Goal: Transaction & Acquisition: Purchase product/service

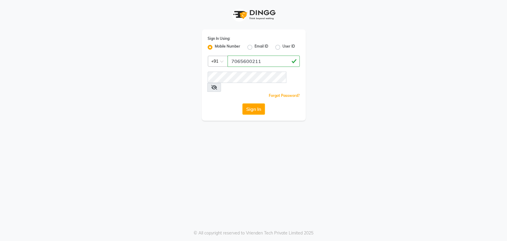
type input "7065600211"
click at [243, 103] on button "Sign In" at bounding box center [254, 108] width 23 height 11
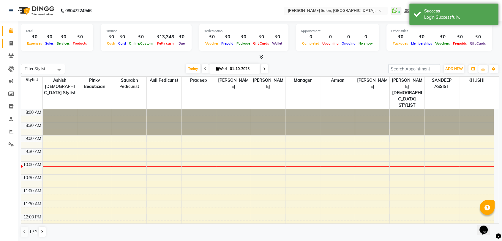
click at [14, 42] on span at bounding box center [11, 43] width 10 height 7
select select "service"
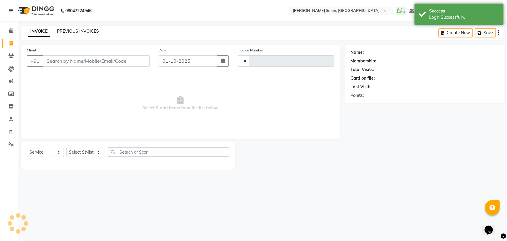
type input "3861"
select select "5893"
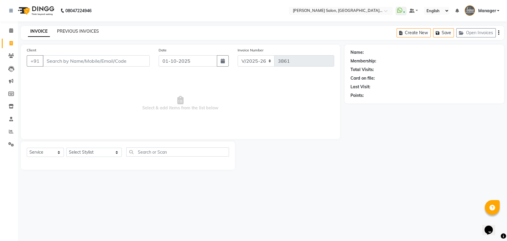
drag, startPoint x: 78, startPoint y: 34, endPoint x: 78, endPoint y: 32, distance: 3.0
click at [78, 35] on div "INVOICE PREVIOUS INVOICES" at bounding box center [63, 31] width 85 height 7
click at [78, 31] on link "PREVIOUS INVOICES" at bounding box center [78, 31] width 42 height 5
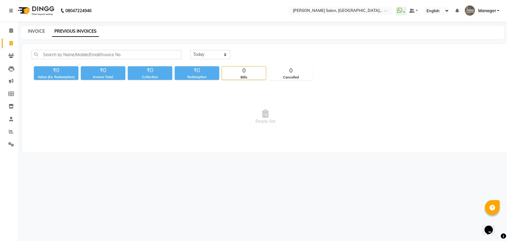
click at [38, 32] on link "INVOICE" at bounding box center [36, 31] width 17 height 5
select select "5893"
select select "service"
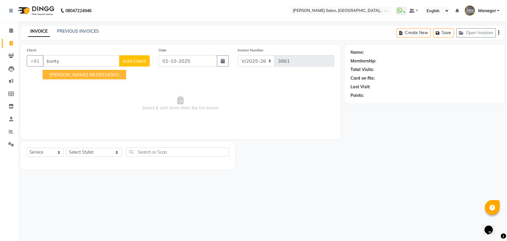
click at [64, 77] on span "Mr Bunty" at bounding box center [69, 75] width 38 height 6
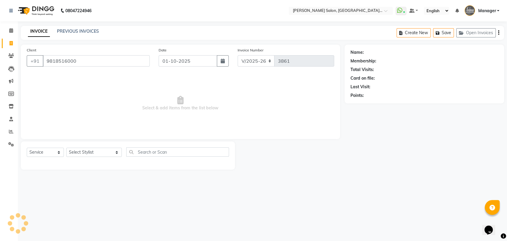
type input "9818516000"
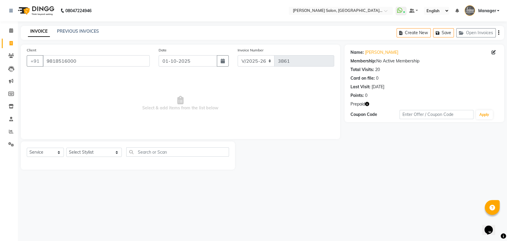
click at [366, 104] on icon "button" at bounding box center [367, 104] width 4 height 4
click at [81, 34] on div "PREVIOUS INVOICES" at bounding box center [78, 31] width 42 height 6
click at [85, 34] on div "PREVIOUS INVOICES" at bounding box center [78, 31] width 42 height 6
click at [85, 30] on link "PREVIOUS INVOICES" at bounding box center [78, 31] width 42 height 5
click at [370, 103] on div "Prepaid" at bounding box center [425, 104] width 148 height 6
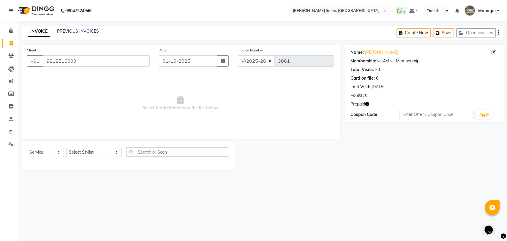
click at [370, 103] on div "Prepaid" at bounding box center [425, 104] width 148 height 6
click at [369, 103] on icon "button" at bounding box center [367, 104] width 4 height 4
click at [278, 95] on span "Select & add items from the list below" at bounding box center [181, 103] width 308 height 59
click at [77, 31] on link "PREVIOUS INVOICES" at bounding box center [78, 31] width 42 height 5
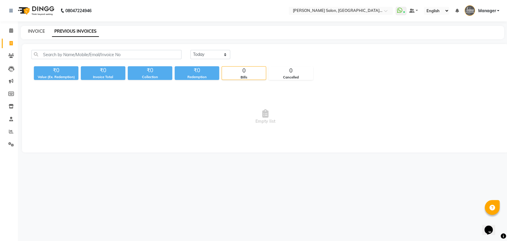
click at [37, 30] on link "INVOICE" at bounding box center [36, 31] width 17 height 5
select select "service"
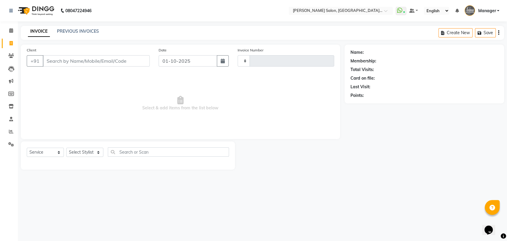
type input "3861"
select select "5893"
click at [9, 133] on icon at bounding box center [11, 131] width 4 height 4
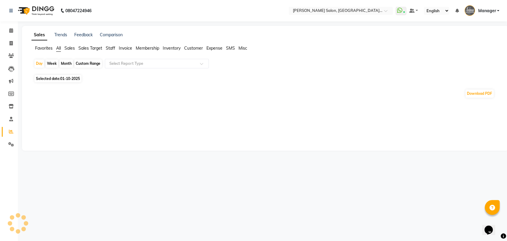
click at [116, 48] on ul "Favorites All Sales Sales Target Staff Invoice Membership Inventory Customer Ex…" at bounding box center [266, 48] width 468 height 7
click at [110, 49] on span "Staff" at bounding box center [111, 47] width 10 height 5
click at [115, 62] on input "text" at bounding box center [151, 64] width 86 height 6
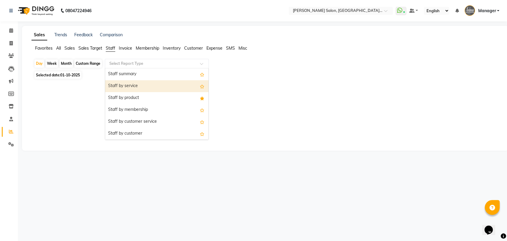
click at [118, 87] on div "Staff by service" at bounding box center [156, 86] width 103 height 12
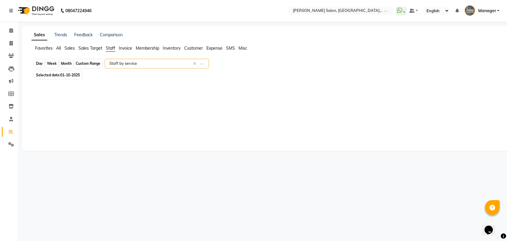
click at [37, 67] on div "Day" at bounding box center [39, 63] width 10 height 8
select select "10"
select select "2025"
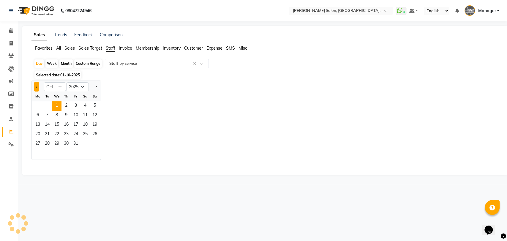
click at [37, 87] on span "Previous month" at bounding box center [37, 87] width 2 height 2
select select "9"
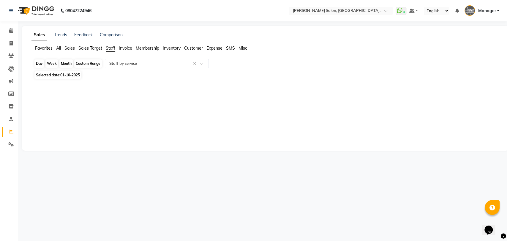
click at [38, 66] on div "Day" at bounding box center [39, 63] width 10 height 8
select select "10"
select select "2025"
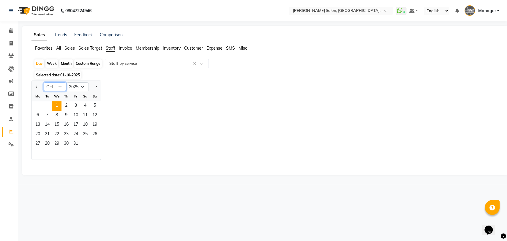
click at [47, 83] on select "Jan Feb Mar Apr May Jun Jul Aug Sep Oct Nov Dec" at bounding box center [55, 86] width 23 height 9
click at [38, 84] on button "Previous month" at bounding box center [36, 87] width 5 height 10
click at [48, 85] on select "Jan Feb Mar Apr May Jun Jul Aug Sep Oct Nov Dec" at bounding box center [55, 86] width 23 height 9
click at [95, 86] on span "Next month" at bounding box center [96, 87] width 2 height 2
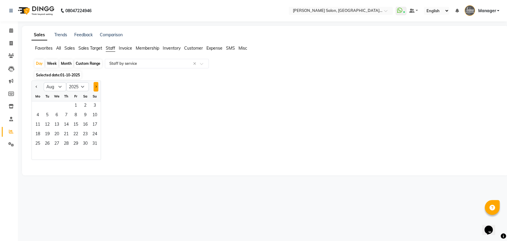
select select "9"
click at [50, 147] on span "30" at bounding box center [48, 144] width 10 height 10
select select "full_report"
select select "pdf"
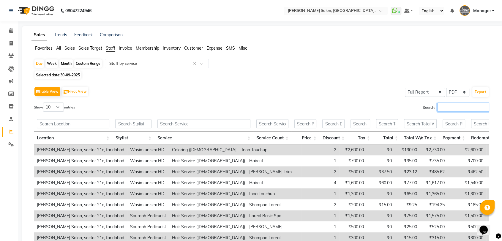
click at [449, 105] on input "Search:" at bounding box center [464, 107] width 52 height 9
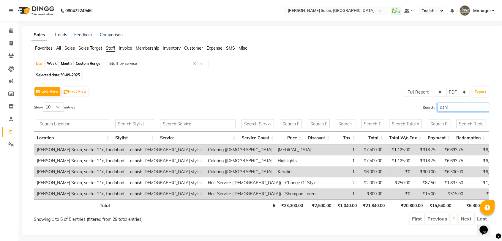
scroll to position [13, 0]
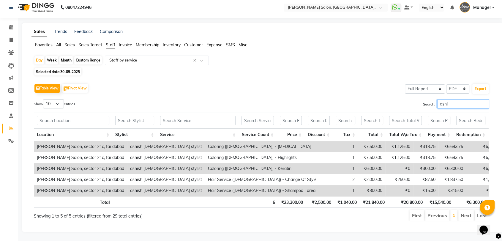
click at [440, 99] on input "ashi" at bounding box center [464, 103] width 52 height 9
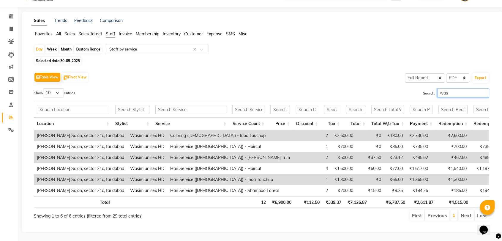
scroll to position [24, 0]
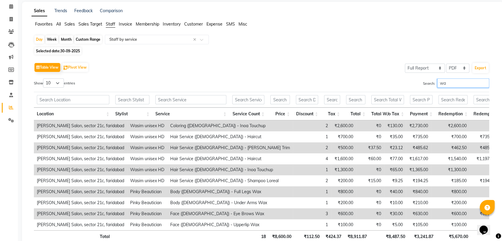
type input "w"
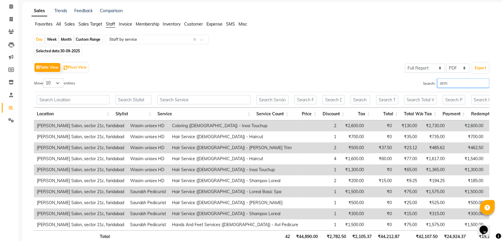
scroll to position [0, 0]
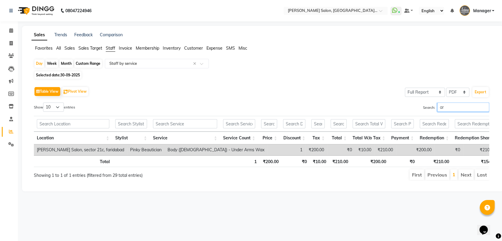
type input "a"
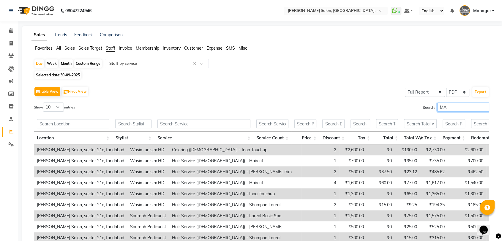
type input "M"
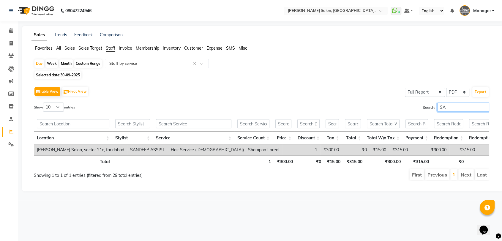
type input "S"
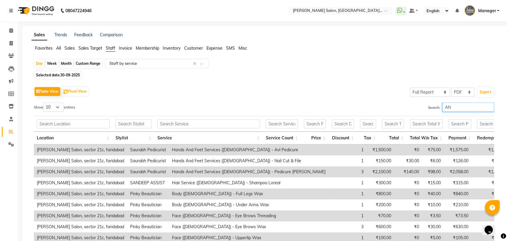
type input "A"
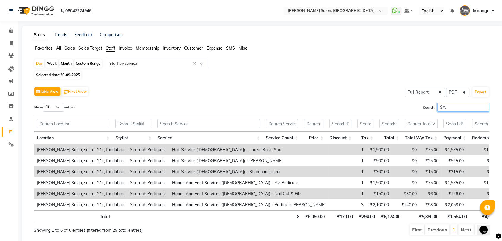
type input "S"
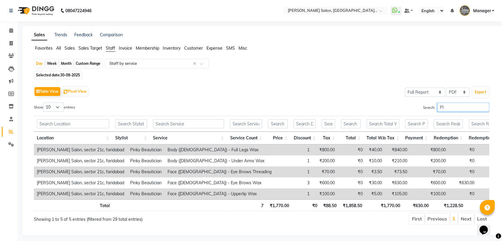
type input "P"
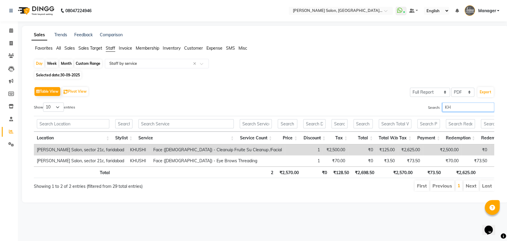
type input "K"
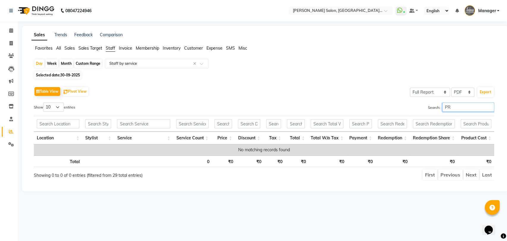
type input "P"
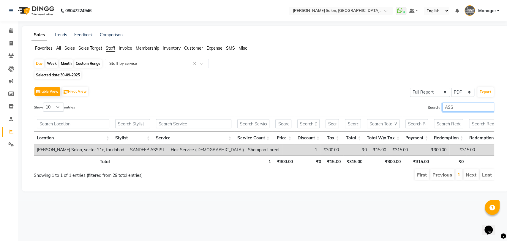
type input "ASS"
click at [12, 46] on span at bounding box center [11, 43] width 10 height 7
select select "service"
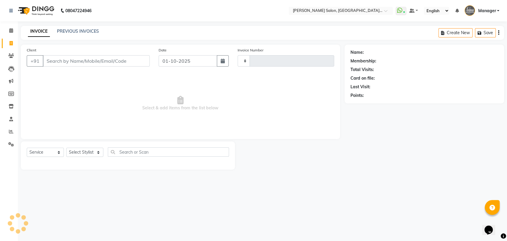
type input "3861"
select select "5893"
click at [93, 34] on div "PREVIOUS INVOICES" at bounding box center [78, 31] width 42 height 6
click at [102, 32] on div "INVOICE PREVIOUS INVOICES" at bounding box center [63, 31] width 85 height 7
click at [91, 33] on link "PREVIOUS INVOICES" at bounding box center [78, 31] width 42 height 5
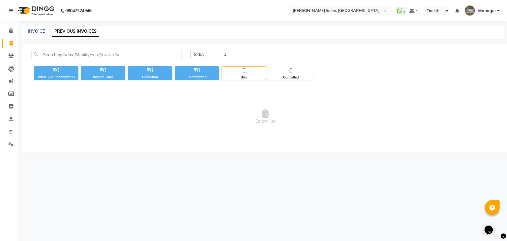
click at [200, 59] on div "Today Yesterday Custom Range" at bounding box center [345, 57] width 318 height 14
click at [196, 52] on select "Today Yesterday Custom Range" at bounding box center [211, 54] width 40 height 9
click at [191, 50] on select "Today Yesterday Custom Range" at bounding box center [211, 54] width 40 height 9
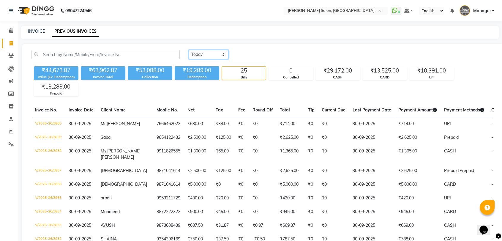
click at [212, 55] on select "Today Yesterday Custom Range" at bounding box center [209, 54] width 40 height 9
select select "range"
click at [189, 50] on select "Today Yesterday Custom Range" at bounding box center [209, 54] width 40 height 9
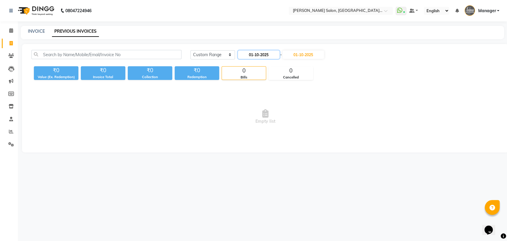
click at [249, 52] on input "01-10-2025" at bounding box center [259, 55] width 42 height 8
select select "10"
select select "2025"
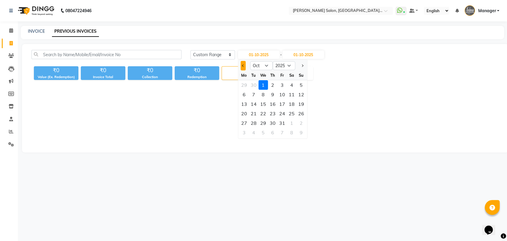
click at [244, 66] on button "Previous month" at bounding box center [243, 66] width 5 height 10
select select "9"
click at [246, 82] on div "1" at bounding box center [245, 85] width 10 height 10
type input "01-09-2025"
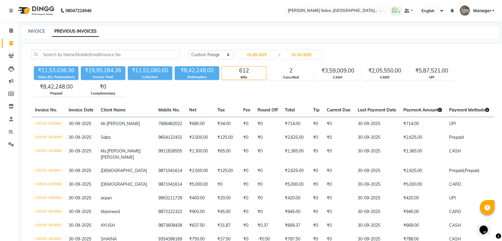
click at [298, 60] on div "Today Yesterday Custom Range 01-09-2025 - 01-10-2025" at bounding box center [341, 57] width 315 height 14
click at [301, 57] on input "01-10-2025" at bounding box center [302, 55] width 42 height 8
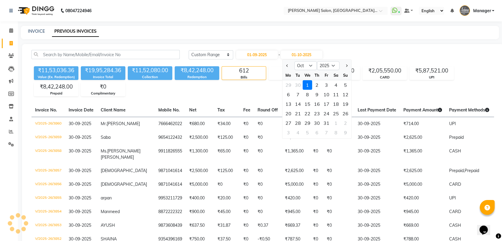
click at [284, 65] on div at bounding box center [289, 66] width 12 height 10
click at [286, 65] on button "Previous month" at bounding box center [287, 66] width 5 height 10
select select "9"
click at [299, 121] on div "30" at bounding box center [298, 123] width 10 height 10
type input "30-09-2025"
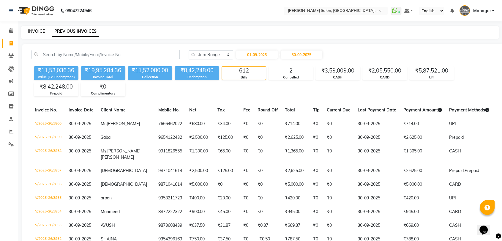
click at [35, 30] on link "INVOICE" at bounding box center [36, 31] width 17 height 5
select select "service"
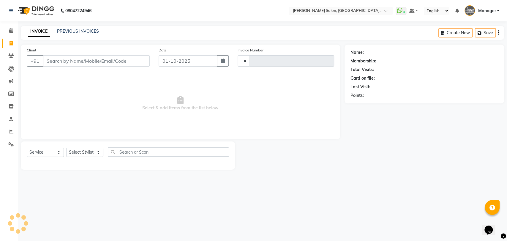
type input "3861"
select select "5893"
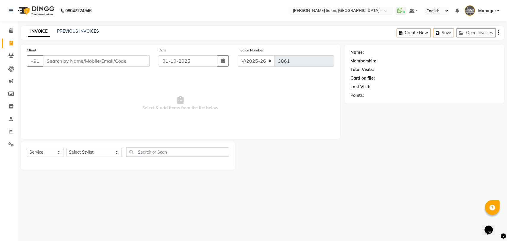
click at [59, 28] on div "INVOICE PREVIOUS INVOICES Create New Save Open Invoices" at bounding box center [263, 33] width 484 height 14
click at [60, 28] on div "PREVIOUS INVOICES" at bounding box center [78, 31] width 42 height 6
click at [60, 29] on link "PREVIOUS INVOICES" at bounding box center [78, 31] width 42 height 5
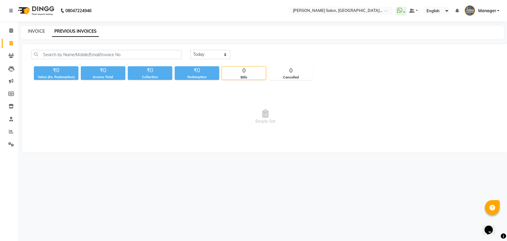
click at [39, 32] on link "INVOICE" at bounding box center [36, 31] width 17 height 5
select select "5893"
select select "service"
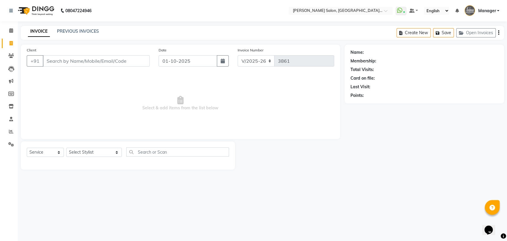
click at [273, 141] on div "Client +91 Date 01-10-2025 Invoice Number V/2025 V/2025-26 3861 Select & add it…" at bounding box center [180, 107] width 328 height 125
click at [17, 134] on div "Client +91 Date 01-10-2025 Invoice Number V/2025 V/2025-26 3861 Select & add it…" at bounding box center [180, 107] width 328 height 125
click at [13, 133] on icon at bounding box center [11, 131] width 4 height 4
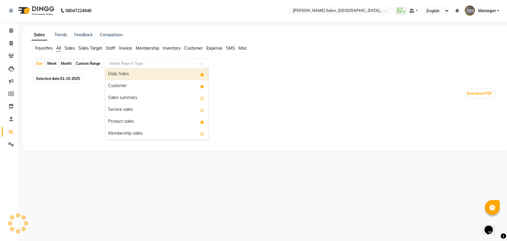
click at [121, 68] on ng-select "Select Report Type Daily Sales Customer Sales summary Service sales Product sal…" at bounding box center [157, 64] width 104 height 10
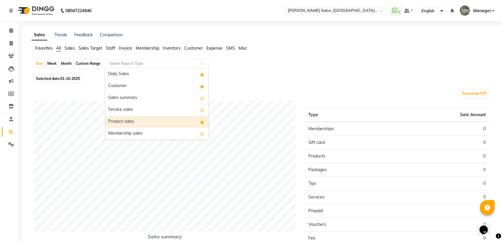
click at [125, 117] on div "Product sales" at bounding box center [156, 122] width 103 height 12
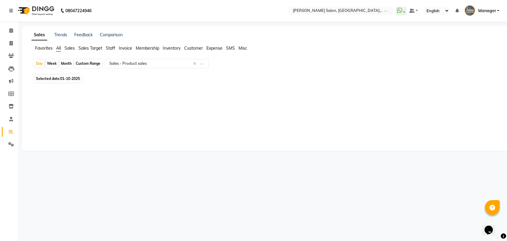
click at [33, 62] on div "Day Week Month Custom Range Select Report Type × Sales - Product sales × Select…" at bounding box center [266, 76] width 468 height 35
click at [40, 63] on div "Day" at bounding box center [39, 63] width 10 height 8
select select "10"
select select "2025"
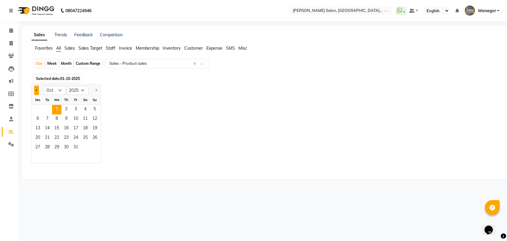
click at [36, 89] on span "Previous month" at bounding box center [37, 90] width 2 height 2
select select "9"
click at [51, 148] on span "30" at bounding box center [48, 148] width 10 height 10
select select "full_report"
select select "pdf"
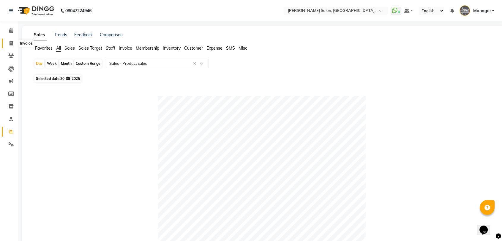
click at [7, 41] on span at bounding box center [11, 43] width 10 height 7
select select "service"
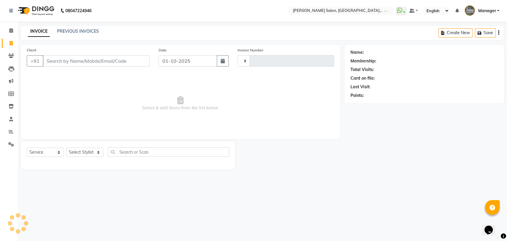
type input "3861"
select select "5893"
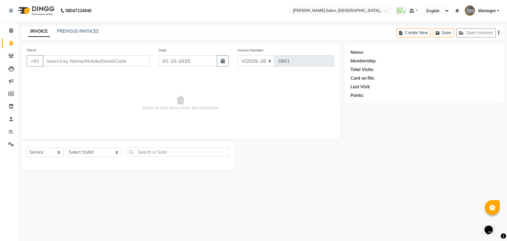
click at [269, 190] on div "08047224946 Select Location × Madonna Salon, Sector 21c, Faridabad WhatsApp Sta…" at bounding box center [253, 120] width 507 height 241
click at [10, 132] on icon at bounding box center [11, 131] width 4 height 4
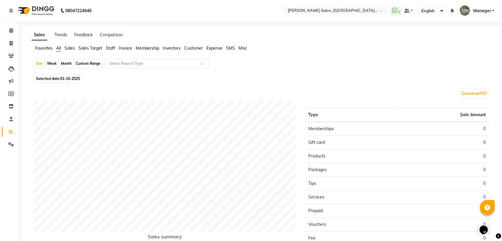
click at [90, 61] on div "Custom Range" at bounding box center [88, 63] width 28 height 8
select select "10"
select select "2025"
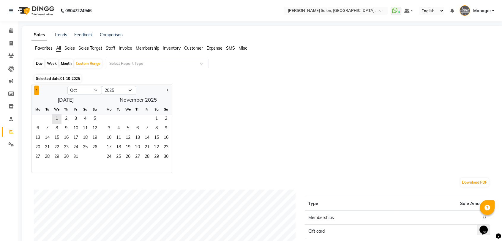
click at [36, 90] on span "Previous month" at bounding box center [37, 90] width 2 height 2
select select "9"
click at [117, 61] on input "text" at bounding box center [151, 64] width 86 height 6
click at [114, 51] on li "Staff" at bounding box center [111, 48] width 10 height 6
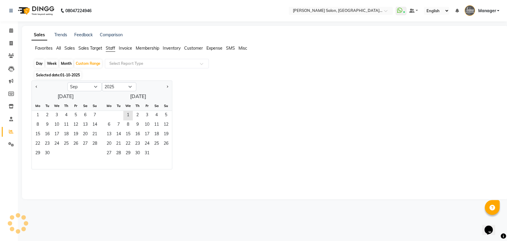
click at [113, 48] on span "Staff" at bounding box center [111, 47] width 10 height 5
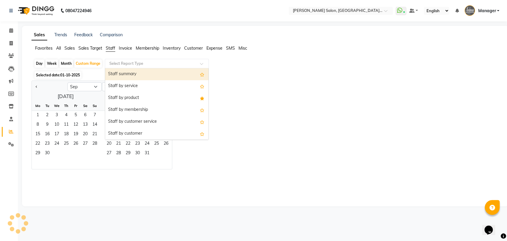
click at [120, 61] on input "text" at bounding box center [151, 64] width 86 height 6
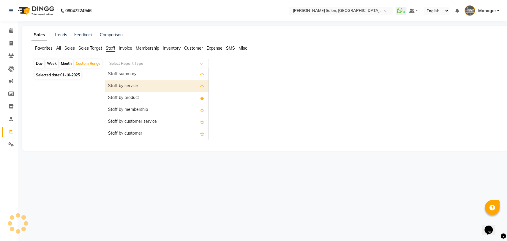
click at [120, 86] on div "Staff by service" at bounding box center [156, 86] width 103 height 12
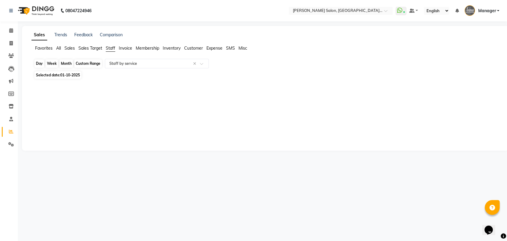
click at [88, 67] on div "Custom Range" at bounding box center [88, 63] width 28 height 8
select select "10"
select select "2025"
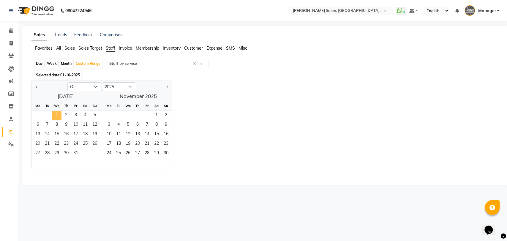
click at [55, 117] on span "1" at bounding box center [57, 116] width 10 height 10
click at [36, 87] on button "Previous month" at bounding box center [36, 87] width 5 height 10
select select "9"
click at [38, 112] on span "1" at bounding box center [38, 116] width 10 height 10
click at [49, 151] on span "30" at bounding box center [48, 154] width 10 height 10
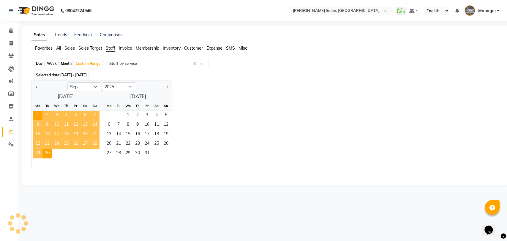
select select "full_report"
select select "pdf"
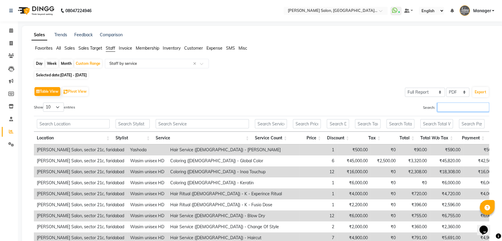
click at [447, 108] on input "Search:" at bounding box center [464, 107] width 52 height 9
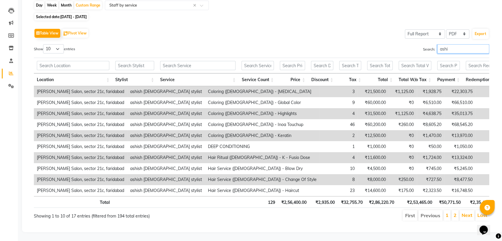
scroll to position [68, 0]
type input "ashi"
click at [420, 196] on th "₹2,53,465.00" at bounding box center [416, 202] width 38 height 12
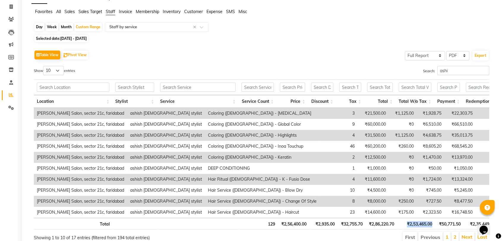
scroll to position [0, 0]
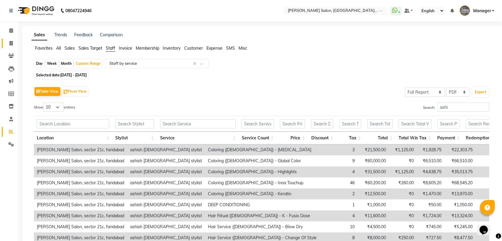
click at [8, 43] on span at bounding box center [11, 43] width 10 height 7
select select "service"
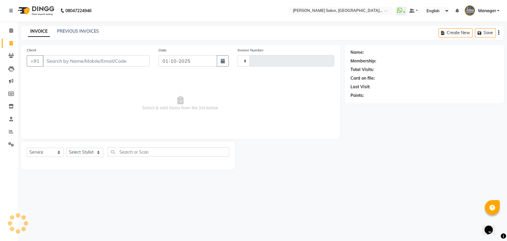
type input "3861"
select select "5893"
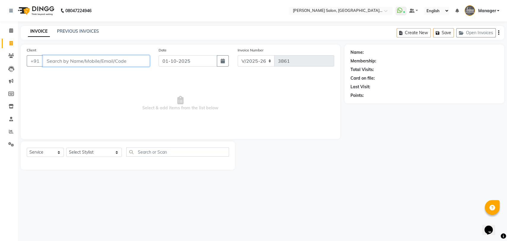
click at [95, 63] on input "Client" at bounding box center [96, 60] width 107 height 11
click at [94, 63] on input "Client" at bounding box center [96, 60] width 107 height 11
click at [89, 32] on link "PREVIOUS INVOICES" at bounding box center [78, 31] width 42 height 5
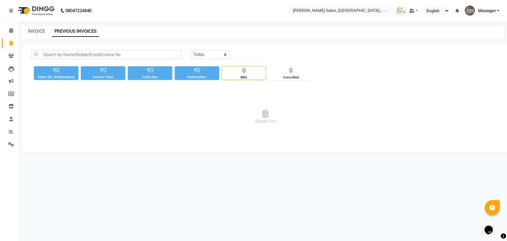
click at [74, 73] on div "₹0" at bounding box center [56, 70] width 45 height 8
click at [99, 72] on div "₹0" at bounding box center [103, 70] width 45 height 8
click at [175, 70] on div "₹0" at bounding box center [197, 70] width 45 height 8
click at [197, 70] on div "₹0" at bounding box center [197, 70] width 45 height 8
click at [265, 70] on div "0" at bounding box center [244, 71] width 44 height 8
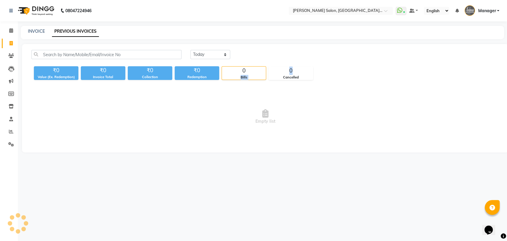
drag, startPoint x: 270, startPoint y: 76, endPoint x: 327, endPoint y: 74, distance: 57.1
click at [327, 74] on div "₹0 Value (Ex. Redemption) ₹0 Invoice Total ₹0 Collection ₹0 Redemption 0 Bills …" at bounding box center [266, 72] width 468 height 16
click at [30, 32] on link "INVOICE" at bounding box center [36, 31] width 17 height 5
select select "service"
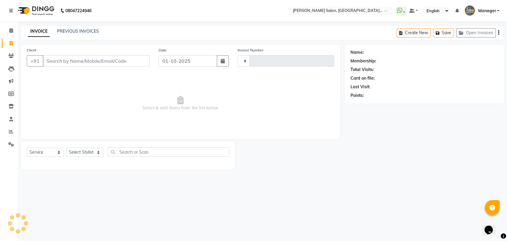
type input "3861"
select select "5893"
click at [7, 132] on span at bounding box center [11, 131] width 10 height 7
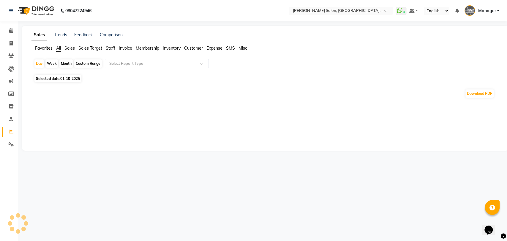
click at [109, 45] on span "Staff" at bounding box center [111, 47] width 10 height 5
click at [124, 65] on input "text" at bounding box center [151, 64] width 86 height 6
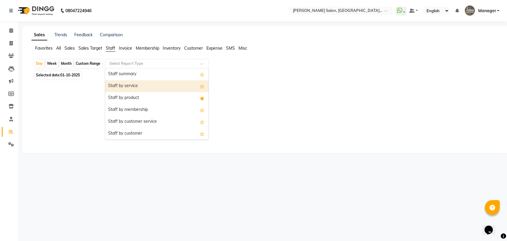
click at [125, 86] on div "Staff by service" at bounding box center [156, 86] width 103 height 12
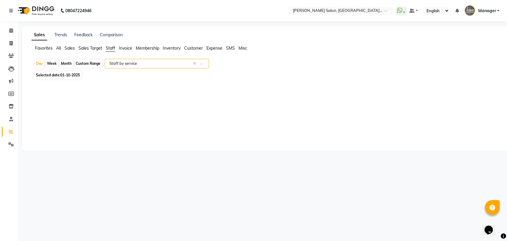
click at [87, 62] on div "Custom Range" at bounding box center [88, 63] width 28 height 8
select select "10"
select select "2025"
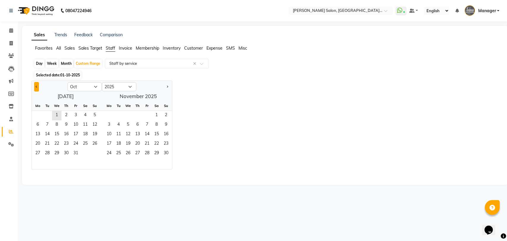
click at [38, 83] on button "Previous month" at bounding box center [36, 87] width 5 height 10
select select "9"
click at [40, 112] on span "1" at bounding box center [38, 116] width 10 height 10
click at [50, 152] on span "30" at bounding box center [48, 154] width 10 height 10
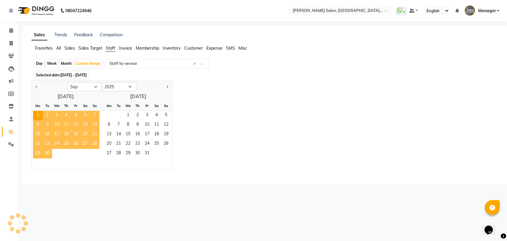
select select "full_report"
select select "pdf"
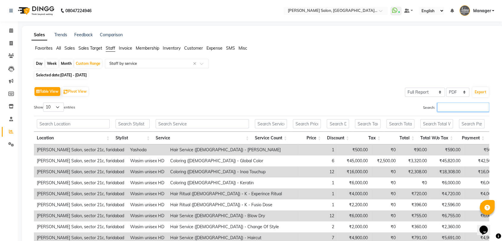
click at [453, 106] on input "Search:" at bounding box center [464, 107] width 52 height 9
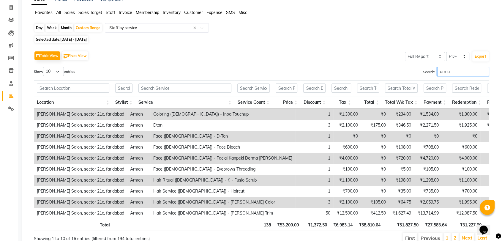
scroll to position [68, 0]
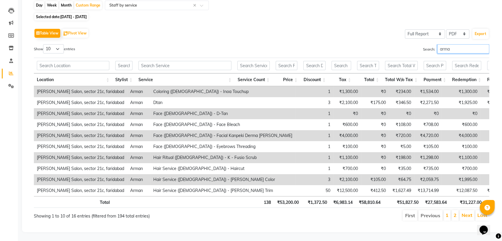
type input "arma"
click at [408, 198] on th "₹51,827.50" at bounding box center [403, 202] width 38 height 12
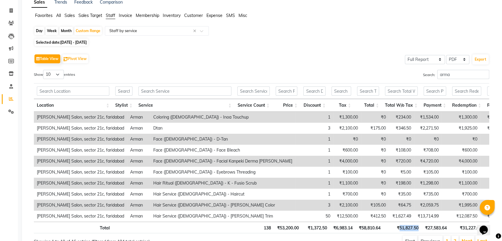
scroll to position [0, 0]
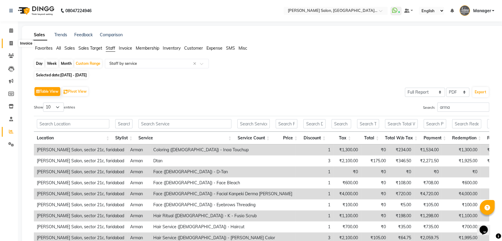
click at [8, 44] on span at bounding box center [11, 43] width 10 height 7
select select "service"
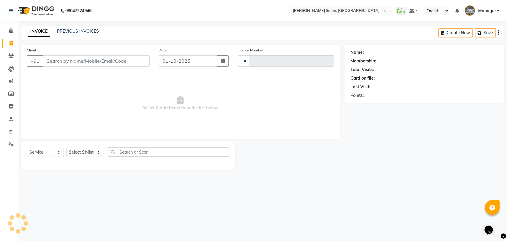
type input "3861"
select select "5893"
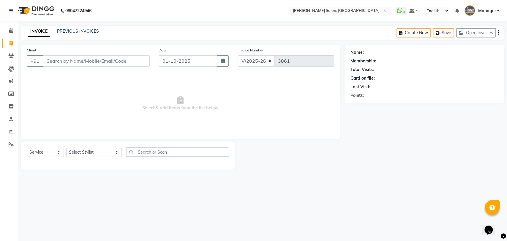
click at [69, 145] on div "Select Service Product Membership Package Voucher Prepaid Gift Card Select Styl…" at bounding box center [128, 155] width 214 height 28
click at [71, 150] on select "Select Stylist Anil Pedicurist Arman ashish female stylist Ashutosh Singhal KHU…" at bounding box center [94, 152] width 56 height 9
select select "48533"
click at [66, 148] on select "Select Stylist Anil Pedicurist Arman ashish female stylist Ashutosh Singhal KHU…" at bounding box center [94, 152] width 56 height 9
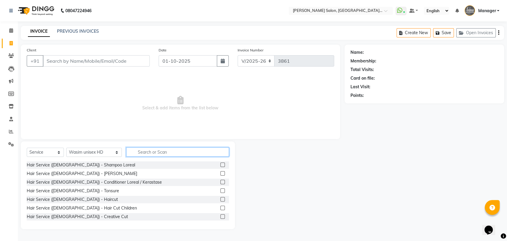
click at [141, 153] on input "text" at bounding box center [177, 151] width 103 height 9
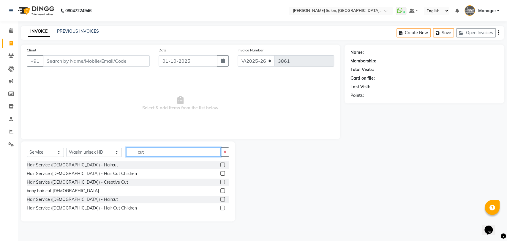
type input "cut"
click at [224, 165] on label at bounding box center [223, 165] width 4 height 4
click at [224, 165] on input "checkbox" at bounding box center [223, 165] width 4 height 4
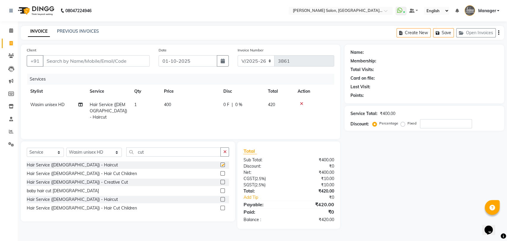
checkbox input "false"
click at [165, 152] on input "cut" at bounding box center [173, 151] width 95 height 9
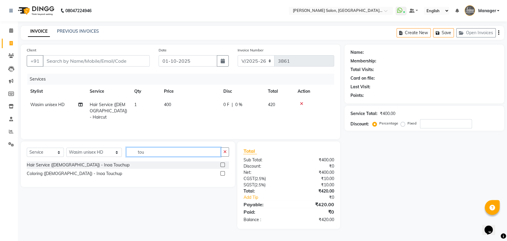
type input "tou"
click at [223, 164] on label at bounding box center [223, 165] width 4 height 4
click at [223, 164] on input "checkbox" at bounding box center [223, 165] width 4 height 4
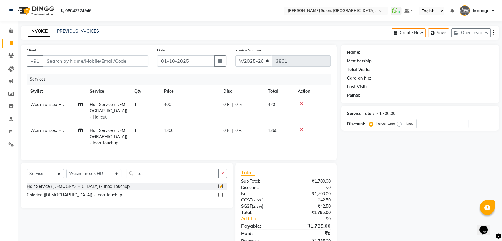
checkbox input "false"
click at [152, 169] on input "tou" at bounding box center [172, 173] width 93 height 9
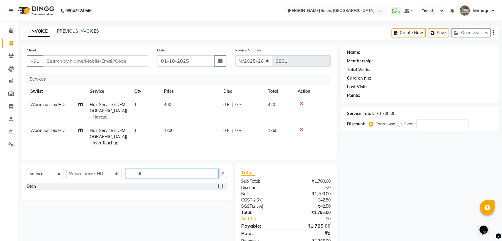
type input "dt"
click at [219, 184] on div at bounding box center [220, 187] width 4 height 6
click at [220, 184] on label at bounding box center [220, 186] width 4 height 4
click at [220, 185] on input "checkbox" at bounding box center [220, 187] width 4 height 4
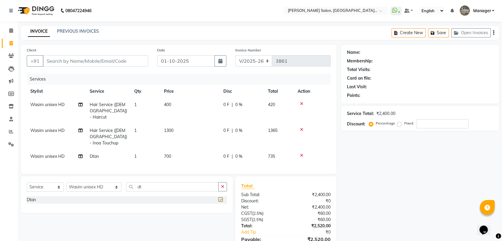
checkbox input "false"
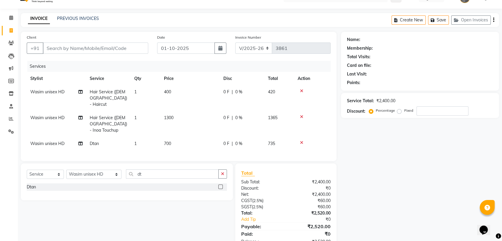
scroll to position [24, 0]
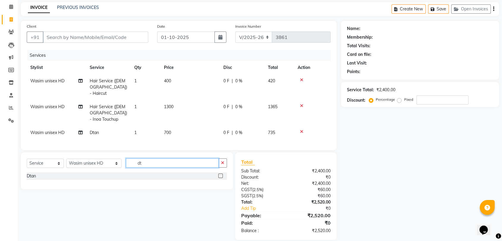
click at [133, 158] on input "dt" at bounding box center [172, 162] width 93 height 9
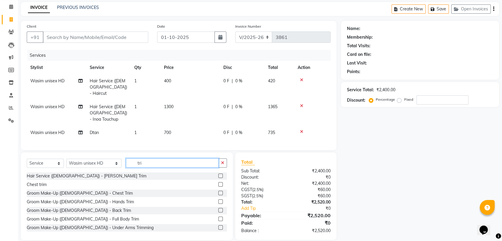
type input "tri"
click at [218, 191] on label at bounding box center [220, 193] width 4 height 4
click at [218, 191] on input "checkbox" at bounding box center [220, 193] width 4 height 4
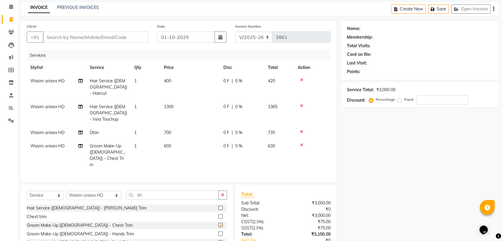
checkbox input "false"
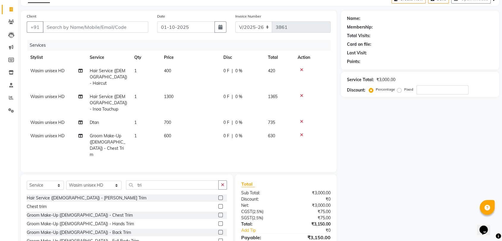
scroll to position [44, 0]
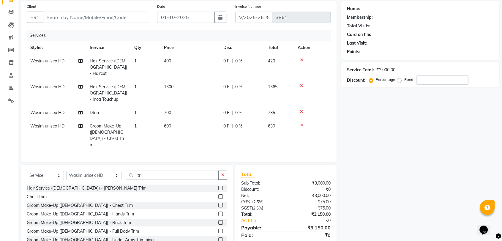
click at [218, 220] on label at bounding box center [220, 222] width 4 height 4
click at [218, 221] on input "checkbox" at bounding box center [220, 223] width 4 height 4
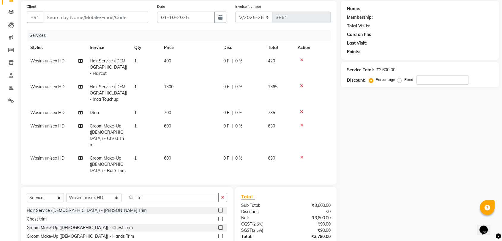
checkbox input "false"
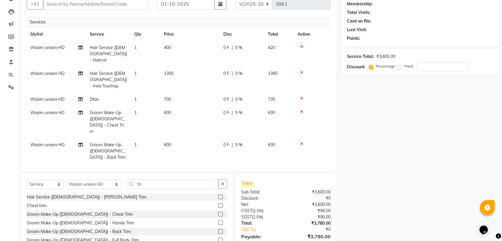
scroll to position [64, 0]
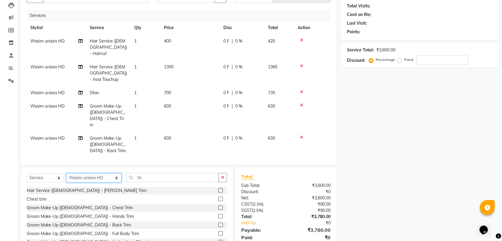
click at [84, 173] on select "Select Stylist Anil Pedicurist [PERSON_NAME] [DEMOGRAPHIC_DATA] stylist [PERSON…" at bounding box center [93, 177] width 55 height 9
select select "48543"
click at [66, 173] on select "Select Stylist Anil Pedicurist [PERSON_NAME] [DEMOGRAPHIC_DATA] stylist [PERSON…" at bounding box center [93, 177] width 55 height 9
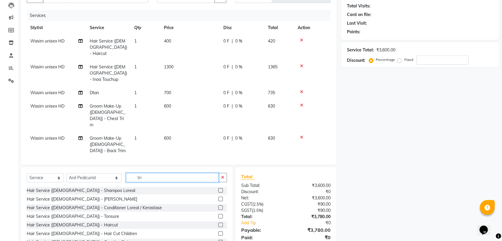
click at [128, 173] on input "tri" at bounding box center [172, 177] width 93 height 9
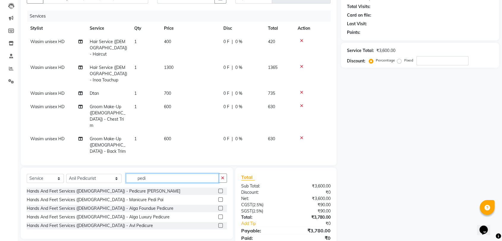
type input "pedi"
click at [218, 189] on label at bounding box center [220, 191] width 4 height 4
click at [218, 189] on input "checkbox" at bounding box center [220, 191] width 4 height 4
checkbox input "false"
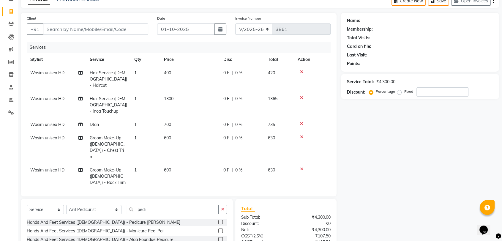
scroll to position [0, 0]
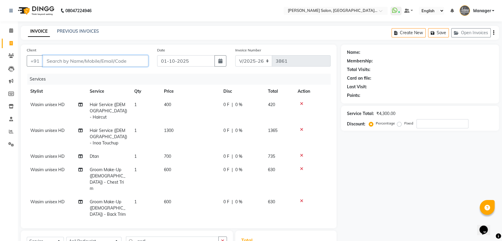
click at [63, 62] on input "Client" at bounding box center [96, 60] width 106 height 11
type input "b"
type input "0"
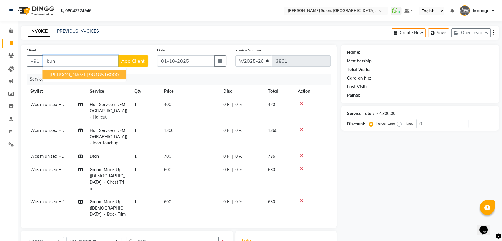
click at [64, 73] on span "Mr Bunty" at bounding box center [69, 75] width 38 height 6
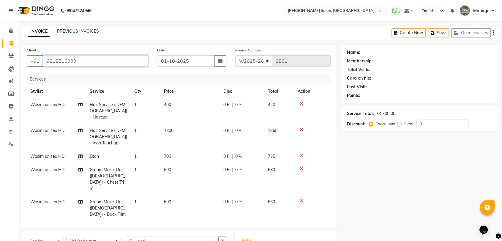
type input "9818516000"
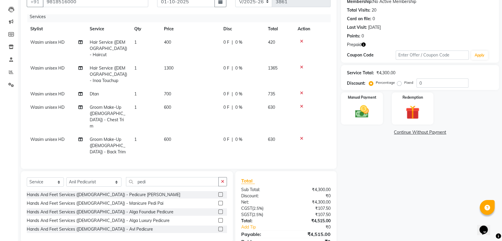
scroll to position [86, 0]
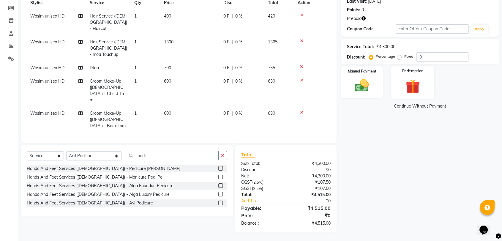
click at [416, 83] on img at bounding box center [412, 86] width 23 height 18
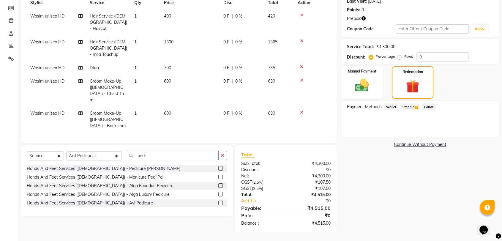
click at [412, 105] on span "Prepaid 1" at bounding box center [410, 106] width 19 height 7
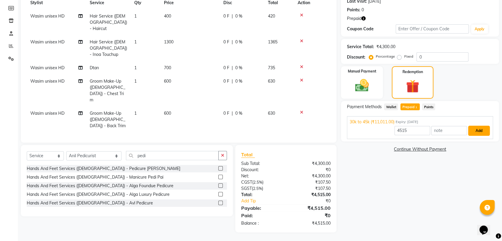
click at [477, 131] on button "Add" at bounding box center [479, 131] width 22 height 10
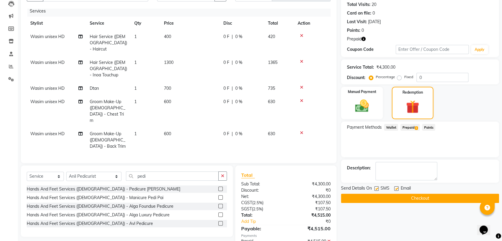
scroll to position [98, 0]
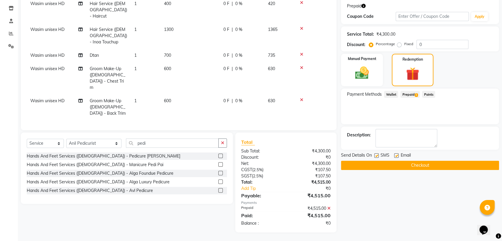
click at [423, 166] on button "Checkout" at bounding box center [420, 165] width 158 height 9
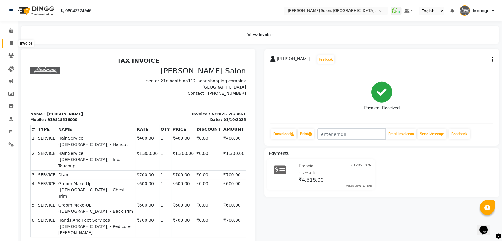
click at [12, 42] on icon at bounding box center [11, 43] width 3 height 4
select select "service"
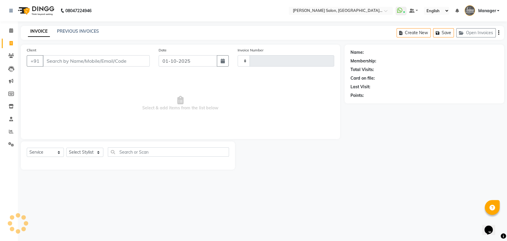
type input "3862"
select select "5893"
click at [84, 30] on link "PREVIOUS INVOICES" at bounding box center [78, 31] width 42 height 5
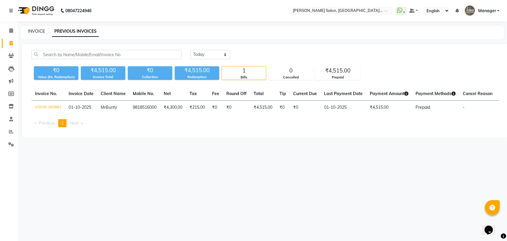
click at [34, 32] on link "INVOICE" at bounding box center [36, 31] width 17 height 5
select select "5893"
select select "service"
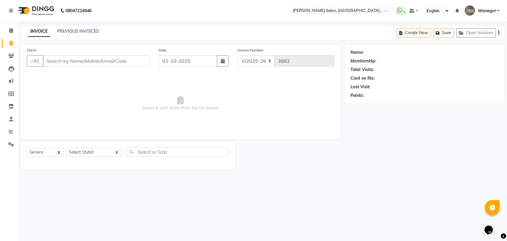
click at [345, 176] on main "INVOICE PREVIOUS INVOICES Create New Save Open Invoices Client +91 Date 01-10-2…" at bounding box center [263, 102] width 490 height 153
click at [99, 77] on span "Select & add items from the list below" at bounding box center [181, 103] width 308 height 59
click at [102, 55] on input "Client" at bounding box center [96, 60] width 107 height 11
click at [81, 154] on select "Select Stylist Anil Pedicurist [PERSON_NAME] [DEMOGRAPHIC_DATA] stylist [PERSON…" at bounding box center [94, 152] width 56 height 9
select select "48543"
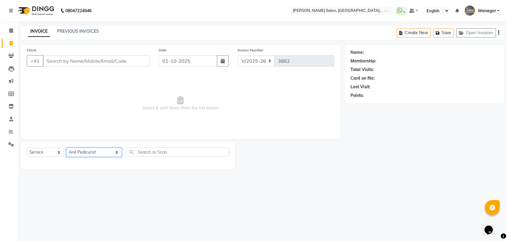
click at [66, 148] on select "Select Stylist Anil Pedicurist [PERSON_NAME] [DEMOGRAPHIC_DATA] stylist [PERSON…" at bounding box center [94, 152] width 56 height 9
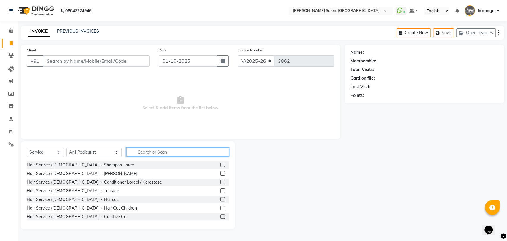
click at [138, 154] on input "text" at bounding box center [177, 151] width 103 height 9
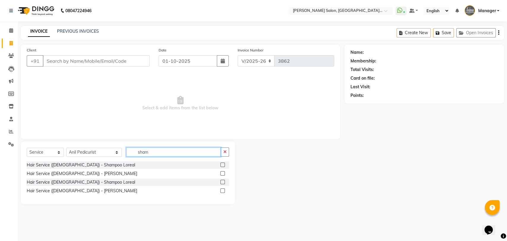
type input "sham"
click at [224, 183] on label at bounding box center [223, 182] width 4 height 4
click at [224, 183] on input "checkbox" at bounding box center [223, 182] width 4 height 4
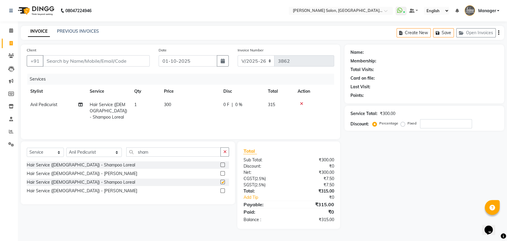
checkbox input "false"
click at [93, 154] on select "Select Stylist Anil Pedicurist [PERSON_NAME] [DEMOGRAPHIC_DATA] stylist [PERSON…" at bounding box center [94, 152] width 56 height 9
select select "48533"
click at [66, 148] on select "Select Stylist Anil Pedicurist [PERSON_NAME] [DEMOGRAPHIC_DATA] stylist [PERSON…" at bounding box center [94, 152] width 56 height 9
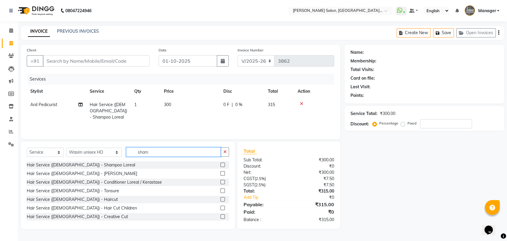
click at [128, 155] on input "sham" at bounding box center [173, 151] width 95 height 9
click at [83, 152] on select "Select Stylist Anil Pedicurist [PERSON_NAME] [DEMOGRAPHIC_DATA] stylist [PERSON…" at bounding box center [94, 152] width 56 height 9
select select "48548"
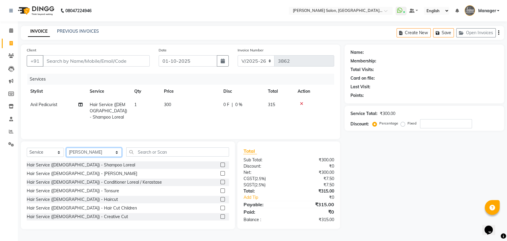
click at [66, 148] on select "Select Stylist Anil Pedicurist [PERSON_NAME] [DEMOGRAPHIC_DATA] stylist [PERSON…" at bounding box center [94, 152] width 56 height 9
click at [126, 151] on input "text" at bounding box center [177, 151] width 103 height 9
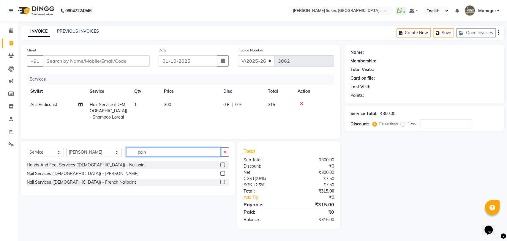
type input "pain"
click at [221, 172] on label at bounding box center [223, 173] width 4 height 4
click at [221, 172] on input "checkbox" at bounding box center [223, 174] width 4 height 4
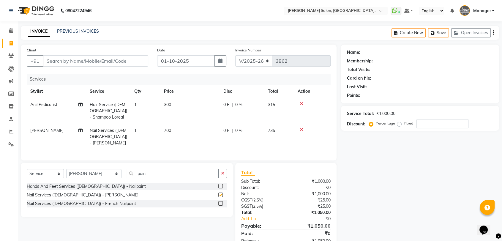
checkbox input "false"
click at [89, 172] on select "Select Stylist Anil Pedicurist [PERSON_NAME] [DEMOGRAPHIC_DATA] stylist [PERSON…" at bounding box center [93, 173] width 55 height 9
select select "48533"
click at [66, 169] on select "Select Stylist Anil Pedicurist [PERSON_NAME] [DEMOGRAPHIC_DATA] stylist [PERSON…" at bounding box center [93, 173] width 55 height 9
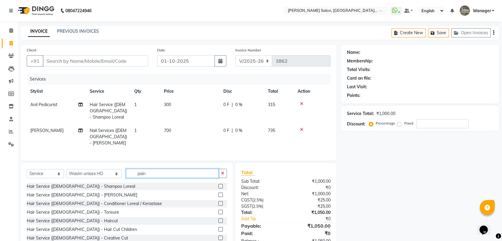
click at [126, 172] on input "pain" at bounding box center [172, 173] width 93 height 9
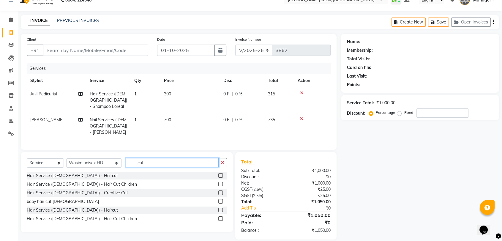
scroll to position [17, 0]
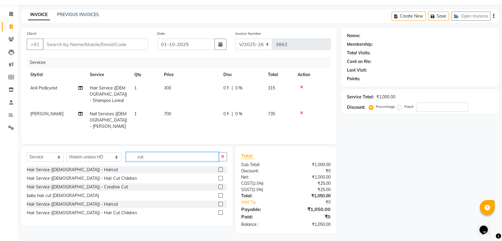
type input "cut"
click at [218, 203] on label at bounding box center [220, 204] width 4 height 4
click at [218, 203] on input "checkbox" at bounding box center [220, 204] width 4 height 4
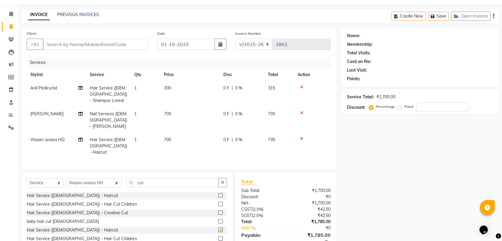
checkbox input "false"
click at [93, 42] on input "Client" at bounding box center [96, 44] width 106 height 11
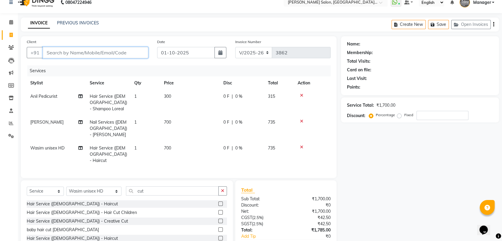
scroll to position [0, 0]
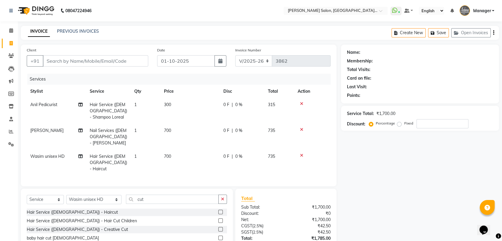
click at [183, 136] on td "700" at bounding box center [190, 137] width 59 height 26
select select "48548"
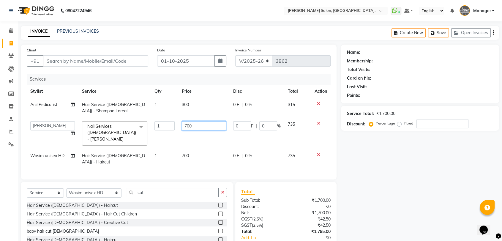
click at [183, 128] on input "700" at bounding box center [204, 125] width 44 height 9
type input "800"
click at [202, 96] on th "Price" at bounding box center [203, 91] width 51 height 13
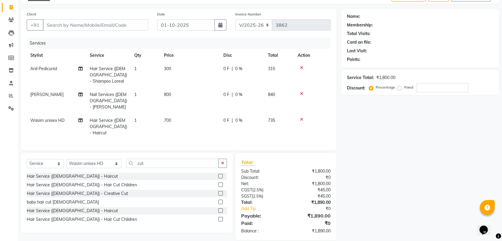
scroll to position [36, 0]
click at [92, 159] on select "Select Stylist Anil Pedicurist [PERSON_NAME] [DEMOGRAPHIC_DATA] stylist [PERSON…" at bounding box center [93, 163] width 55 height 9
select select "48543"
click at [66, 159] on select "Select Stylist Anil Pedicurist [PERSON_NAME] [DEMOGRAPHIC_DATA] stylist [PERSON…" at bounding box center [93, 163] width 55 height 9
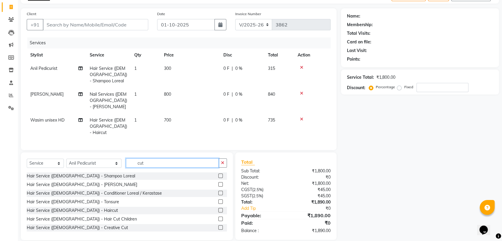
click at [126, 158] on input "cut" at bounding box center [172, 162] width 93 height 9
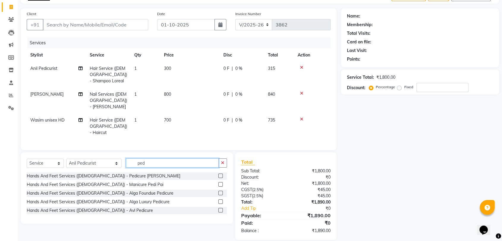
type input "ped"
click at [221, 174] on label at bounding box center [220, 176] width 4 height 4
click at [221, 174] on input "checkbox" at bounding box center [220, 176] width 4 height 4
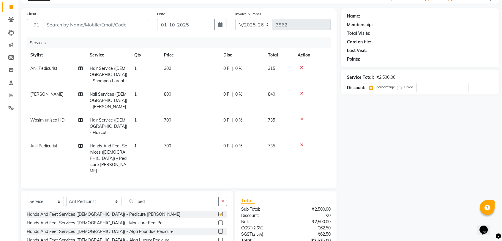
checkbox input "false"
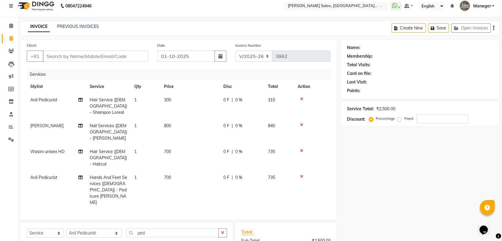
scroll to position [0, 0]
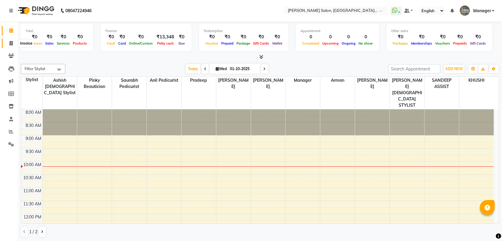
click at [11, 44] on icon at bounding box center [11, 43] width 3 height 4
select select "service"
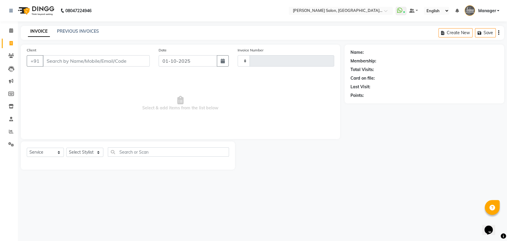
type input "3861"
select select "5893"
select select "service"
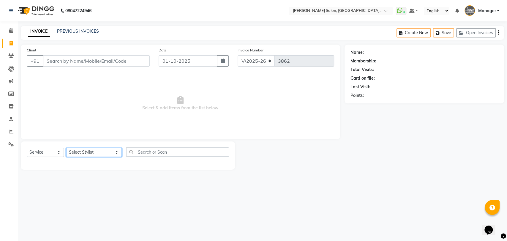
click at [84, 151] on select "Select Stylist Anil Pedicurist [PERSON_NAME] [DEMOGRAPHIC_DATA] stylist [PERSON…" at bounding box center [94, 152] width 56 height 9
select select "48531"
click at [66, 148] on select "Select Stylist Anil Pedicurist [PERSON_NAME] [DEMOGRAPHIC_DATA] stylist [PERSON…" at bounding box center [94, 152] width 56 height 9
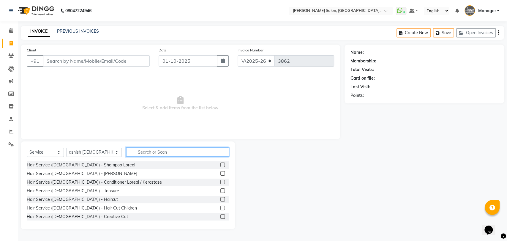
click at [132, 153] on input "text" at bounding box center [177, 151] width 103 height 9
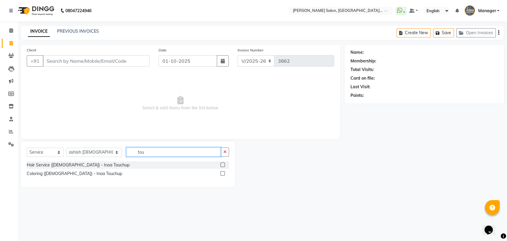
type input "tou"
click at [222, 172] on label at bounding box center [223, 173] width 4 height 4
click at [222, 172] on input "checkbox" at bounding box center [223, 174] width 4 height 4
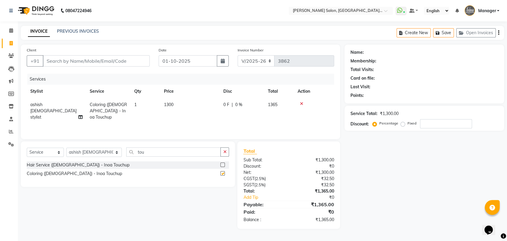
checkbox input "false"
click at [180, 107] on td "1300" at bounding box center [190, 111] width 59 height 26
select select "48531"
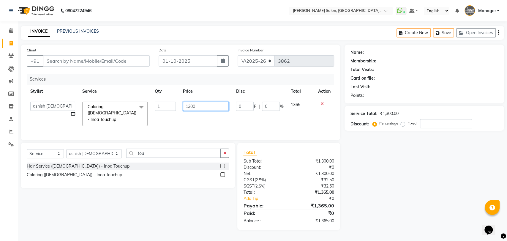
click at [190, 105] on input "1300" at bounding box center [206, 106] width 46 height 9
type input "1500"
click at [97, 65] on input "Client" at bounding box center [96, 60] width 107 height 11
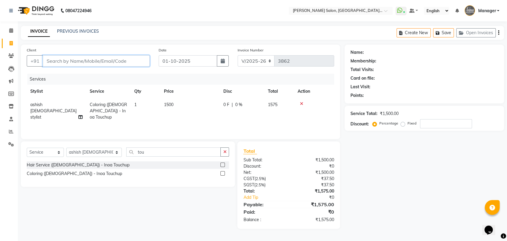
type input "t"
type input "0"
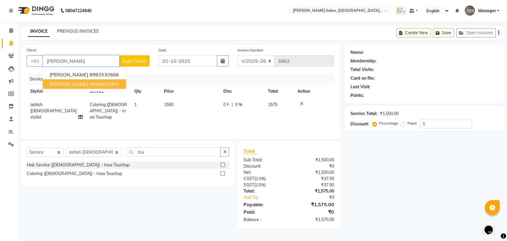
click at [99, 84] on ngb-highlight "9999901304" at bounding box center [104, 84] width 30 height 6
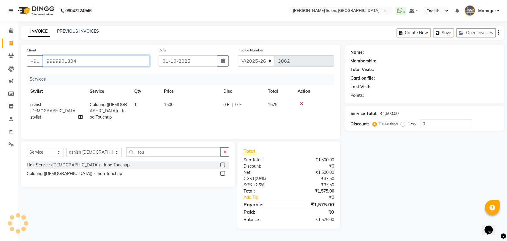
type input "9999901304"
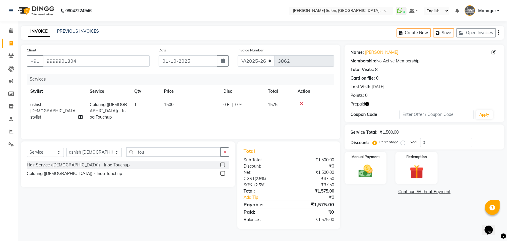
click at [368, 101] on button "button" at bounding box center [367, 104] width 4 height 6
click at [368, 103] on icon "button" at bounding box center [367, 104] width 4 height 4
click at [399, 100] on div "Name: Taruna Membership: No Active Membership Total Visits: 8 Card on file: 0 L…" at bounding box center [425, 84] width 160 height 78
click at [79, 148] on select "Select Stylist Anil Pedicurist [PERSON_NAME] [DEMOGRAPHIC_DATA] stylist [PERSON…" at bounding box center [94, 152] width 56 height 9
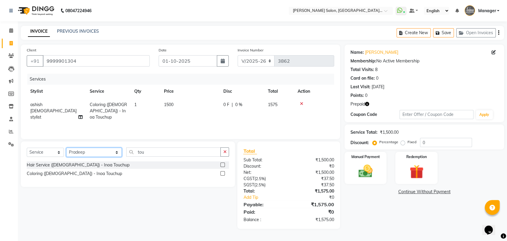
click at [66, 148] on select "Select Stylist Anil Pedicurist [PERSON_NAME] [DEMOGRAPHIC_DATA] stylist [PERSON…" at bounding box center [94, 152] width 56 height 9
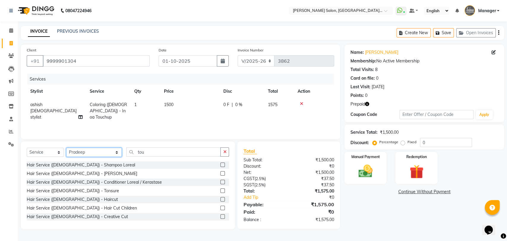
click at [76, 149] on select "Select Stylist Anil Pedicurist [PERSON_NAME] [DEMOGRAPHIC_DATA] stylist [PERSON…" at bounding box center [94, 152] width 56 height 9
select select "48537"
click at [66, 148] on select "Select Stylist Anil Pedicurist [PERSON_NAME] [DEMOGRAPHIC_DATA] stylist [PERSON…" at bounding box center [94, 152] width 56 height 9
click at [140, 151] on input "tou" at bounding box center [173, 151] width 95 height 9
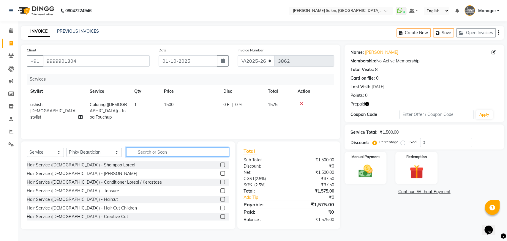
click at [137, 155] on input "text" at bounding box center [177, 151] width 103 height 9
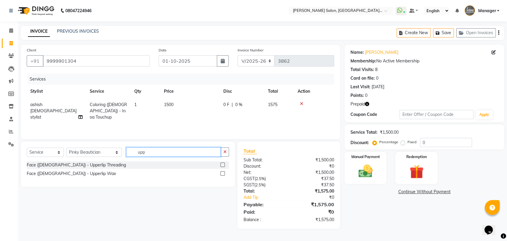
type input "upp"
click at [223, 163] on label at bounding box center [223, 165] width 4 height 4
click at [223, 163] on input "checkbox" at bounding box center [223, 165] width 4 height 4
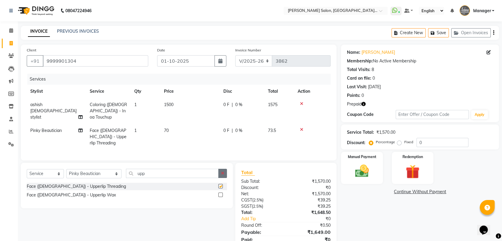
checkbox input "false"
click at [411, 161] on div "Redemption" at bounding box center [412, 167] width 43 height 33
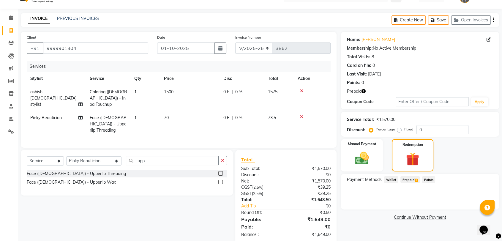
scroll to position [17, 0]
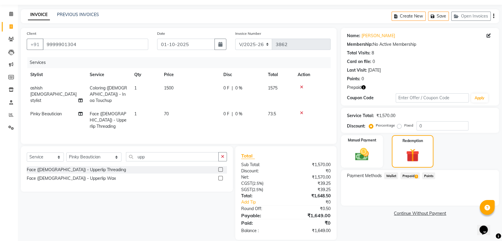
click at [404, 176] on span "Prepaid 1" at bounding box center [410, 175] width 19 height 7
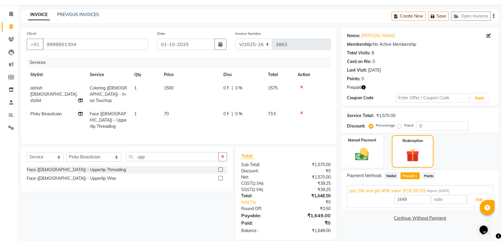
click at [467, 200] on div "1649 Add" at bounding box center [420, 199] width 141 height 11
click at [469, 201] on button "Add" at bounding box center [479, 200] width 22 height 10
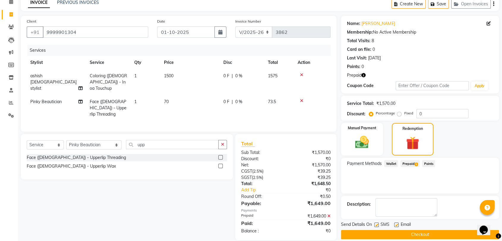
scroll to position [36, 0]
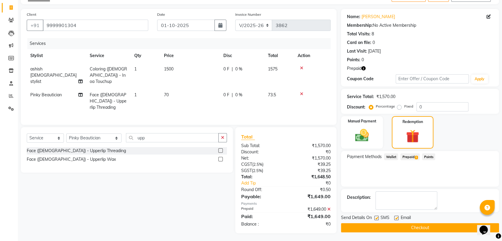
click at [438, 224] on button "Checkout" at bounding box center [420, 227] width 158 height 9
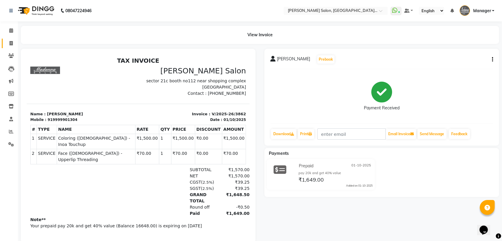
click at [11, 40] on link "Invoice" at bounding box center [9, 44] width 14 height 10
select select "service"
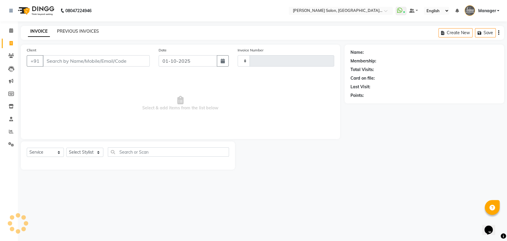
type input "3863"
click at [67, 29] on link "PREVIOUS INVOICES" at bounding box center [78, 31] width 42 height 5
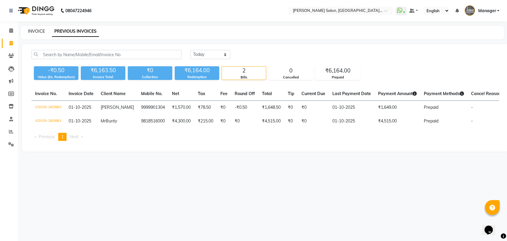
click at [38, 30] on link "INVOICE" at bounding box center [36, 31] width 17 height 5
select select "5893"
select select "service"
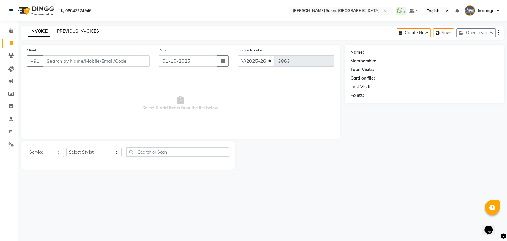
click at [90, 32] on link "PREVIOUS INVOICES" at bounding box center [78, 31] width 42 height 5
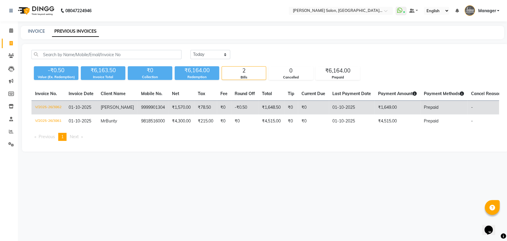
click at [350, 110] on td "01-10-2025" at bounding box center [352, 108] width 46 height 14
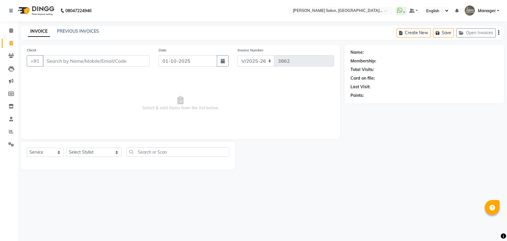
select select "5893"
select select "service"
click at [99, 57] on input "Client" at bounding box center [96, 60] width 107 height 11
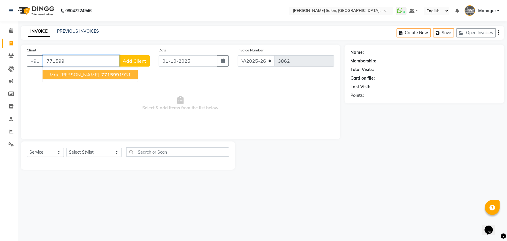
click at [101, 77] on span "771599" at bounding box center [110, 75] width 18 height 6
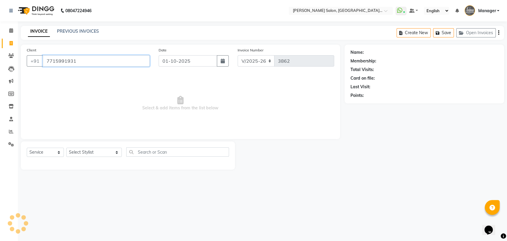
type input "7715991931"
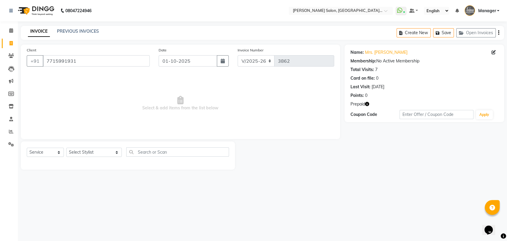
click at [366, 103] on icon "button" at bounding box center [367, 104] width 4 height 4
click at [367, 103] on icon "button" at bounding box center [367, 104] width 4 height 4
click at [388, 98] on div "Points: 0" at bounding box center [425, 95] width 148 height 6
click at [82, 27] on div "INVOICE PREVIOUS INVOICES Create New Save Open Invoices" at bounding box center [263, 33] width 484 height 14
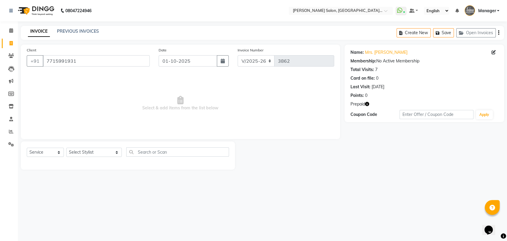
click at [369, 102] on icon "button" at bounding box center [367, 104] width 4 height 4
click at [260, 102] on span "Select & add items from the list below" at bounding box center [181, 103] width 308 height 59
click at [91, 155] on select "Select Stylist Anil Pedicurist [PERSON_NAME] [DEMOGRAPHIC_DATA] stylist [PERSON…" at bounding box center [94, 152] width 56 height 9
select select "48531"
click at [66, 148] on select "Select Stylist Anil Pedicurist [PERSON_NAME] [DEMOGRAPHIC_DATA] stylist [PERSON…" at bounding box center [94, 152] width 56 height 9
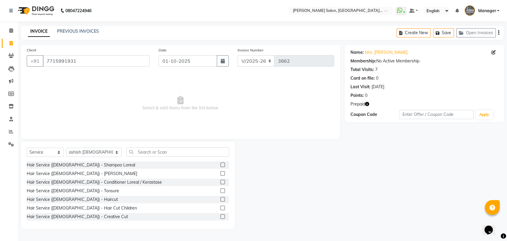
click at [119, 157] on div "Select Service Product Membership Package Voucher Prepaid Gift Card Select Styl…" at bounding box center [128, 154] width 202 height 14
click at [126, 151] on input "text" at bounding box center [177, 151] width 103 height 9
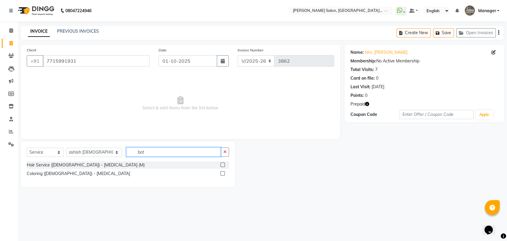
type input "bot"
click at [224, 172] on label at bounding box center [223, 173] width 4 height 4
click at [224, 172] on input "checkbox" at bounding box center [223, 174] width 4 height 4
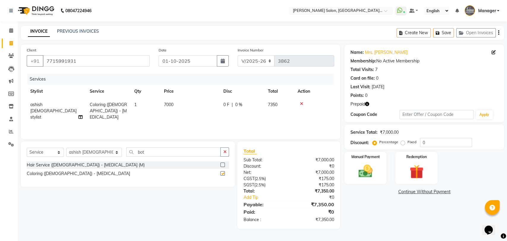
checkbox input "false"
click at [369, 101] on button "button" at bounding box center [367, 104] width 4 height 6
click at [383, 104] on div "Prepaid" at bounding box center [425, 104] width 148 height 6
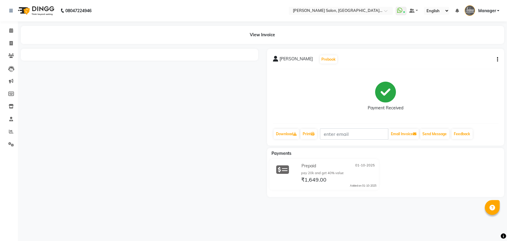
click at [496, 57] on div "[PERSON_NAME] Prebook Payment Received Download Print Email Invoice Send Messag…" at bounding box center [386, 97] width 238 height 97
click at [499, 60] on div "[PERSON_NAME] Prebook Payment Received Download Print Email Invoice Send Messag…" at bounding box center [386, 97] width 238 height 97
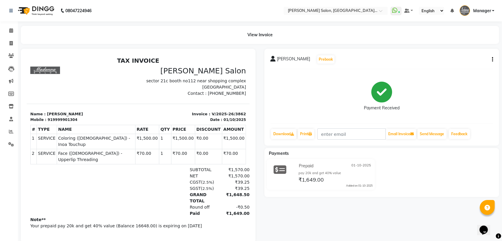
click at [492, 60] on icon "button" at bounding box center [492, 59] width 1 height 0
click at [460, 65] on div "Edit Invoice" at bounding box center [463, 66] width 41 height 7
select select "service"
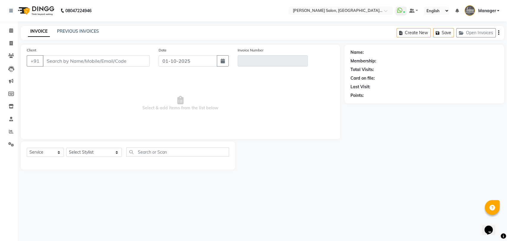
type input "9999901304"
type input "V/2025-26/3862"
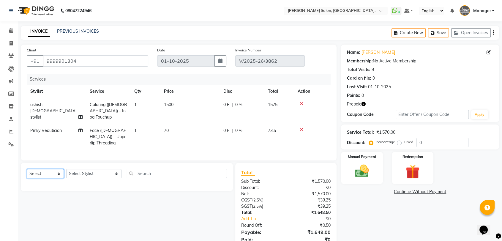
click at [44, 169] on select "Select Service Product Membership Package Voucher Prepaid Gift Card" at bounding box center [45, 173] width 37 height 9
select select "service"
click at [27, 169] on select "Select Service Product Membership Package Voucher Prepaid Gift Card" at bounding box center [45, 173] width 37 height 9
click at [83, 169] on select "Select Stylist Anil Pedicurist [PERSON_NAME] [DEMOGRAPHIC_DATA] stylist [PERSON…" at bounding box center [93, 173] width 55 height 9
select select "48548"
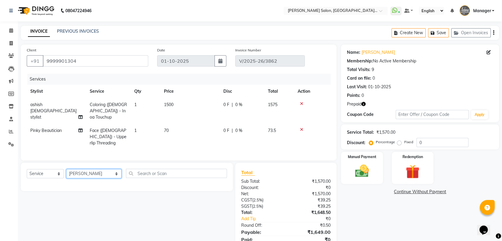
click at [66, 169] on select "Select Stylist Anil Pedicurist [PERSON_NAME] [DEMOGRAPHIC_DATA] stylist [PERSON…" at bounding box center [93, 173] width 55 height 9
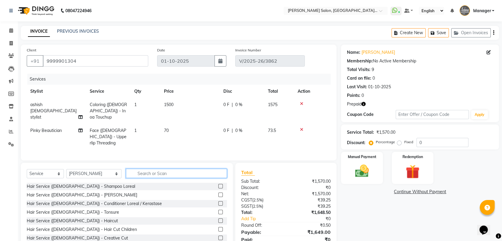
click at [132, 169] on input "text" at bounding box center [176, 173] width 101 height 9
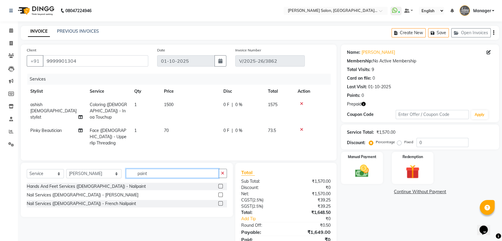
type input "paint"
click at [220, 184] on label at bounding box center [220, 186] width 4 height 4
click at [220, 185] on input "checkbox" at bounding box center [220, 187] width 4 height 4
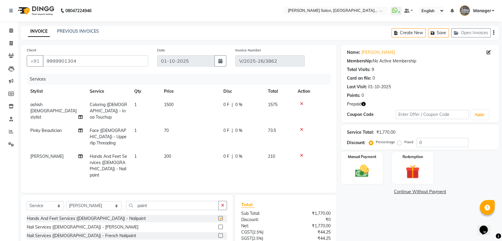
checkbox input "false"
click at [145, 150] on td "1" at bounding box center [146, 166] width 30 height 32
select select "48548"
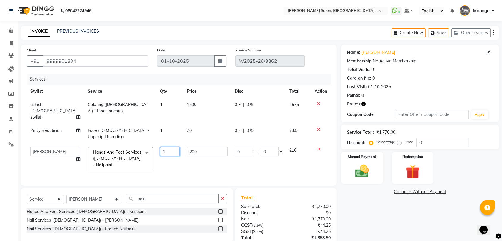
click at [167, 147] on input "1" at bounding box center [170, 151] width 20 height 9
type input "2"
click at [172, 150] on tr "Anil Pedicurist Arman ashish female stylist Ashutosh Singhal KHUSHI Manager Man…" at bounding box center [179, 160] width 304 height 32
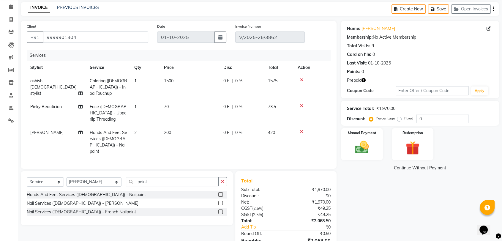
scroll to position [43, 0]
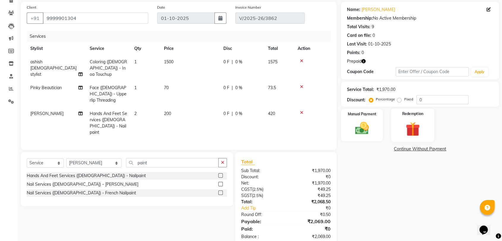
click at [415, 124] on img at bounding box center [412, 129] width 23 height 18
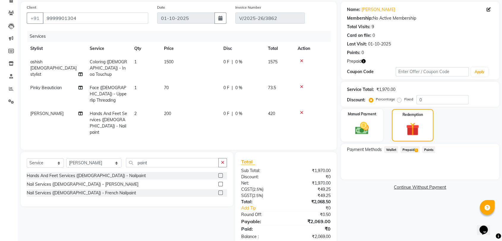
click at [404, 152] on span "Prepaid 1" at bounding box center [410, 149] width 19 height 7
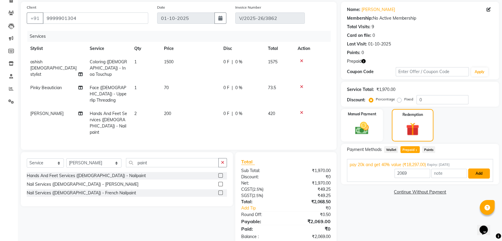
click at [482, 172] on button "Add" at bounding box center [479, 174] width 22 height 10
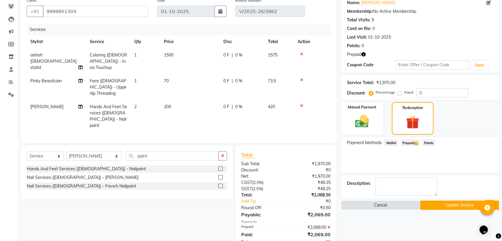
scroll to position [55, 0]
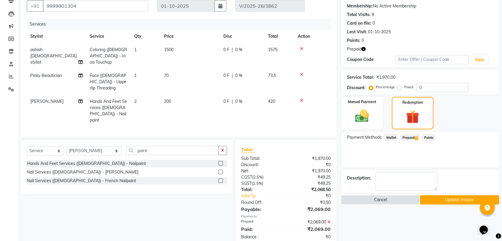
click at [429, 201] on button "Update Invoice" at bounding box center [459, 199] width 79 height 9
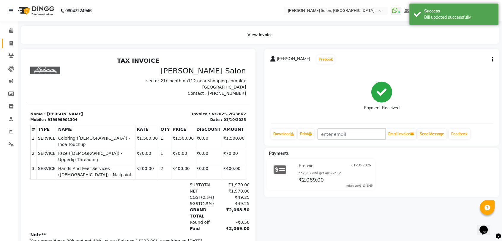
click at [14, 47] on link "Invoice" at bounding box center [9, 44] width 14 height 10
select select "service"
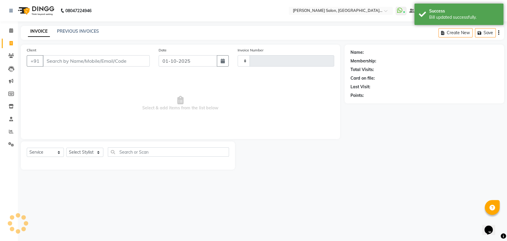
type input "3863"
select select "5893"
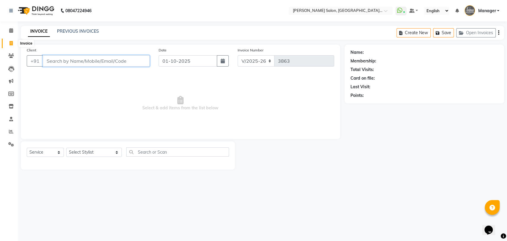
drag, startPoint x: 12, startPoint y: 46, endPoint x: 106, endPoint y: 62, distance: 94.4
click at [106, 62] on input "Client" at bounding box center [96, 60] width 107 height 11
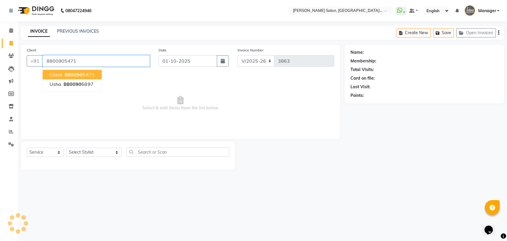
type input "8800905471"
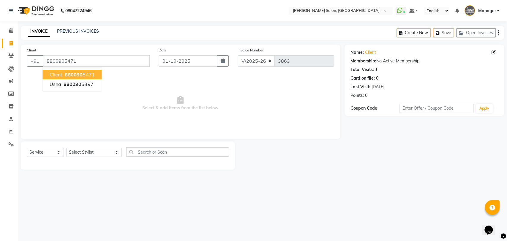
click at [81, 72] on span "880090" at bounding box center [74, 75] width 18 height 6
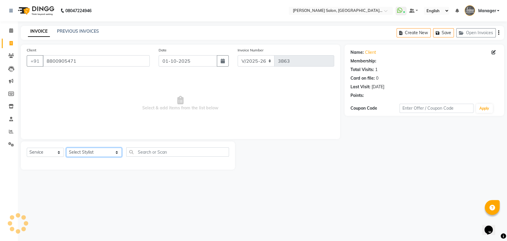
click at [77, 155] on select "Select Stylist Anil Pedicurist Arman ashish female stylist Ashutosh Singhal KHU…" at bounding box center [94, 152] width 56 height 9
select select "76381"
click at [66, 148] on select "Select Stylist Anil Pedicurist Arman ashish female stylist Ashutosh Singhal KHU…" at bounding box center [94, 152] width 56 height 9
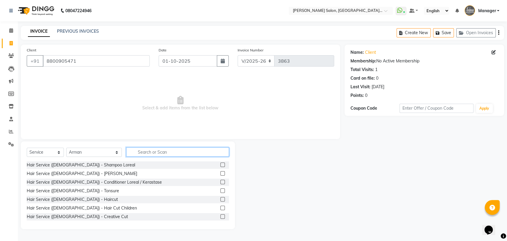
click at [126, 155] on input "text" at bounding box center [177, 151] width 103 height 9
type input "cut"
click at [221, 166] on label at bounding box center [223, 165] width 4 height 4
click at [221, 166] on input "checkbox" at bounding box center [223, 165] width 4 height 4
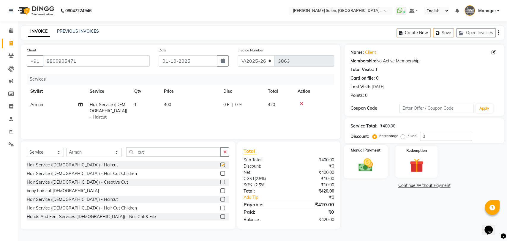
checkbox input "false"
click at [368, 153] on div "Manual Payment" at bounding box center [366, 162] width 44 height 34
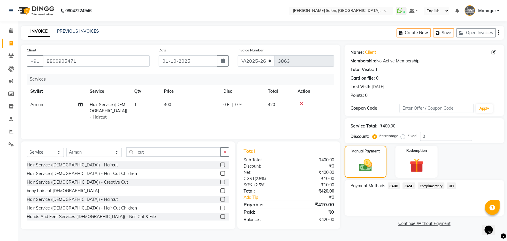
click at [410, 188] on span "CASH" at bounding box center [409, 186] width 13 height 7
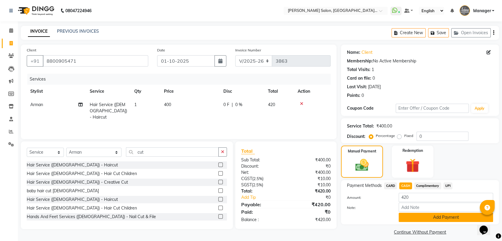
click at [442, 217] on button "Add Payment" at bounding box center [446, 217] width 95 height 9
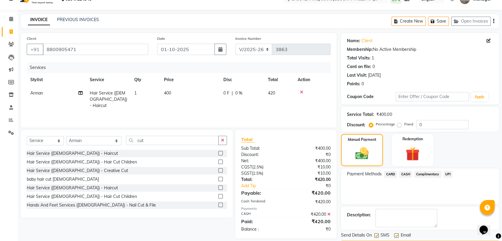
scroll to position [29, 0]
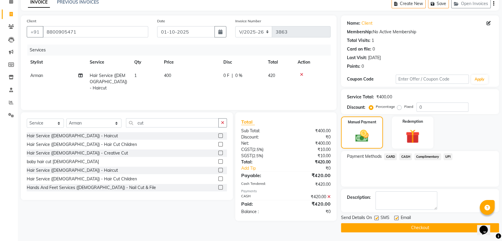
click at [441, 229] on button "Checkout" at bounding box center [420, 227] width 158 height 9
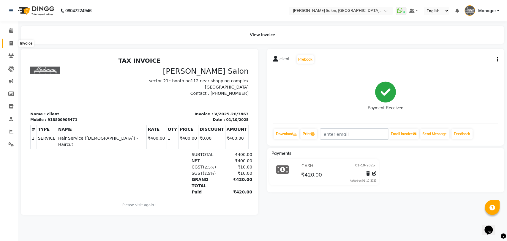
click at [9, 46] on span at bounding box center [11, 43] width 10 height 7
select select "service"
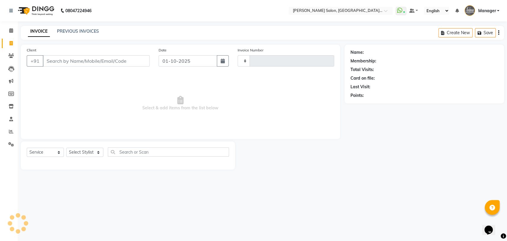
type input "3864"
select select "5893"
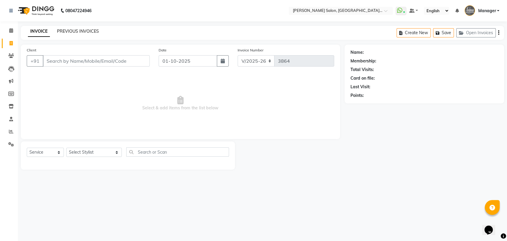
click at [77, 31] on link "PREVIOUS INVOICES" at bounding box center [78, 31] width 42 height 5
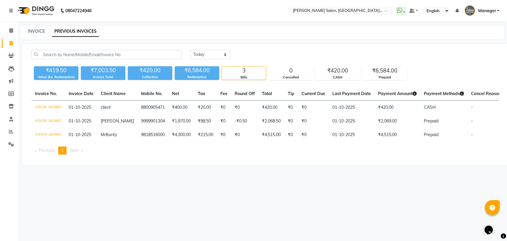
click at [33, 26] on div "INVOICE PREVIOUS INVOICES" at bounding box center [263, 32] width 484 height 13
click at [33, 29] on link "INVOICE" at bounding box center [36, 31] width 17 height 5
select select "service"
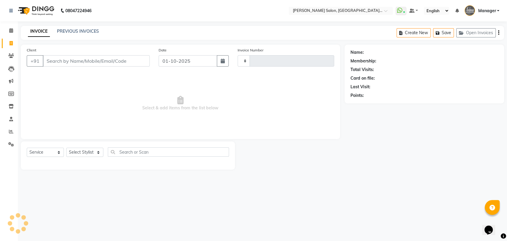
type input "3864"
select select "5893"
click at [81, 153] on select "Select Stylist Anil Pedicurist [PERSON_NAME] [DEMOGRAPHIC_DATA] stylist [PERSON…" at bounding box center [94, 152] width 56 height 9
select select "48533"
click at [66, 148] on select "Select Stylist Anil Pedicurist [PERSON_NAME] [DEMOGRAPHIC_DATA] stylist [PERSON…" at bounding box center [94, 152] width 56 height 9
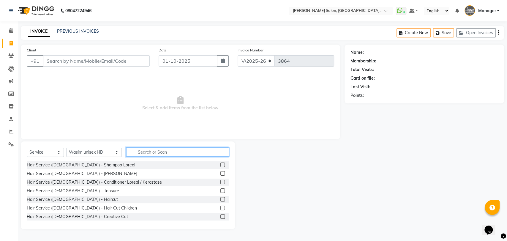
click at [137, 152] on input "text" at bounding box center [177, 151] width 103 height 9
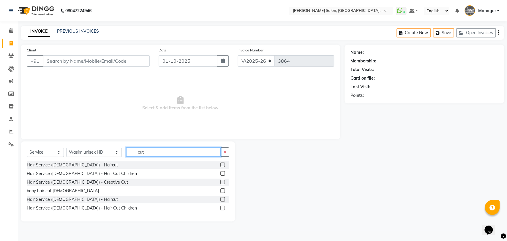
type input "cut"
click at [223, 165] on label at bounding box center [223, 165] width 4 height 4
click at [223, 165] on input "checkbox" at bounding box center [223, 165] width 4 height 4
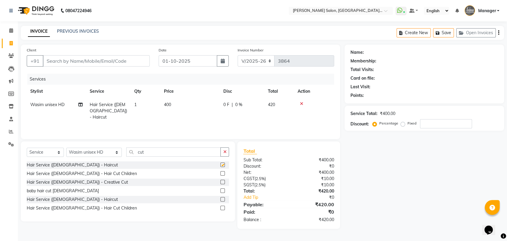
checkbox input "false"
click at [195, 154] on input "cut" at bounding box center [173, 151] width 95 height 9
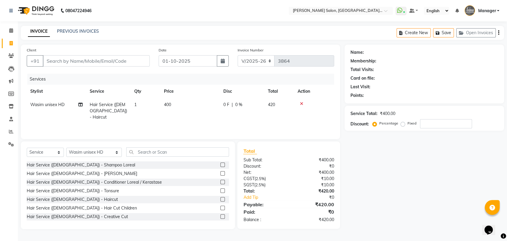
click at [132, 143] on div "Select Service Product Membership Package Voucher Prepaid Gift Card Select Styl…" at bounding box center [128, 185] width 214 height 88
click at [133, 149] on input "text" at bounding box center [177, 151] width 103 height 9
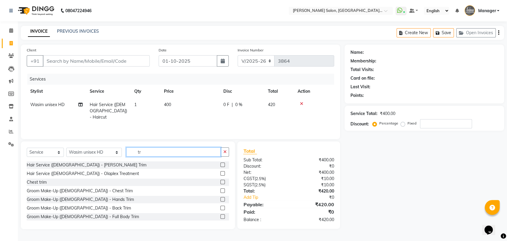
type input "tr"
click at [221, 164] on label at bounding box center [223, 165] width 4 height 4
click at [221, 164] on input "checkbox" at bounding box center [223, 165] width 4 height 4
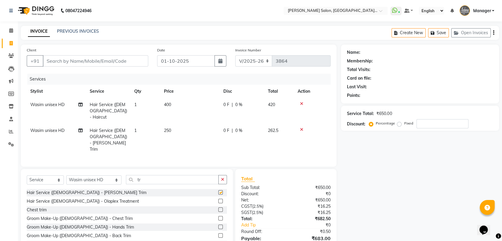
checkbox input "false"
click at [118, 62] on input "Client" at bounding box center [96, 60] width 106 height 11
click at [303, 100] on td at bounding box center [312, 111] width 37 height 26
click at [302, 105] on icon at bounding box center [301, 104] width 3 height 4
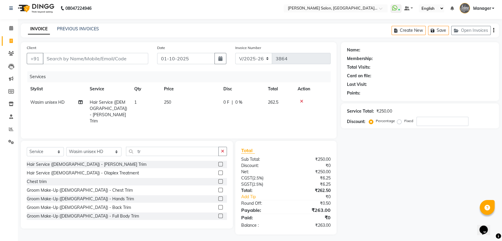
scroll to position [3, 0]
click at [164, 148] on input "tr" at bounding box center [172, 151] width 93 height 9
click at [163, 148] on input "tr" at bounding box center [172, 151] width 93 height 9
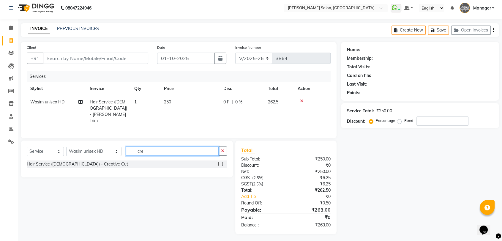
type input "cre"
click at [222, 162] on label at bounding box center [220, 164] width 4 height 4
click at [222, 162] on input "checkbox" at bounding box center [220, 164] width 4 height 4
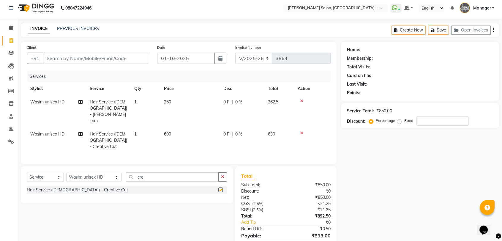
checkbox input "false"
click at [155, 172] on div "Select Service Product Membership Package Voucher Prepaid Gift Card Select Styl…" at bounding box center [127, 179] width 200 height 14
click at [155, 172] on input "cre" at bounding box center [172, 176] width 93 height 9
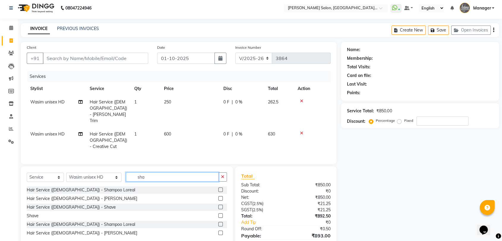
type input "sha"
click at [221, 188] on label at bounding box center [220, 190] width 4 height 4
click at [221, 188] on input "checkbox" at bounding box center [220, 190] width 4 height 4
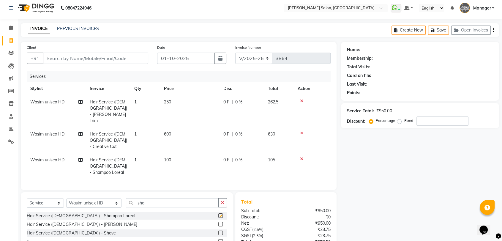
checkbox input "false"
click at [89, 57] on input "Client" at bounding box center [96, 58] width 106 height 11
type input "8"
type input "0"
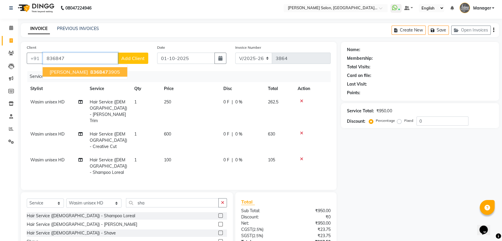
click at [91, 69] on ngb-highlight "836847 3905" at bounding box center [104, 72] width 31 height 6
type input "8368473905"
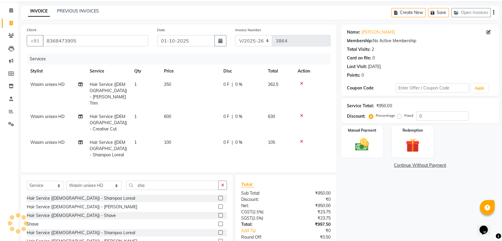
scroll to position [36, 0]
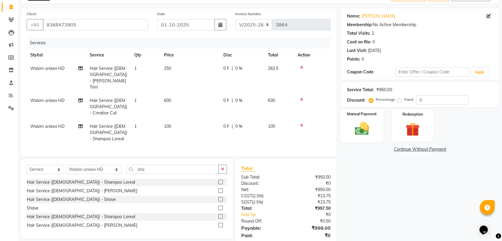
click at [365, 124] on img at bounding box center [361, 128] width 23 height 17
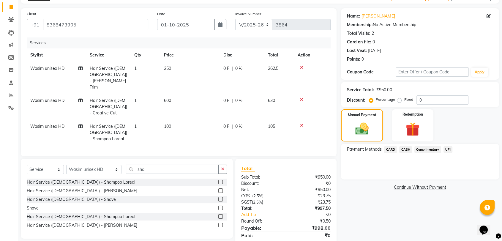
click at [408, 150] on span "CASH" at bounding box center [406, 149] width 13 height 7
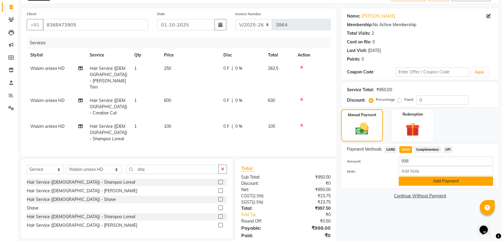
click at [431, 183] on button "Add Payment" at bounding box center [446, 181] width 95 height 9
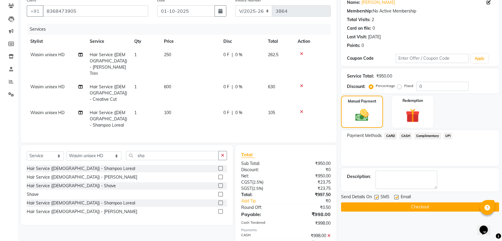
scroll to position [57, 0]
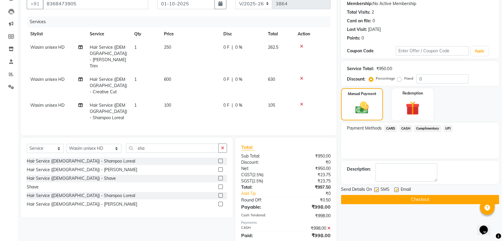
click at [431, 196] on button "Checkout" at bounding box center [420, 199] width 158 height 9
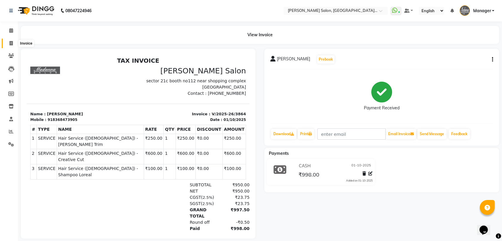
click at [12, 42] on icon at bounding box center [11, 43] width 3 height 4
select select "service"
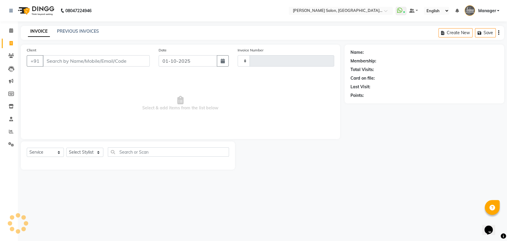
type input "3865"
drag, startPoint x: 92, startPoint y: 25, endPoint x: 92, endPoint y: 28, distance: 3.0
click at [92, 25] on div "08047224946 Select Location × Madonna Salon, Sector 21c, Faridabad WhatsApp Sta…" at bounding box center [253, 120] width 507 height 241
select select "5893"
click at [92, 31] on link "PREVIOUS INVOICES" at bounding box center [78, 31] width 42 height 5
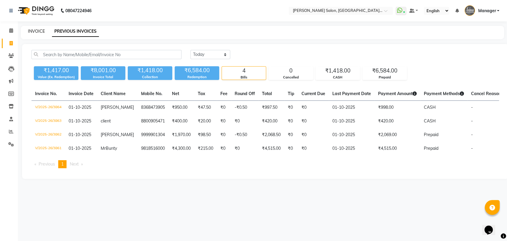
click at [32, 32] on link "INVOICE" at bounding box center [36, 31] width 17 height 5
select select "service"
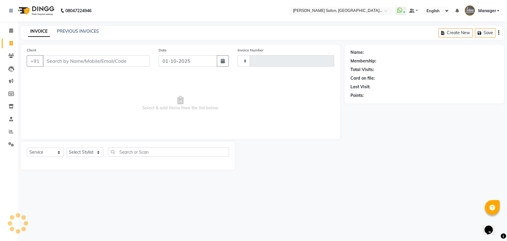
type input "3865"
select select "5893"
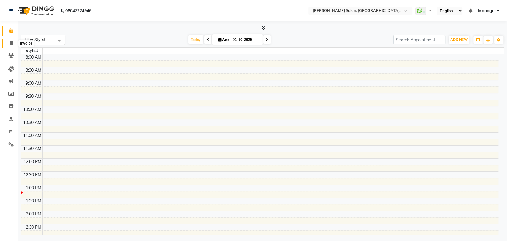
click at [12, 44] on icon at bounding box center [11, 43] width 3 height 4
select select "service"
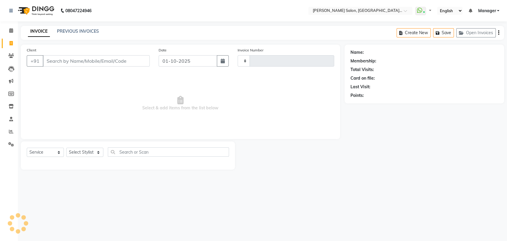
click at [86, 138] on div "Client +91 Date [DATE] Invoice Number Select & add items from the list below" at bounding box center [181, 92] width 320 height 95
click at [86, 148] on select "Select Stylist" at bounding box center [84, 152] width 37 height 9
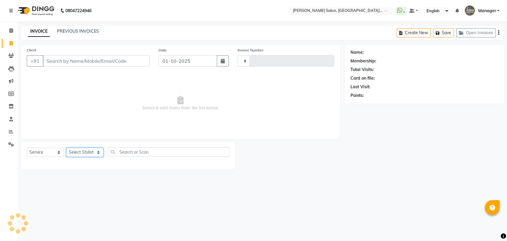
click at [86, 148] on select "Select Stylist" at bounding box center [84, 152] width 37 height 9
type input "3864"
select select "5893"
select select "83042"
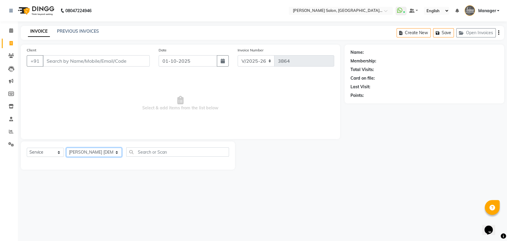
click at [66, 148] on select "Select Stylist Anil Pedicurist [PERSON_NAME] [DEMOGRAPHIC_DATA] stylist [PERSON…" at bounding box center [94, 152] width 56 height 9
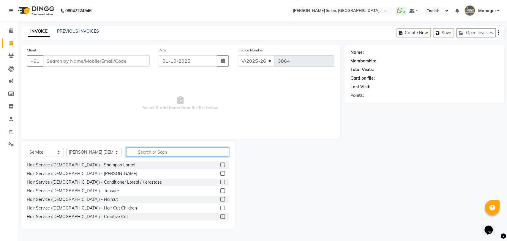
click at [134, 148] on input "text" at bounding box center [177, 151] width 103 height 9
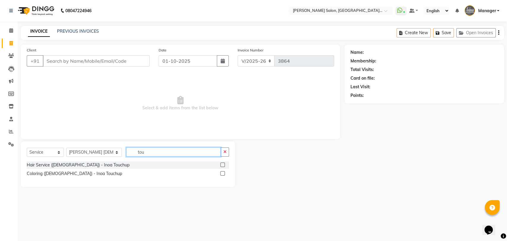
type input "tou"
click at [224, 172] on label at bounding box center [223, 173] width 4 height 4
click at [224, 172] on input "checkbox" at bounding box center [223, 174] width 4 height 4
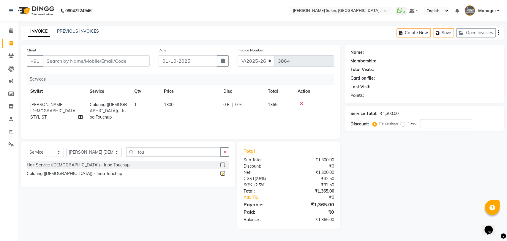
checkbox input "false"
click at [93, 150] on select "Select Stylist Anil Pedicurist [PERSON_NAME] [DEMOGRAPHIC_DATA] stylist [PERSON…" at bounding box center [94, 152] width 56 height 9
select select "48537"
click at [66, 148] on select "Select Stylist Anil Pedicurist [PERSON_NAME] [DEMOGRAPHIC_DATA] stylist [PERSON…" at bounding box center [94, 152] width 56 height 9
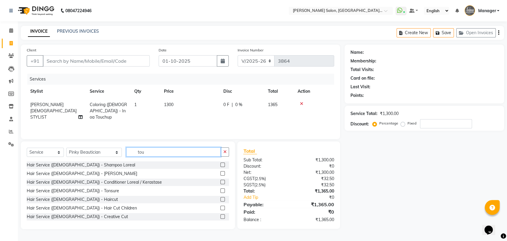
click at [126, 152] on input "tou" at bounding box center [173, 151] width 95 height 9
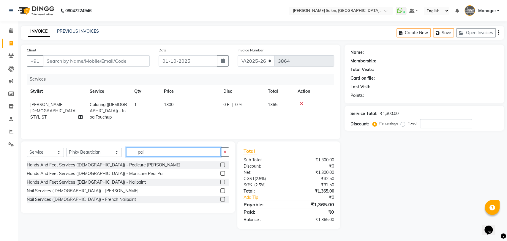
type input "pai"
click at [223, 181] on label at bounding box center [223, 182] width 4 height 4
click at [223, 181] on input "checkbox" at bounding box center [223, 182] width 4 height 4
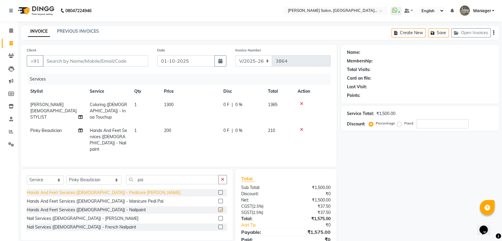
checkbox input "false"
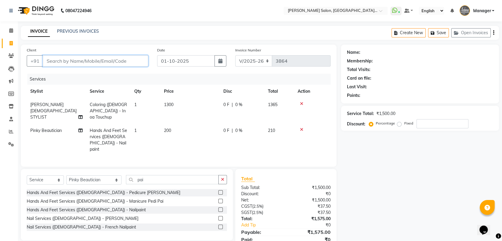
click at [92, 59] on input "Client" at bounding box center [96, 60] width 106 height 11
type input "8"
type input "0"
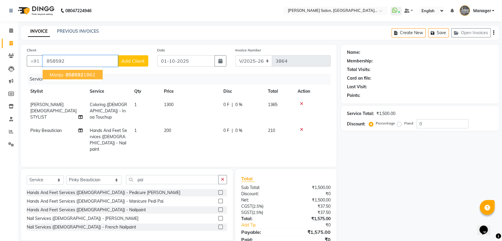
click at [83, 75] on ngb-highlight "858592 1862" at bounding box center [80, 75] width 31 height 6
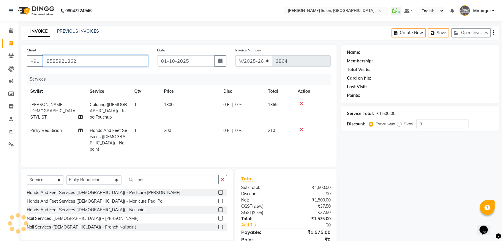
type input "8585921862"
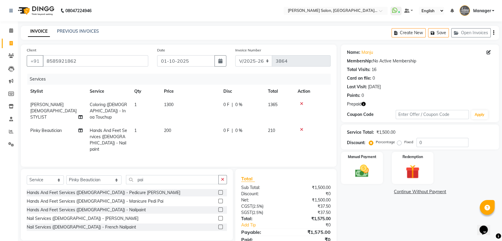
click at [363, 106] on icon "button" at bounding box center [364, 104] width 4 height 4
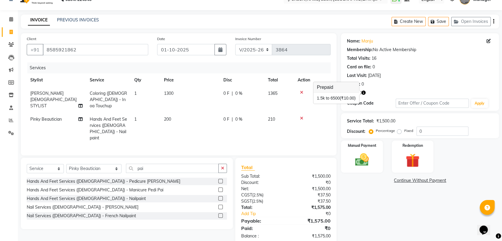
scroll to position [17, 0]
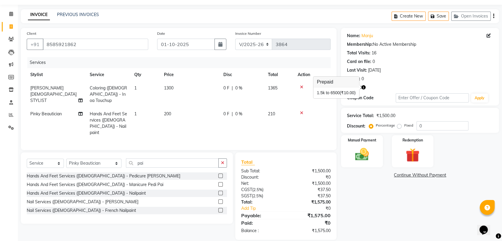
click at [362, 191] on div "Name: Manju Membership: No Active Membership Total Visits: 16 Card on file: 0 L…" at bounding box center [422, 134] width 163 height 212
click at [365, 160] on img at bounding box center [361, 154] width 23 height 17
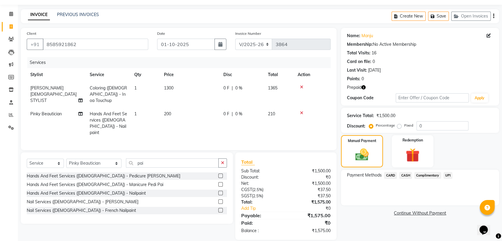
click at [402, 175] on span "CASH" at bounding box center [406, 175] width 13 height 7
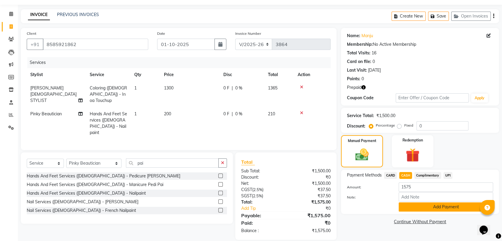
click at [422, 205] on button "Add Payment" at bounding box center [446, 206] width 95 height 9
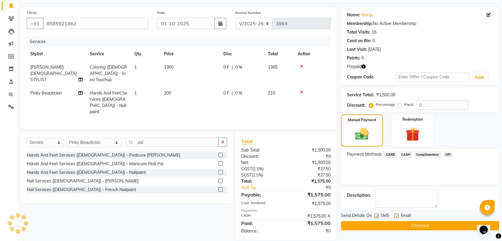
scroll to position [38, 0]
click at [417, 222] on button "Checkout" at bounding box center [420, 225] width 158 height 9
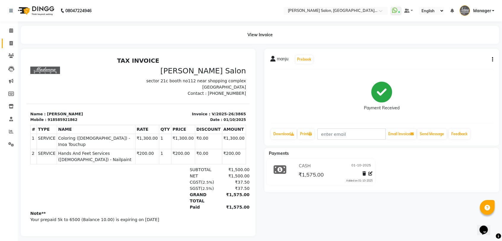
click at [7, 41] on span at bounding box center [11, 43] width 10 height 7
select select "service"
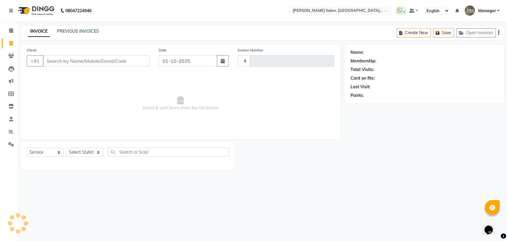
type input "3866"
select select "5893"
click at [77, 32] on link "PREVIOUS INVOICES" at bounding box center [78, 31] width 42 height 5
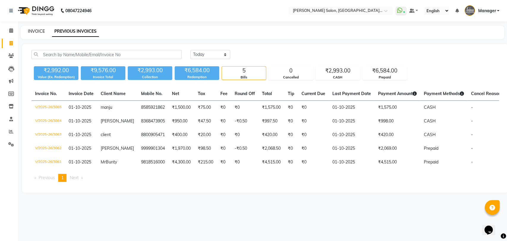
click at [33, 32] on link "INVOICE" at bounding box center [36, 31] width 17 height 5
select select "service"
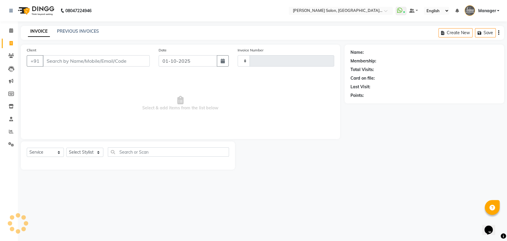
type input "3866"
select select "5893"
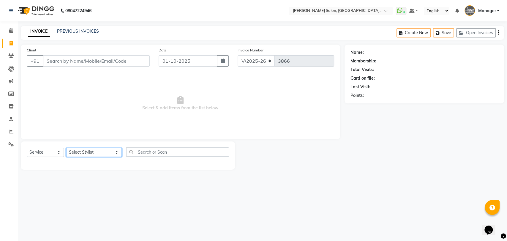
click at [90, 155] on select "Select Stylist Anil Pedicurist Arman ashish female stylist Ashutosh Singhal KHU…" at bounding box center [94, 152] width 56 height 9
select select "48531"
click at [66, 148] on select "Select Stylist Anil Pedicurist Arman ashish female stylist Ashutosh Singhal KHU…" at bounding box center [94, 152] width 56 height 9
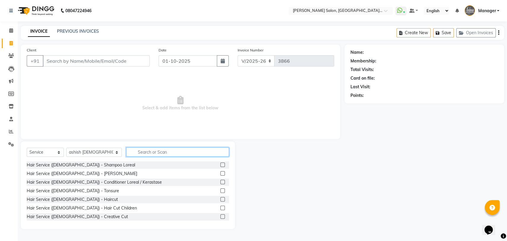
click at [130, 152] on input "text" at bounding box center [177, 151] width 103 height 9
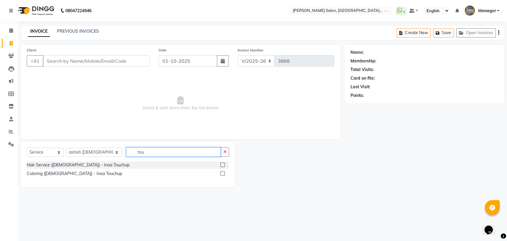
type input "tou"
click at [224, 172] on label at bounding box center [223, 173] width 4 height 4
click at [224, 172] on input "checkbox" at bounding box center [223, 174] width 4 height 4
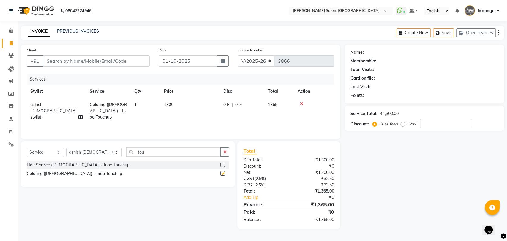
checkbox input "false"
click at [182, 111] on td "1300" at bounding box center [190, 111] width 59 height 26
select select "48531"
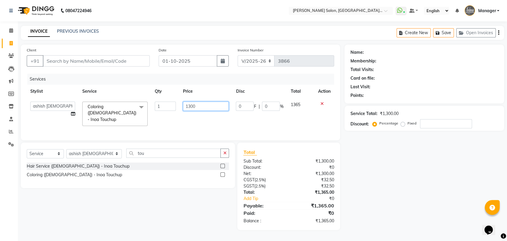
click at [190, 102] on input "1300" at bounding box center [206, 106] width 46 height 9
type input "1200"
click at [206, 87] on th "Price" at bounding box center [206, 91] width 53 height 13
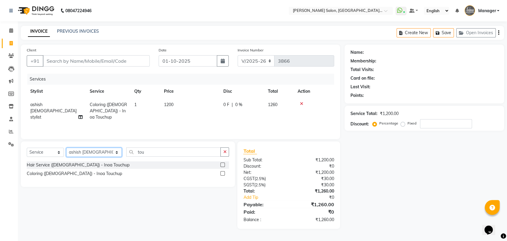
click at [95, 150] on select "Select Stylist Anil Pedicurist Arman ashish female stylist Ashutosh Singhal KHU…" at bounding box center [94, 152] width 56 height 9
select select "48543"
click at [66, 148] on select "Select Stylist Anil Pedicurist Arman ashish female stylist Ashutosh Singhal KHU…" at bounding box center [94, 152] width 56 height 9
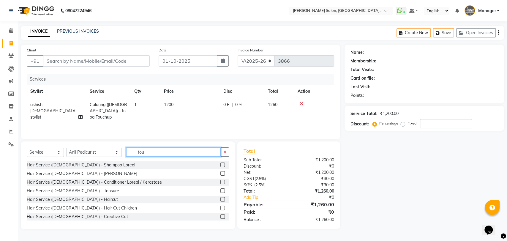
click at [132, 151] on input "tou" at bounding box center [173, 151] width 95 height 9
click at [154, 153] on input "text" at bounding box center [177, 151] width 103 height 9
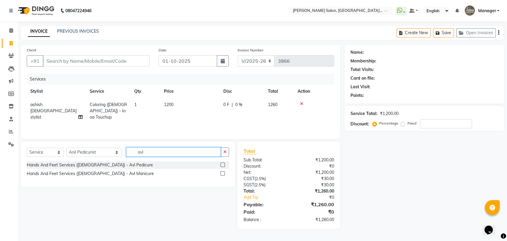
type input "avl"
click at [224, 163] on label at bounding box center [223, 165] width 4 height 4
click at [224, 163] on input "checkbox" at bounding box center [223, 165] width 4 height 4
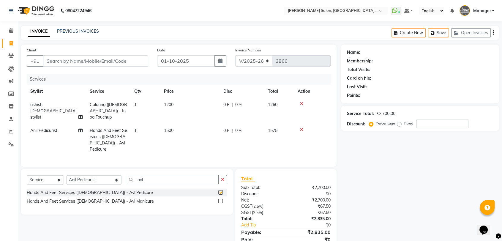
checkbox input "false"
click at [71, 65] on input "Client" at bounding box center [96, 60] width 106 height 11
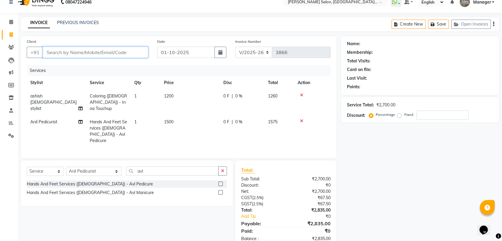
scroll to position [17, 0]
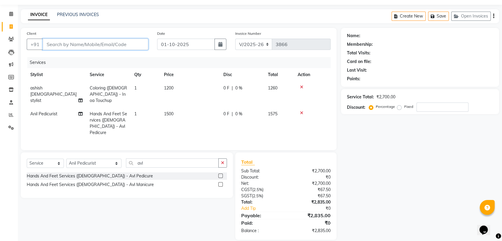
click at [78, 46] on input "Client" at bounding box center [96, 44] width 106 height 11
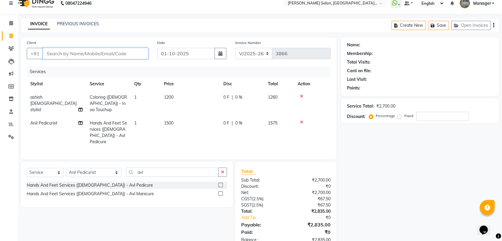
scroll to position [0, 0]
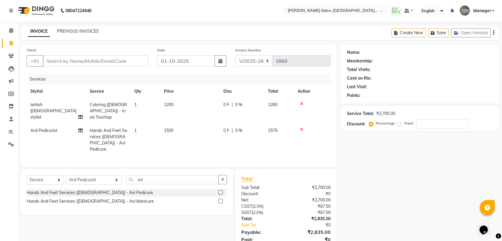
click at [83, 67] on div "Client +91" at bounding box center [87, 59] width 131 height 24
click at [84, 62] on input "Client" at bounding box center [96, 60] width 106 height 11
type input "9"
type input "0"
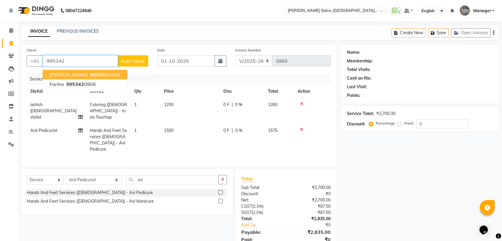
click at [89, 74] on ngb-highlight "995342 4449" at bounding box center [104, 75] width 31 height 6
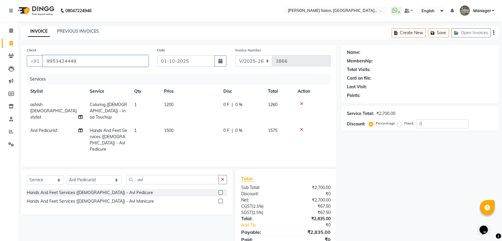
type input "9953424449"
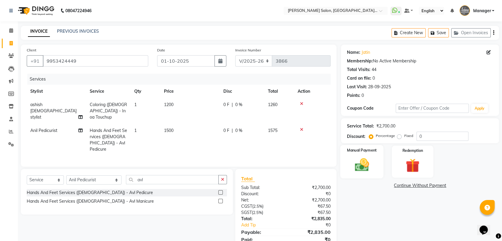
click at [366, 160] on img at bounding box center [361, 165] width 23 height 17
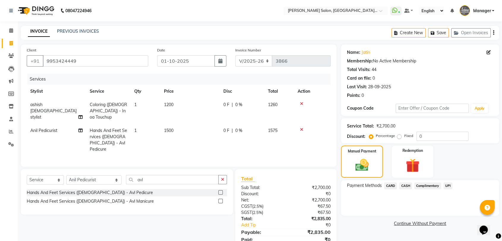
click at [408, 184] on span "CASH" at bounding box center [406, 186] width 13 height 7
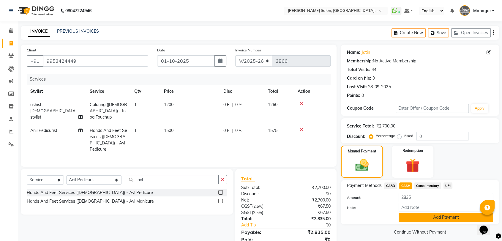
click at [440, 219] on button "Add Payment" at bounding box center [446, 217] width 95 height 9
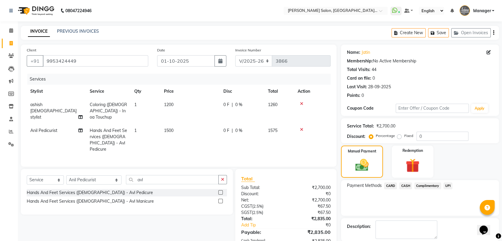
scroll to position [38, 0]
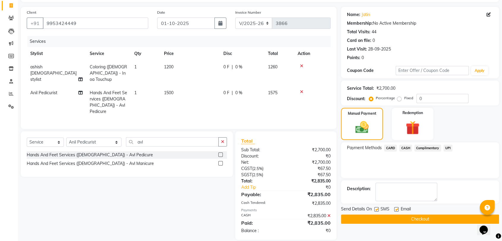
click at [441, 223] on button "Checkout" at bounding box center [420, 219] width 158 height 9
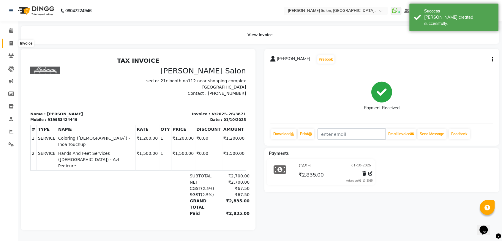
click at [6, 42] on span at bounding box center [11, 43] width 10 height 7
select select "service"
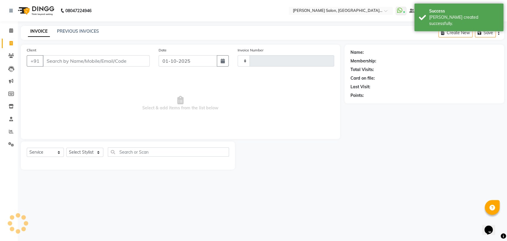
type input "3872"
select select "5893"
click at [69, 34] on div "PREVIOUS INVOICES" at bounding box center [78, 31] width 42 height 6
click at [70, 32] on link "PREVIOUS INVOICES" at bounding box center [78, 31] width 42 height 5
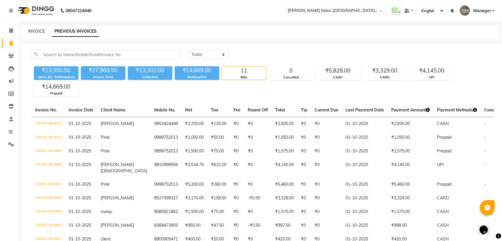
click at [32, 31] on link "INVOICE" at bounding box center [36, 31] width 17 height 5
select select "service"
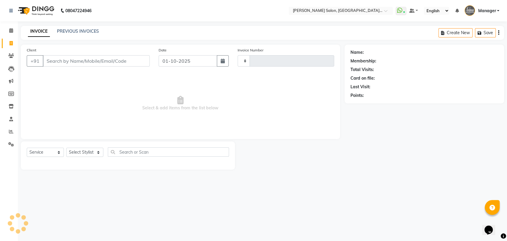
type input "3872"
select select "5893"
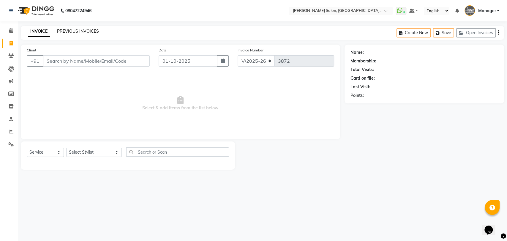
click at [86, 32] on link "PREVIOUS INVOICES" at bounding box center [78, 31] width 42 height 5
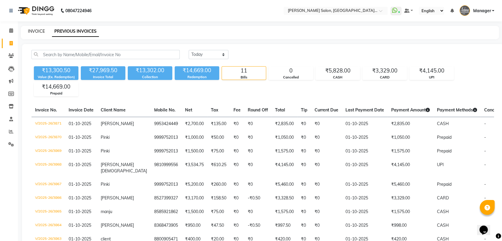
click at [40, 33] on link "INVOICE" at bounding box center [36, 31] width 17 height 5
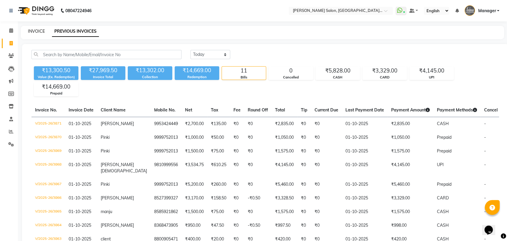
select select "service"
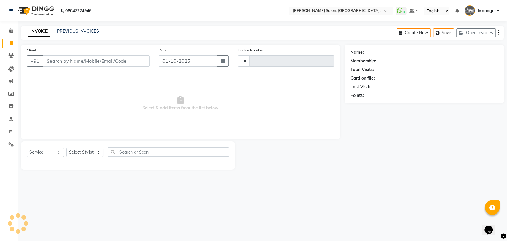
type input "3872"
select select "5893"
click at [86, 153] on select "Select Stylist Anil Pedicurist [PERSON_NAME] [DEMOGRAPHIC_DATA] stylist [PERSON…" at bounding box center [94, 152] width 56 height 9
select select "48548"
click at [66, 148] on select "Select Stylist Anil Pedicurist [PERSON_NAME] [DEMOGRAPHIC_DATA] stylist [PERSON…" at bounding box center [94, 152] width 56 height 9
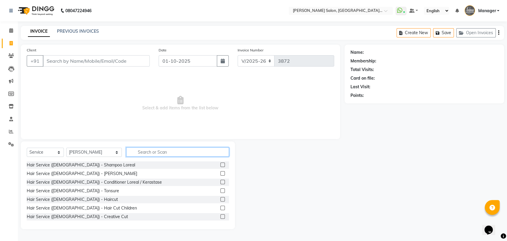
click at [126, 152] on input "text" at bounding box center [177, 151] width 103 height 9
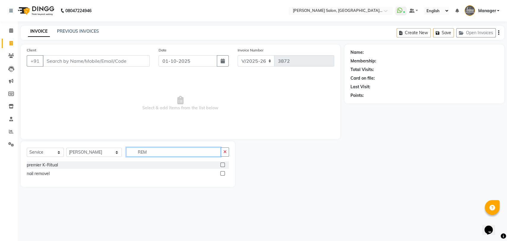
type input "REM"
click at [223, 174] on label at bounding box center [223, 173] width 4 height 4
click at [223, 174] on input "checkbox" at bounding box center [223, 174] width 4 height 4
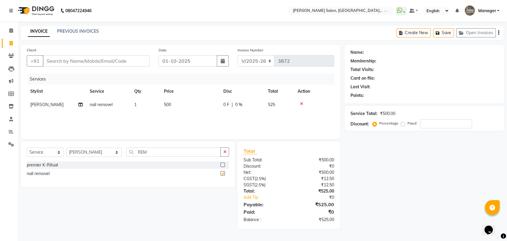
checkbox input "false"
click at [136, 156] on input "REM" at bounding box center [173, 151] width 95 height 9
click at [136, 155] on input "REM" at bounding box center [173, 151] width 95 height 9
type input "GEL"
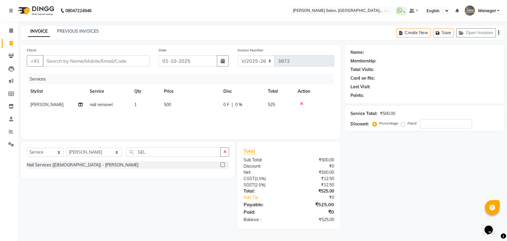
click at [220, 164] on div "Nail Services ([DEMOGRAPHIC_DATA]) - [PERSON_NAME]" at bounding box center [128, 164] width 202 height 7
click at [223, 163] on label at bounding box center [223, 165] width 4 height 4
click at [223, 163] on input "checkbox" at bounding box center [223, 165] width 4 height 4
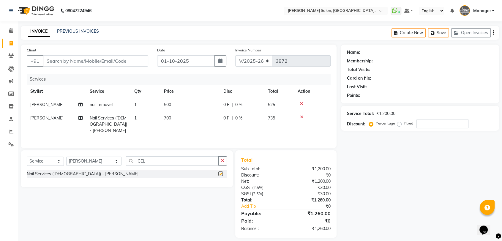
checkbox input "false"
click at [178, 108] on td "500" at bounding box center [190, 104] width 59 height 13
select select "48548"
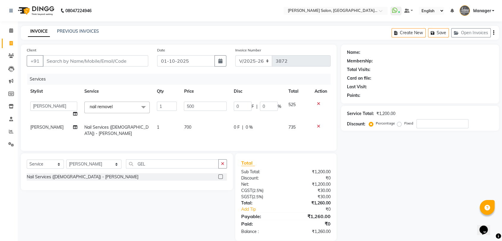
click at [180, 101] on td "500" at bounding box center [205, 109] width 50 height 23
click at [187, 104] on input "500" at bounding box center [205, 106] width 43 height 9
type input "300"
click at [93, 58] on input "Client" at bounding box center [96, 60] width 106 height 11
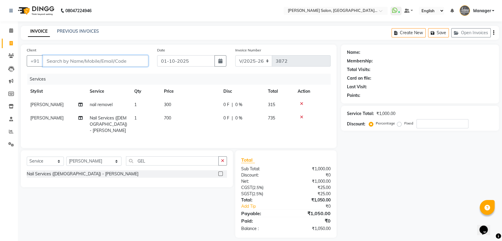
type input "8"
type input "0"
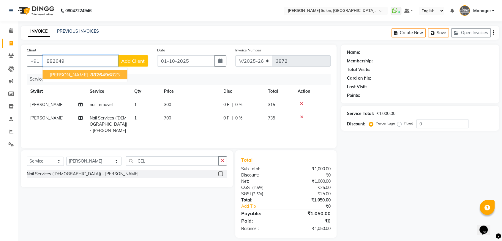
click at [89, 73] on ngb-highlight "882649 6823" at bounding box center [104, 75] width 31 height 6
type input "8826496823"
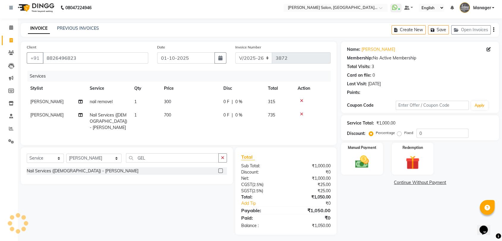
scroll to position [4, 0]
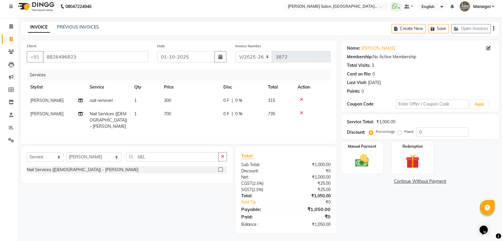
click at [302, 98] on icon at bounding box center [301, 100] width 3 height 4
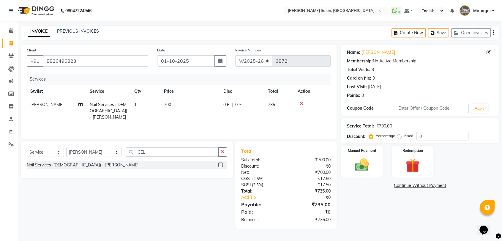
scroll to position [0, 0]
click at [176, 110] on td "700" at bounding box center [190, 111] width 59 height 26
select select "48548"
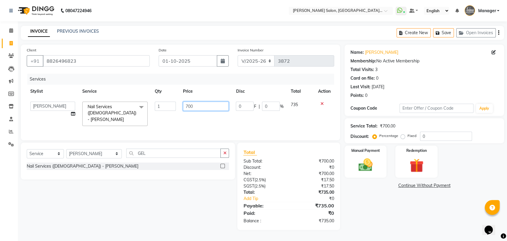
click at [187, 107] on input "700" at bounding box center [206, 106] width 46 height 9
type input "900"
click at [194, 119] on div "Services Stylist Service Qty Price Disc Total Action Anil Pedicurist Arman ashi…" at bounding box center [181, 104] width 308 height 61
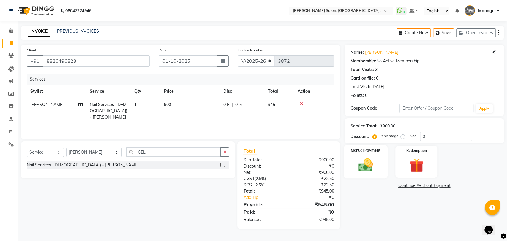
click at [370, 160] on img at bounding box center [365, 165] width 23 height 17
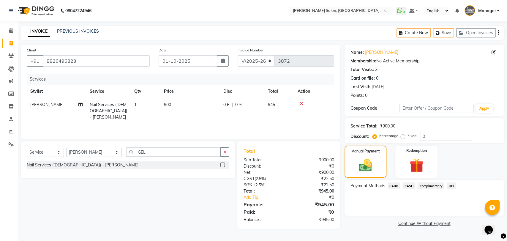
click at [454, 186] on span "UPI" at bounding box center [451, 186] width 9 height 7
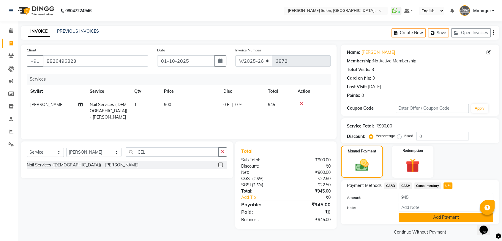
click at [452, 215] on button "Add Payment" at bounding box center [446, 217] width 95 height 9
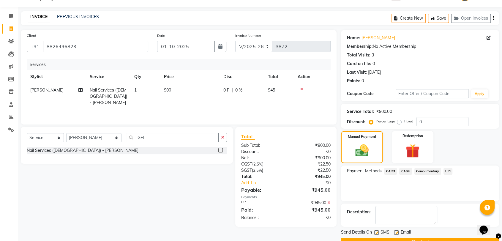
scroll to position [29, 0]
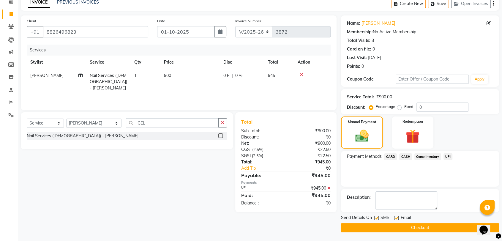
click at [449, 224] on button "Checkout" at bounding box center [420, 227] width 158 height 9
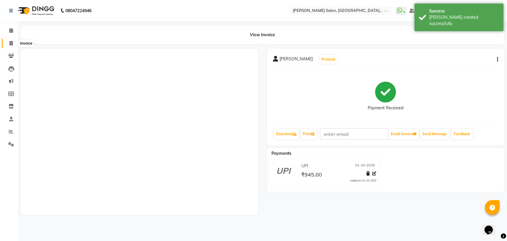
click at [10, 42] on icon at bounding box center [11, 43] width 3 height 4
select select "service"
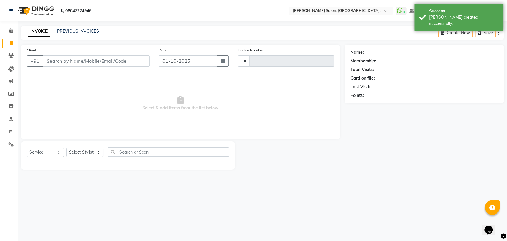
type input "3873"
select select "5893"
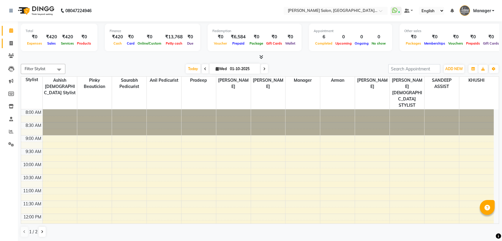
click at [9, 44] on span at bounding box center [11, 43] width 10 height 7
select select "service"
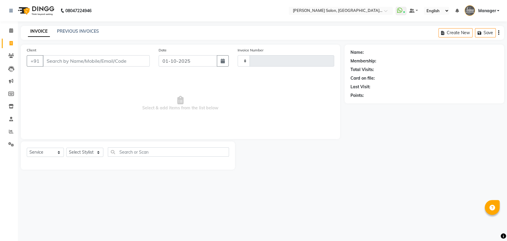
type input "3864"
select select "5893"
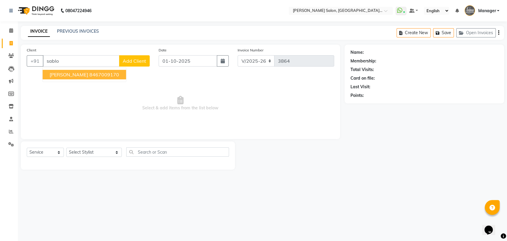
click at [67, 71] on button "Pooja Sablok 8467009170" at bounding box center [85, 75] width 84 height 10
type input "8467009170"
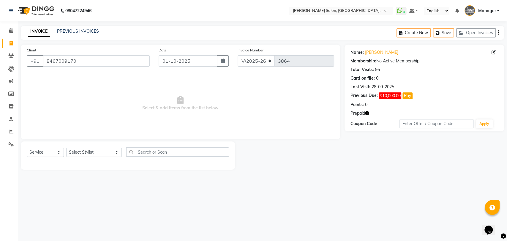
click at [369, 114] on icon "button" at bounding box center [367, 113] width 4 height 4
click at [369, 116] on button "button" at bounding box center [367, 113] width 4 height 6
click at [222, 137] on div "Client +91 8467009170 Date 01-10-2025 Invoice Number V/2025 V/2025-26 3864 Sele…" at bounding box center [181, 92] width 320 height 95
click at [77, 36] on div "INVOICE PREVIOUS INVOICES Create New Save Open Invoices" at bounding box center [263, 33] width 484 height 14
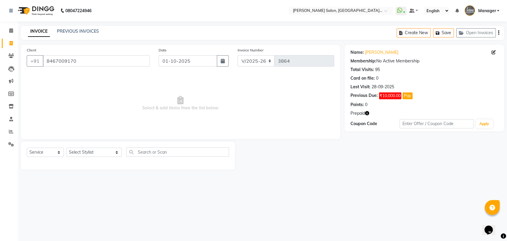
click at [78, 34] on div "PREVIOUS INVOICES" at bounding box center [78, 31] width 42 height 6
click at [94, 34] on div "PREVIOUS INVOICES" at bounding box center [78, 31] width 42 height 6
click at [93, 30] on link "PREVIOUS INVOICES" at bounding box center [78, 31] width 42 height 5
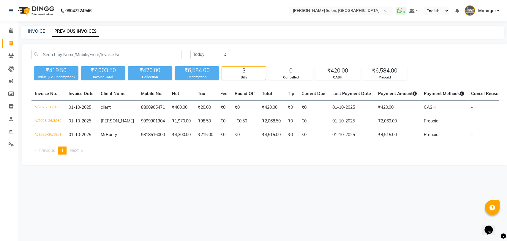
click at [24, 29] on div "INVOICE PREVIOUS INVOICES" at bounding box center [259, 31] width 477 height 6
click at [35, 32] on link "INVOICE" at bounding box center [36, 31] width 17 height 5
select select "5893"
select select "service"
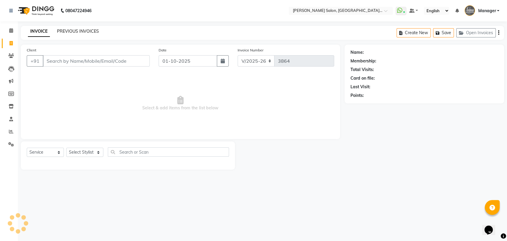
click at [74, 32] on link "PREVIOUS INVOICES" at bounding box center [78, 31] width 42 height 5
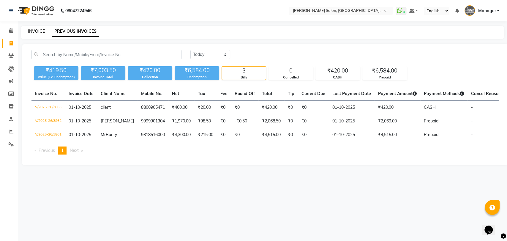
click at [37, 32] on link "INVOICE" at bounding box center [36, 31] width 17 height 5
select select "service"
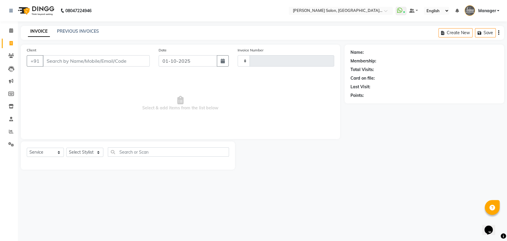
type input "3864"
select select "5893"
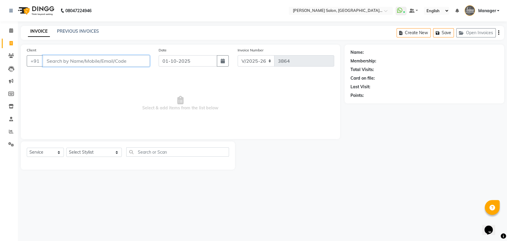
click at [59, 65] on input "Client" at bounding box center [96, 60] width 107 height 11
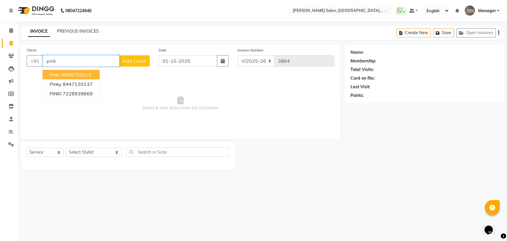
click at [62, 76] on ngb-highlight "9999752013" at bounding box center [76, 75] width 30 height 6
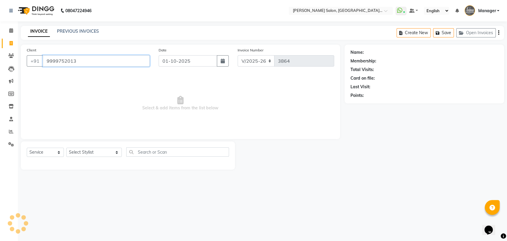
type input "9999752013"
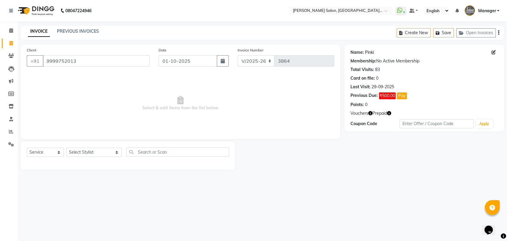
click at [367, 53] on link "Pinki" at bounding box center [369, 52] width 9 height 6
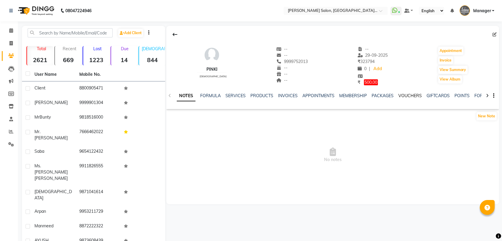
click at [401, 94] on link "VOUCHERS" at bounding box center [410, 95] width 23 height 5
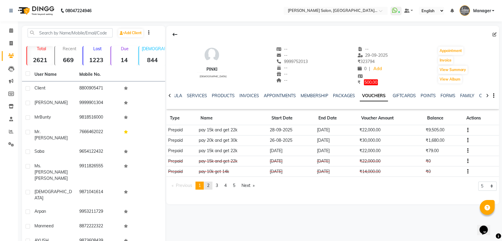
click at [210, 184] on span "2" at bounding box center [208, 185] width 2 height 5
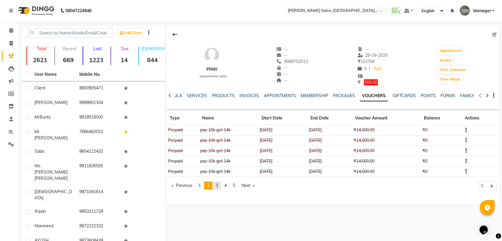
click at [217, 186] on span "3" at bounding box center [217, 185] width 2 height 5
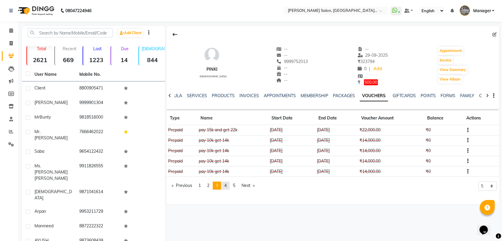
click at [227, 186] on span "4" at bounding box center [225, 185] width 2 height 5
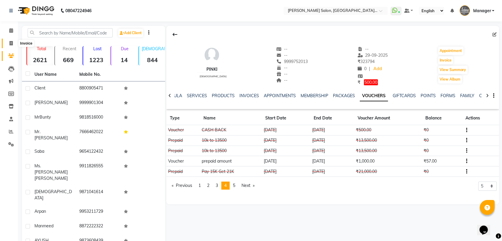
click at [10, 43] on icon at bounding box center [11, 43] width 3 height 4
select select "service"
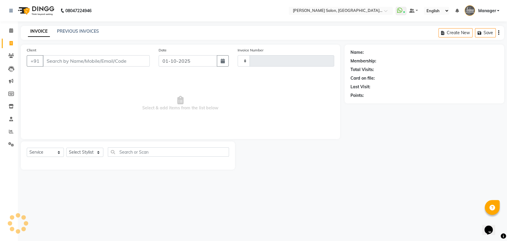
type input "3864"
select select "5893"
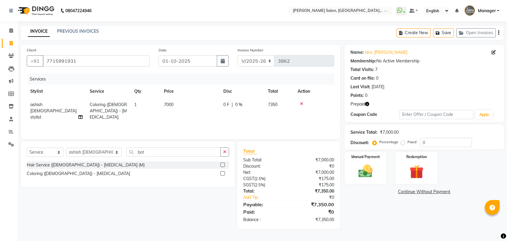
select select "5893"
select select "service"
select select "48531"
click at [131, 152] on input "bot" at bounding box center [173, 151] width 95 height 9
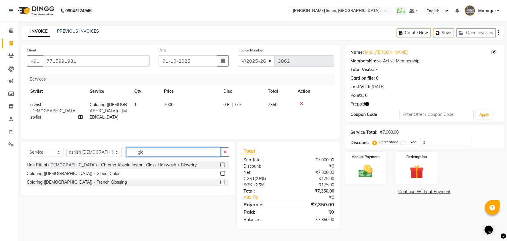
type input "glo"
click at [220, 174] on div "Coloring ([DEMOGRAPHIC_DATA]) - Global Color" at bounding box center [128, 173] width 202 height 7
click at [222, 174] on label at bounding box center [223, 173] width 4 height 4
click at [222, 174] on input "checkbox" at bounding box center [223, 174] width 4 height 4
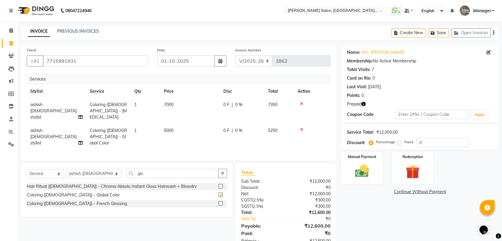
checkbox input "false"
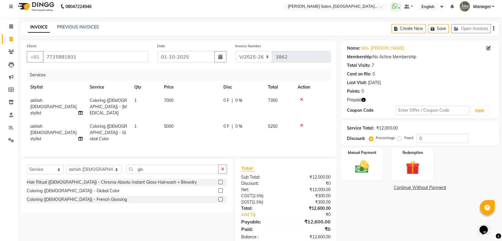
scroll to position [10, 0]
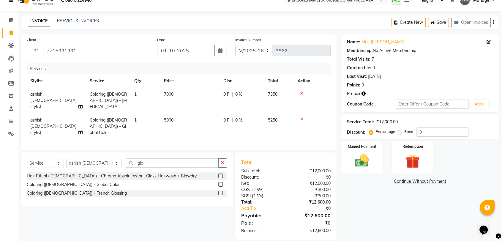
click at [363, 92] on icon "button" at bounding box center [364, 94] width 4 height 4
click at [369, 92] on div "Prepaid" at bounding box center [420, 94] width 146 height 6
click at [363, 93] on icon "button" at bounding box center [364, 94] width 4 height 4
click at [392, 87] on div "Points: 0" at bounding box center [420, 85] width 146 height 6
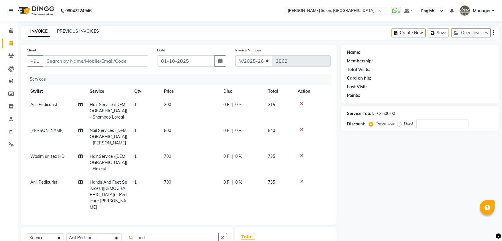
select select "5893"
select select "service"
select select "48543"
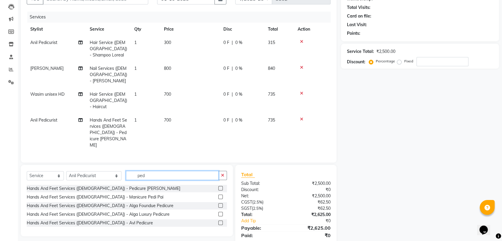
click at [129, 171] on input "ped" at bounding box center [172, 175] width 93 height 9
type input "mani"
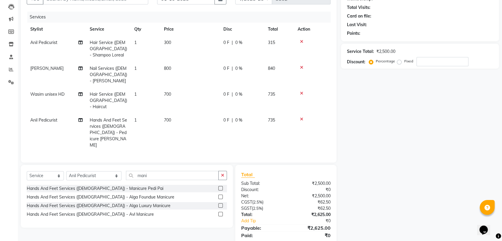
click at [221, 186] on label at bounding box center [220, 188] width 4 height 4
click at [221, 187] on input "checkbox" at bounding box center [220, 189] width 4 height 4
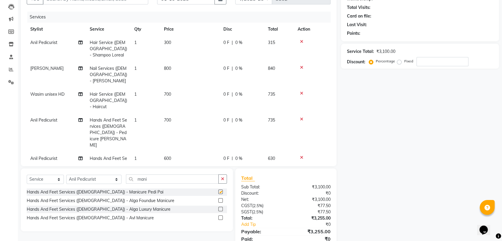
checkbox input "false"
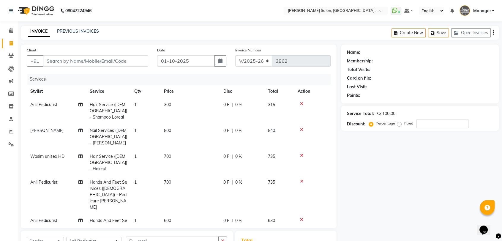
scroll to position [86, 0]
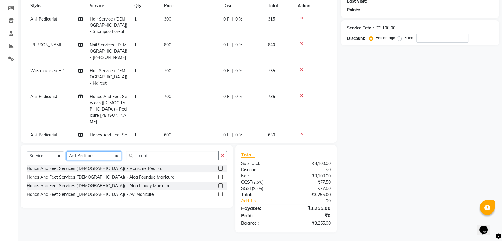
click at [84, 158] on select "Select Stylist Anil Pedicurist [PERSON_NAME] [DEMOGRAPHIC_DATA] stylist [PERSON…" at bounding box center [93, 155] width 55 height 9
select select "48537"
click at [66, 151] on select "Select Stylist Anil Pedicurist [PERSON_NAME] [DEMOGRAPHIC_DATA] stylist [PERSON…" at bounding box center [93, 155] width 55 height 9
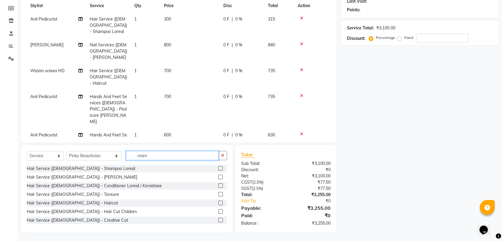
click at [127, 159] on input "mani" at bounding box center [172, 155] width 93 height 9
click at [155, 155] on input "text" at bounding box center [176, 155] width 101 height 9
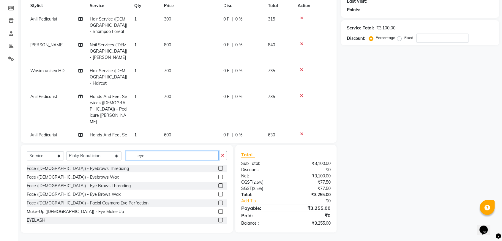
type input "eye"
click at [218, 185] on label at bounding box center [220, 185] width 4 height 4
click at [218, 185] on input "checkbox" at bounding box center [220, 186] width 4 height 4
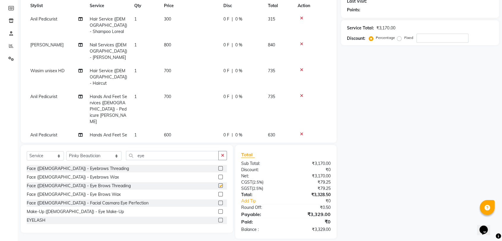
checkbox input "false"
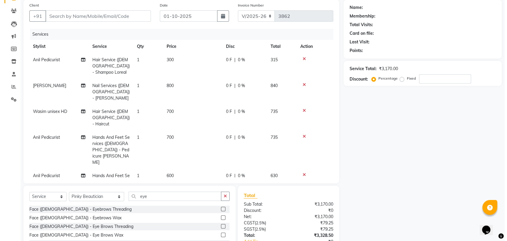
scroll to position [0, 0]
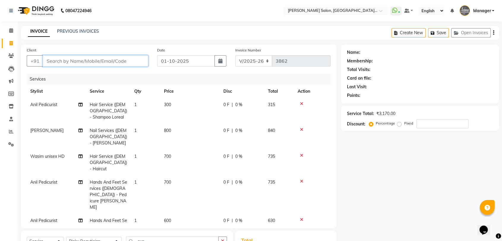
click at [95, 65] on input "Client" at bounding box center [96, 60] width 106 height 11
type input "+"
type input "0"
type input "+"
click at [116, 62] on input "8527399327" at bounding box center [80, 60] width 75 height 11
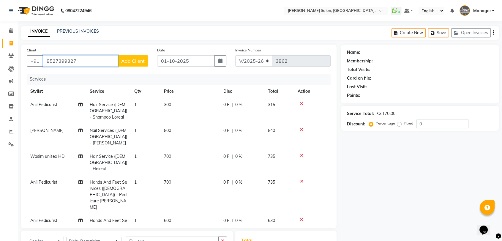
type input "8527399327"
click at [124, 62] on span "Add Client" at bounding box center [132, 61] width 23 height 6
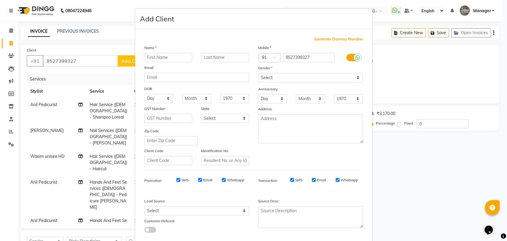
click at [152, 55] on input "text" at bounding box center [168, 57] width 48 height 9
click at [153, 57] on input "text" at bounding box center [168, 57] width 48 height 9
type input "[PERSON_NAME]"
click at [320, 76] on select "Select [DEMOGRAPHIC_DATA] [DEMOGRAPHIC_DATA] Other Prefer Not To Say" at bounding box center [310, 77] width 105 height 9
select select "[DEMOGRAPHIC_DATA]"
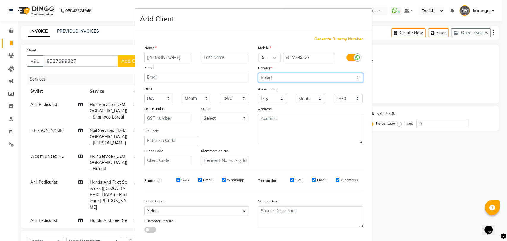
click at [258, 73] on select "Select [DEMOGRAPHIC_DATA] [DEMOGRAPHIC_DATA] Other Prefer Not To Say" at bounding box center [310, 77] width 105 height 9
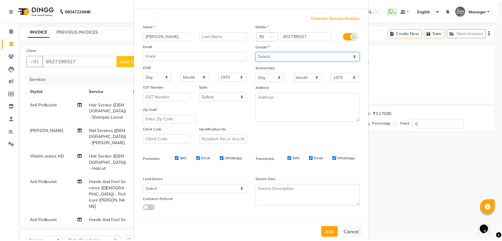
scroll to position [32, 0]
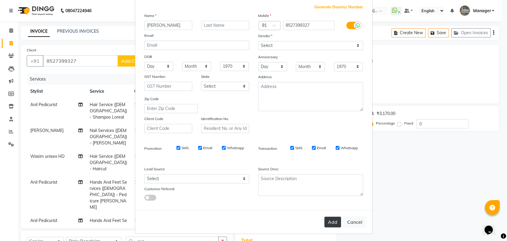
click at [328, 217] on button "Add" at bounding box center [333, 222] width 17 height 11
select select
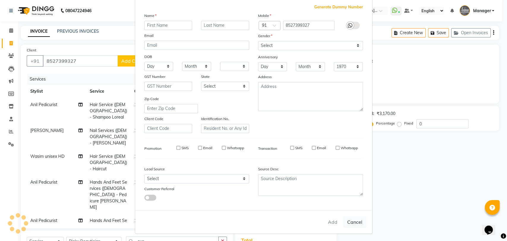
select select
checkbox input "false"
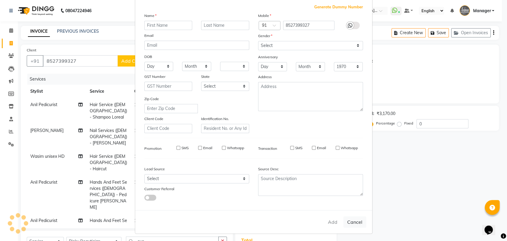
checkbox input "false"
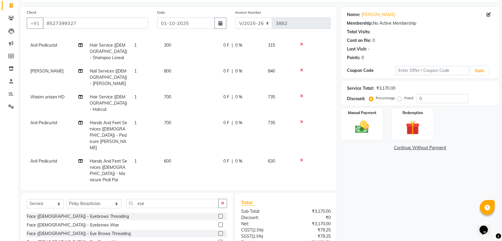
scroll to position [92, 0]
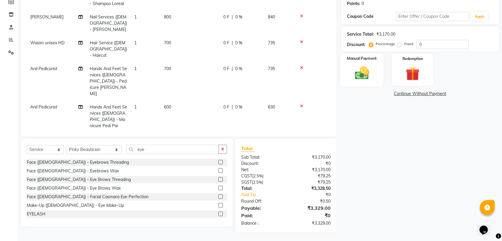
click at [349, 62] on div "Manual Payment" at bounding box center [362, 69] width 43 height 33
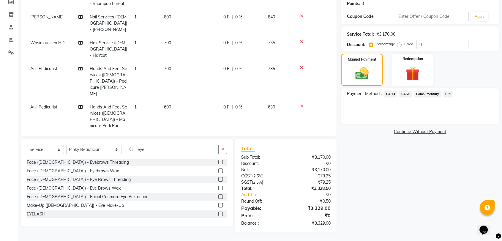
click at [391, 94] on span "CARD" at bounding box center [390, 94] width 13 height 7
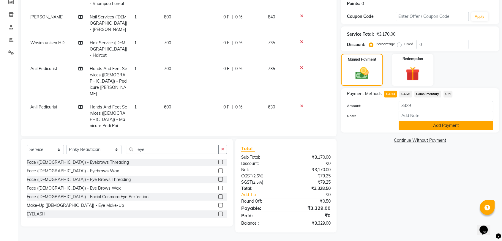
click at [414, 124] on button "Add Payment" at bounding box center [446, 125] width 95 height 9
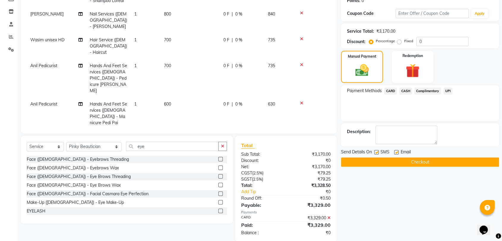
scroll to position [104, 0]
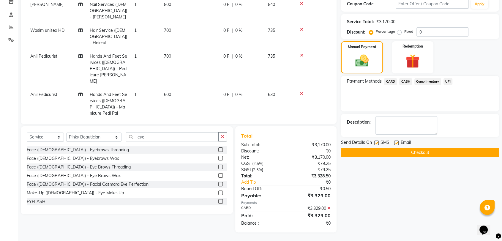
click at [404, 148] on button "Checkout" at bounding box center [420, 152] width 158 height 9
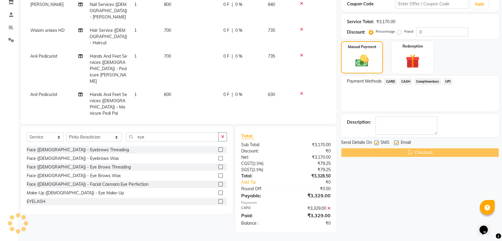
scroll to position [63, 0]
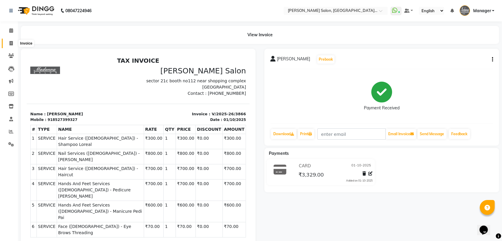
drag, startPoint x: 9, startPoint y: 41, endPoint x: 12, endPoint y: 41, distance: 3.0
click at [10, 41] on icon at bounding box center [11, 43] width 3 height 4
select select "service"
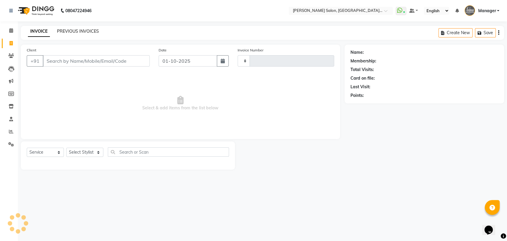
type input "3867"
select select "5893"
click at [65, 27] on div "INVOICE PREVIOUS INVOICES Create New Save Open Invoices" at bounding box center [263, 33] width 484 height 14
click at [69, 32] on link "PREVIOUS INVOICES" at bounding box center [78, 31] width 42 height 5
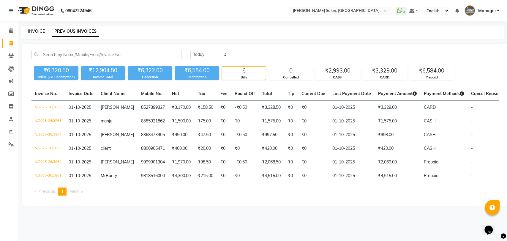
click at [43, 30] on link "INVOICE" at bounding box center [36, 31] width 17 height 5
select select "5893"
select select "service"
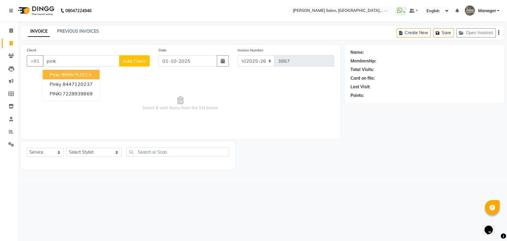
click at [62, 74] on ngb-highlight "9999752013" at bounding box center [76, 75] width 30 height 6
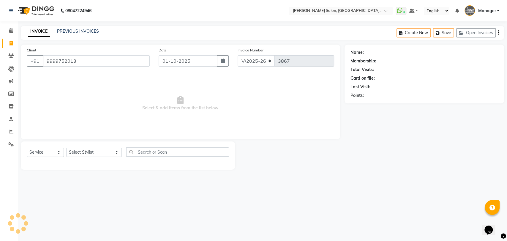
type input "9999752013"
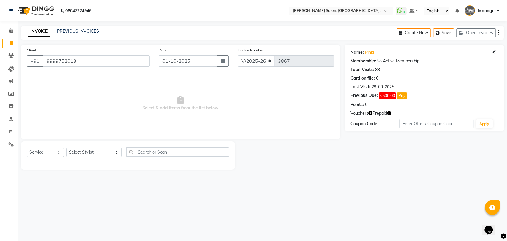
click at [389, 115] on icon "button" at bounding box center [389, 113] width 4 height 4
click at [376, 112] on span "(₹9,505.00)" at bounding box center [371, 112] width 22 height 5
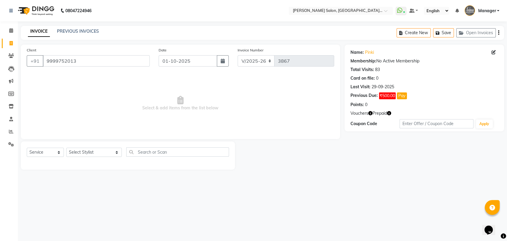
click at [392, 114] on div "Vouchers Prepaid" at bounding box center [425, 113] width 148 height 6
click at [390, 114] on icon "button" at bounding box center [389, 113] width 4 height 4
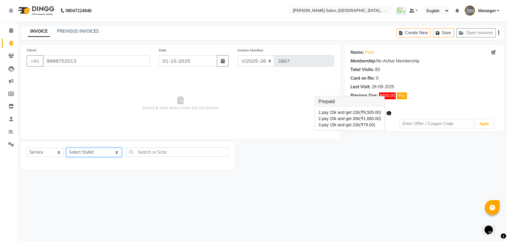
click at [95, 151] on select "Select Stylist Anil Pedicurist Arman ashish female stylist Ashutosh Singhal KHU…" at bounding box center [94, 152] width 56 height 9
select select "48537"
click at [66, 148] on select "Select Stylist Anil Pedicurist Arman ashish female stylist Ashutosh Singhal KHU…" at bounding box center [94, 152] width 56 height 9
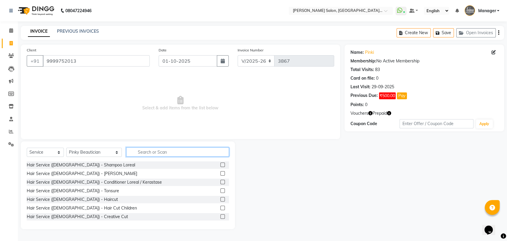
click at [144, 156] on input "text" at bounding box center [177, 151] width 103 height 9
type input "f"
type input "cas"
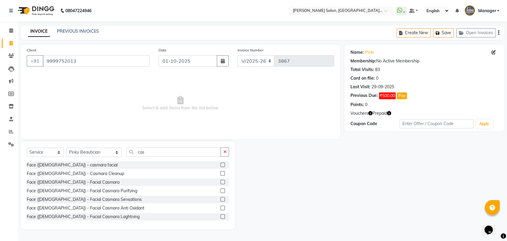
click at [221, 172] on label at bounding box center [223, 173] width 4 height 4
click at [221, 172] on input "checkbox" at bounding box center [223, 174] width 4 height 4
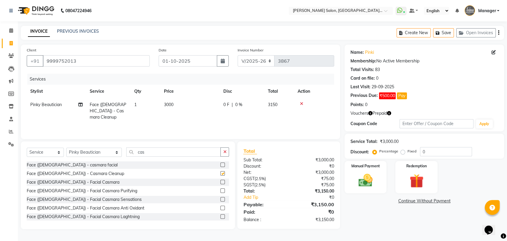
click at [167, 103] on span "3000" at bounding box center [169, 104] width 10 height 5
checkbox input "false"
select select "48537"
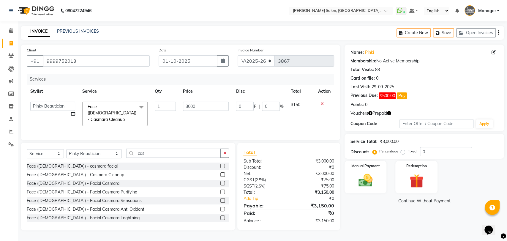
click at [182, 105] on td "3000" at bounding box center [206, 114] width 53 height 32
click at [195, 107] on input "3000" at bounding box center [206, 106] width 46 height 9
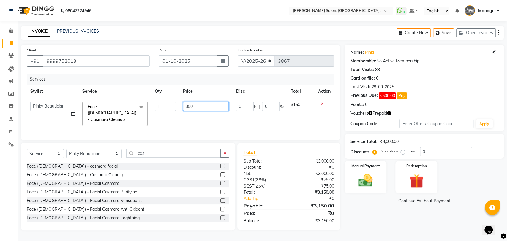
type input "3500"
click at [143, 149] on input "cas" at bounding box center [173, 153] width 95 height 9
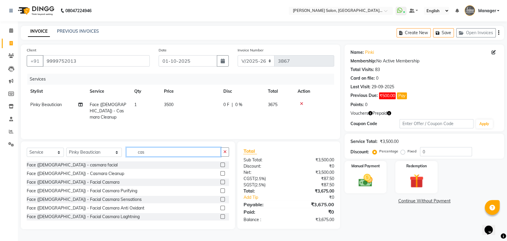
click at [143, 149] on input "cas" at bounding box center [173, 151] width 95 height 9
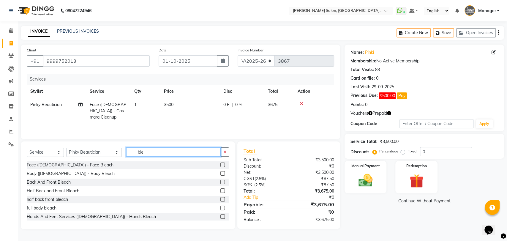
type input "ble"
click at [221, 164] on label at bounding box center [223, 165] width 4 height 4
click at [221, 164] on input "checkbox" at bounding box center [223, 165] width 4 height 4
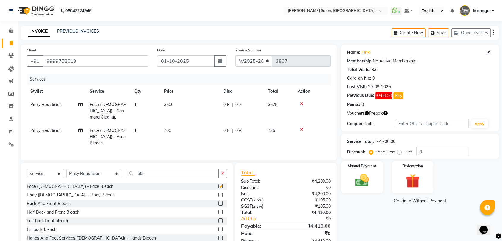
checkbox input "false"
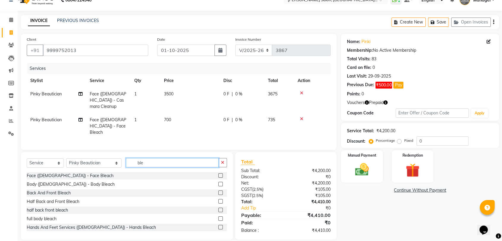
click at [138, 158] on input "ble" at bounding box center [172, 162] width 93 height 9
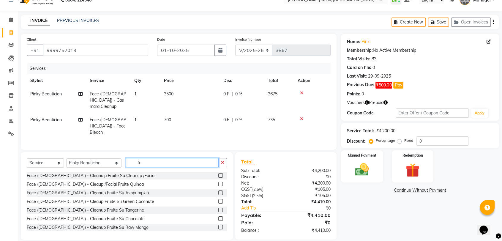
type input "f"
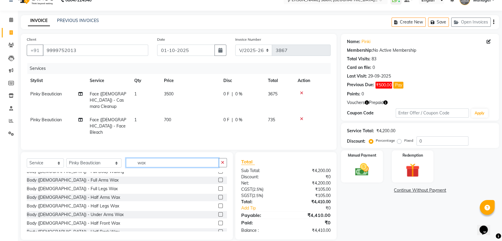
scroll to position [130, 0]
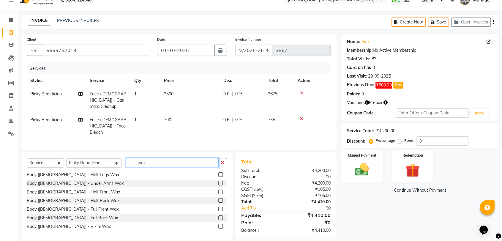
type input "wax"
click at [218, 207] on label at bounding box center [220, 209] width 4 height 4
click at [218, 207] on input "checkbox" at bounding box center [220, 209] width 4 height 4
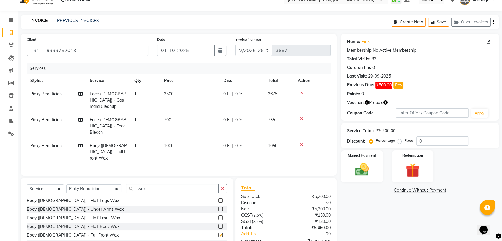
checkbox input "false"
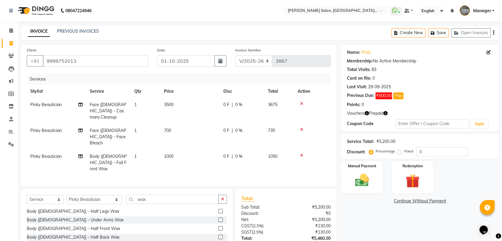
scroll to position [31, 0]
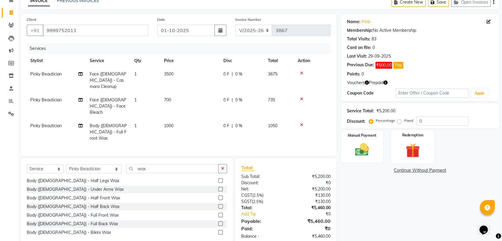
click at [418, 135] on label "Redemption" at bounding box center [412, 135] width 21 height 6
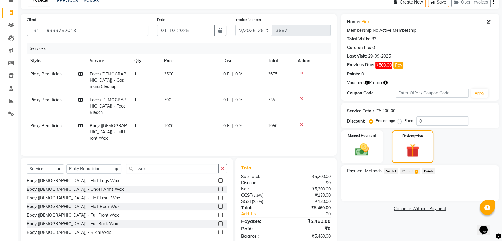
click at [409, 169] on span "Prepaid 3" at bounding box center [410, 171] width 19 height 7
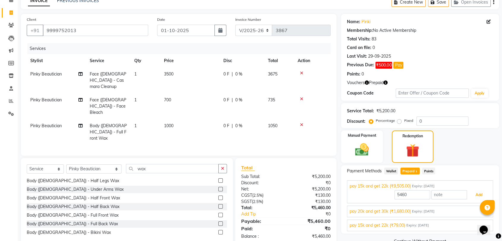
click at [471, 193] on button "Add" at bounding box center [479, 195] width 22 height 10
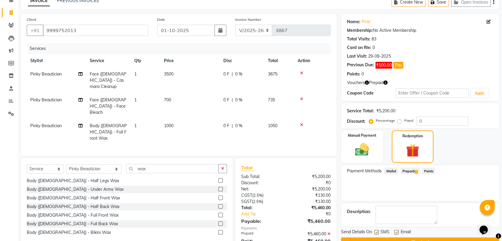
scroll to position [45, 0]
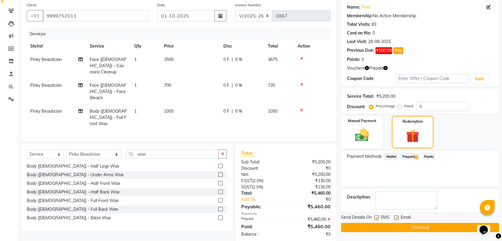
click at [398, 223] on button "Checkout" at bounding box center [420, 227] width 158 height 9
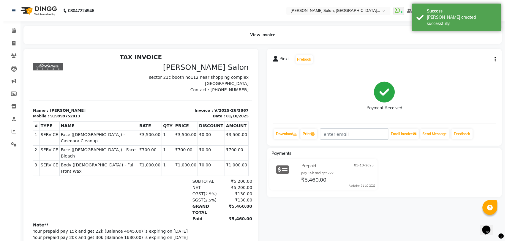
scroll to position [5, 0]
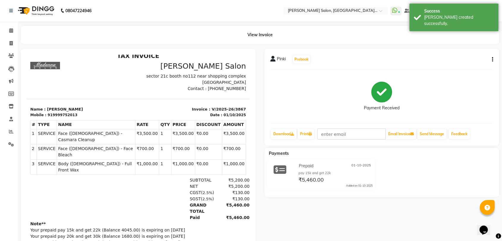
click at [18, 45] on main "View Invoice Pinki Prebook Payment Received Download Print Email Invoice Send M…" at bounding box center [260, 149] width 485 height 247
click at [15, 46] on span at bounding box center [11, 43] width 10 height 7
select select "service"
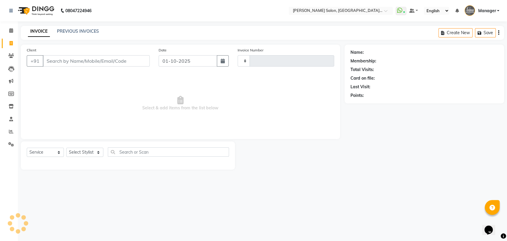
click at [14, 46] on span at bounding box center [11, 43] width 10 height 7
select select "service"
type input "3868"
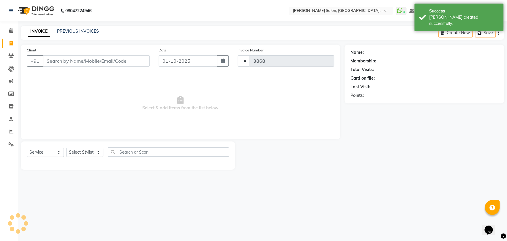
select select "5893"
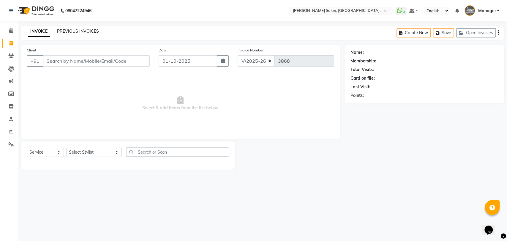
click at [79, 28] on div "PREVIOUS INVOICES" at bounding box center [78, 31] width 42 height 6
click at [81, 31] on link "PREVIOUS INVOICES" at bounding box center [78, 31] width 42 height 5
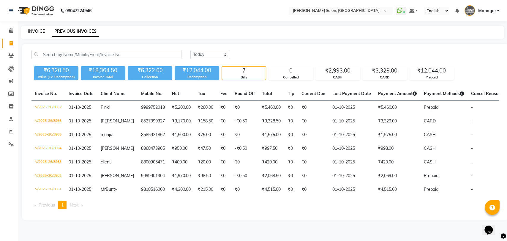
click at [44, 30] on link "INVOICE" at bounding box center [36, 31] width 17 height 5
select select "5893"
select select "service"
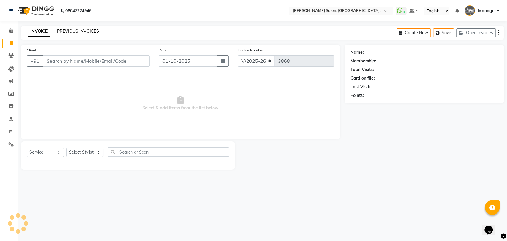
click at [67, 31] on link "PREVIOUS INVOICES" at bounding box center [78, 31] width 42 height 5
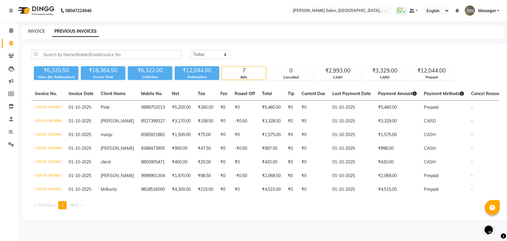
click at [36, 32] on link "INVOICE" at bounding box center [36, 31] width 17 height 5
select select "service"
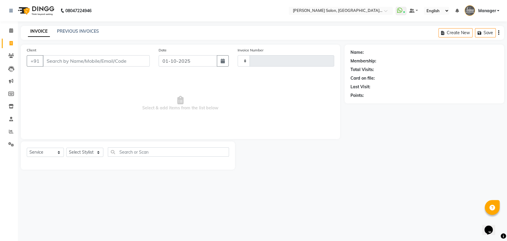
type input "3868"
select select "5893"
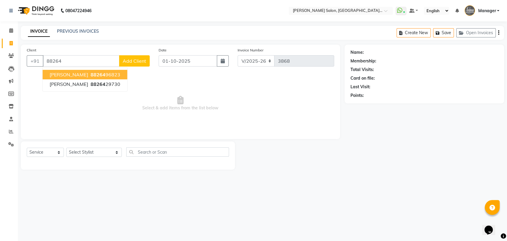
click at [90, 74] on ngb-highlight "88264 96823" at bounding box center [104, 75] width 31 height 6
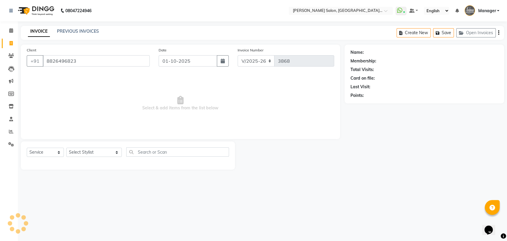
type input "8826496823"
click at [370, 53] on link "Janvi" at bounding box center [381, 52] width 33 height 6
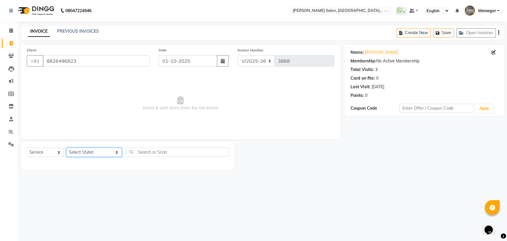
click at [77, 147] on div "Select Service Product Membership Package Voucher Prepaid Gift Card Select Styl…" at bounding box center [128, 154] width 202 height 14
click at [40, 151] on select "Select Service Product Membership Package Voucher Prepaid Gift Card" at bounding box center [45, 152] width 37 height 9
select select "product"
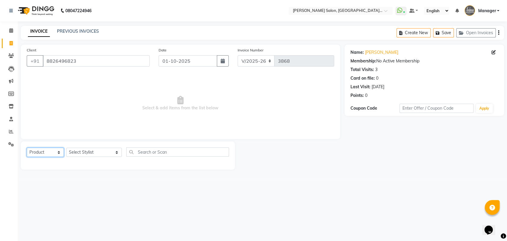
click at [27, 148] on select "Select Service Product Membership Package Voucher Prepaid Gift Card" at bounding box center [45, 152] width 37 height 9
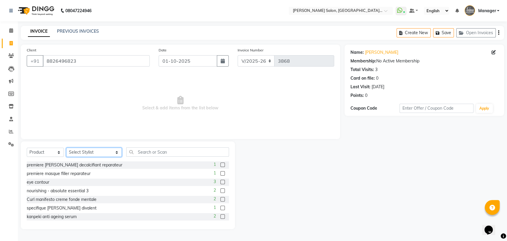
click at [77, 154] on select "Select Stylist Anil Pedicurist [PERSON_NAME] [DEMOGRAPHIC_DATA] stylist [PERSON…" at bounding box center [94, 152] width 56 height 9
select select "83042"
click at [66, 148] on select "Select Stylist Anil Pedicurist [PERSON_NAME] [DEMOGRAPHIC_DATA] stylist [PERSON…" at bounding box center [94, 152] width 56 height 9
click at [147, 155] on input "text" at bounding box center [177, 151] width 103 height 9
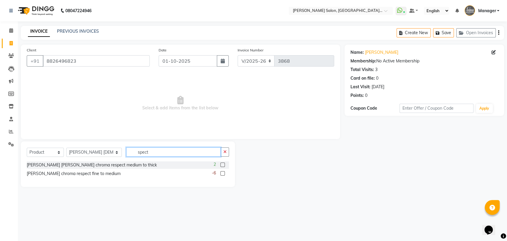
type input "spect"
click at [81, 153] on select "Select Stylist Anil Pedicurist [PERSON_NAME] [DEMOGRAPHIC_DATA] stylist [PERSON…" at bounding box center [94, 152] width 56 height 9
click at [144, 152] on input "spect" at bounding box center [173, 151] width 95 height 9
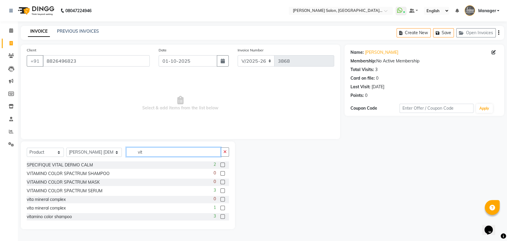
type input "vit"
click at [221, 173] on label at bounding box center [223, 173] width 4 height 4
click at [221, 173] on input "checkbox" at bounding box center [223, 174] width 4 height 4
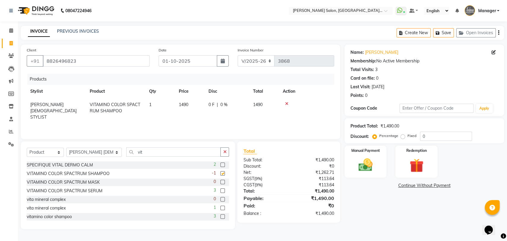
checkbox input "false"
click at [221, 183] on label at bounding box center [223, 182] width 4 height 4
click at [221, 183] on input "checkbox" at bounding box center [223, 182] width 4 height 4
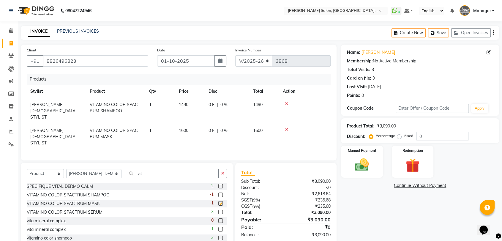
checkbox input "false"
click at [171, 169] on input "vit" at bounding box center [172, 173] width 93 height 9
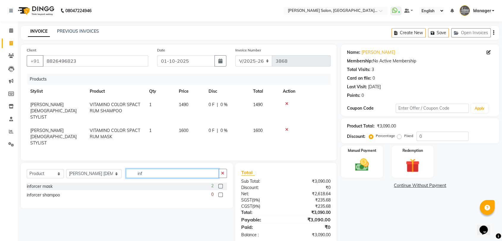
type input "inf"
click at [218, 193] on label at bounding box center [220, 195] width 4 height 4
click at [218, 193] on input "checkbox" at bounding box center [220, 195] width 4 height 4
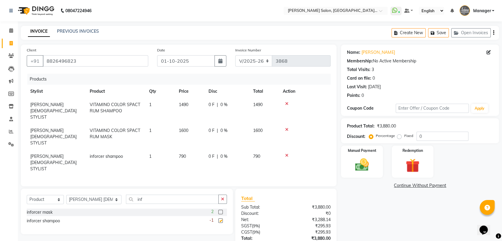
checkbox input "false"
click at [69, 62] on input "8826496823" at bounding box center [96, 60] width 106 height 11
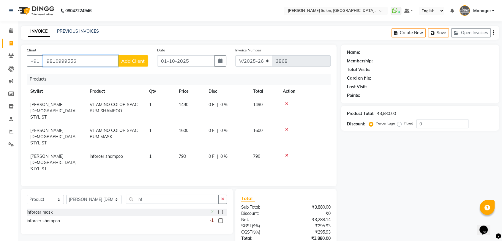
type input "9810999556"
click at [124, 62] on span "Add Client" at bounding box center [132, 61] width 23 height 6
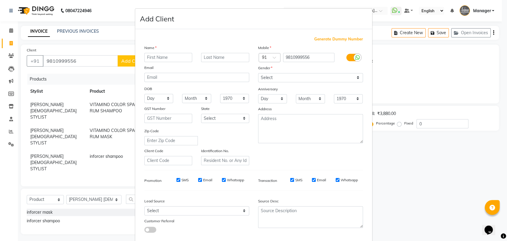
click at [167, 59] on input "text" at bounding box center [168, 57] width 48 height 9
click at [165, 58] on input "n" at bounding box center [168, 57] width 48 height 9
type input "[PERSON_NAME]"
type input "[DEMOGRAPHIC_DATA]"
click at [351, 76] on select "Select Male Female Other Prefer Not To Say" at bounding box center [310, 77] width 105 height 9
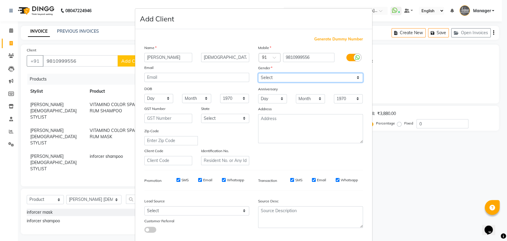
select select "female"
click at [258, 73] on select "Select Male Female Other Prefer Not To Say" at bounding box center [310, 77] width 105 height 9
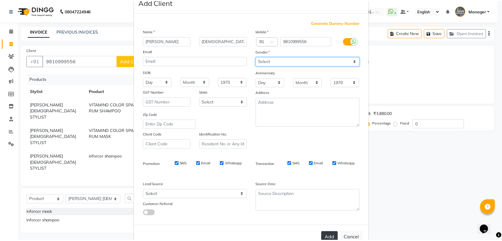
scroll to position [32, 0]
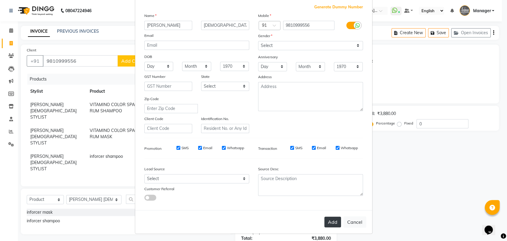
click at [328, 223] on button "Add" at bounding box center [333, 222] width 17 height 11
select select
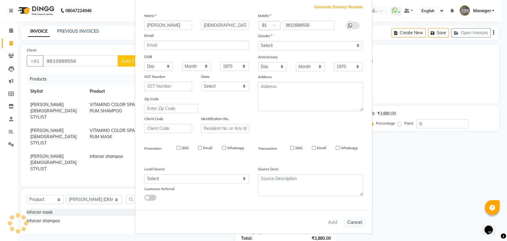
select select
checkbox input "false"
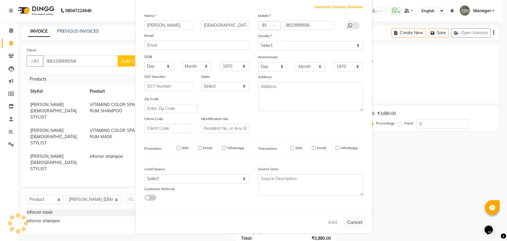
checkbox input "false"
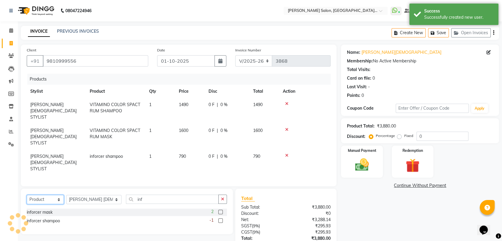
click at [43, 195] on select "Select Service Product Membership Package Voucher Prepaid Gift Card" at bounding box center [45, 199] width 37 height 9
select select "service"
click at [27, 195] on select "Select Service Product Membership Package Voucher Prepaid Gift Card" at bounding box center [45, 199] width 37 height 9
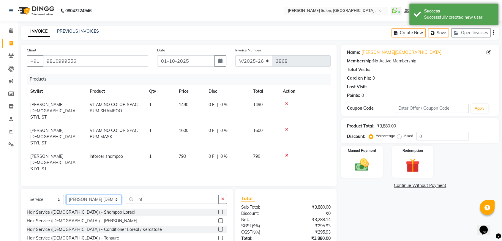
click at [85, 195] on select "Select Stylist Anil Pedicurist [PERSON_NAME] [DEMOGRAPHIC_DATA] stylist [PERSON…" at bounding box center [93, 199] width 55 height 9
select select "48537"
click at [66, 195] on select "Select Stylist Anil Pedicurist [PERSON_NAME] [DEMOGRAPHIC_DATA] stylist [PERSON…" at bounding box center [93, 199] width 55 height 9
click at [138, 195] on div "Select Service Product Membership Package Voucher Prepaid Gift Card Select Styl…" at bounding box center [127, 202] width 200 height 14
click at [137, 195] on input "inf" at bounding box center [172, 199] width 93 height 9
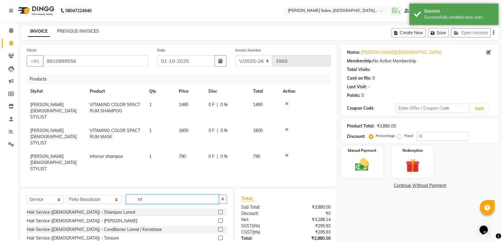
click at [137, 195] on input "inf" at bounding box center [172, 199] width 93 height 9
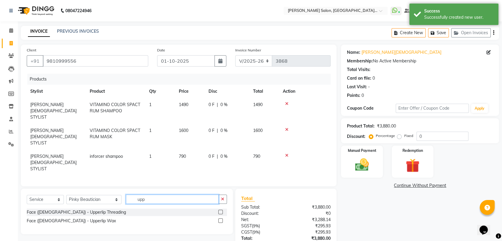
type input "upp"
click at [221, 218] on label at bounding box center [220, 220] width 4 height 4
click at [221, 219] on input "checkbox" at bounding box center [220, 221] width 4 height 4
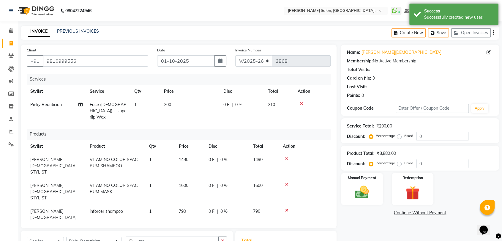
checkbox input "false"
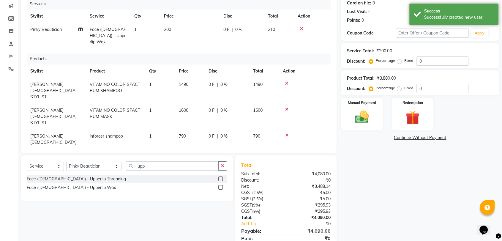
scroll to position [85, 0]
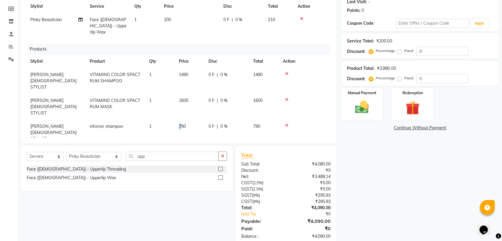
click at [181, 120] on td "790" at bounding box center [190, 133] width 30 height 26
select select "83042"
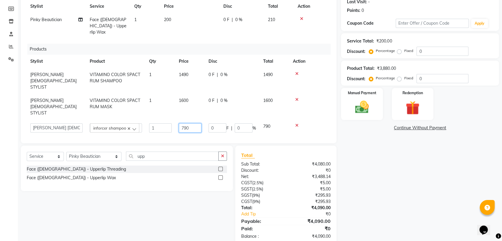
click at [196, 123] on input "790" at bounding box center [190, 127] width 23 height 9
type input "7"
type input "845"
click at [196, 94] on td "1600" at bounding box center [190, 107] width 30 height 26
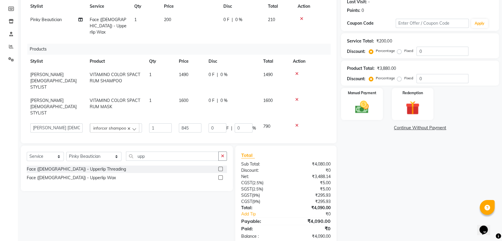
select select "83042"
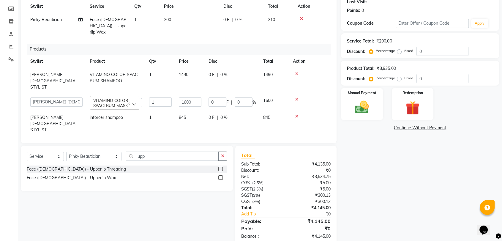
scroll to position [83, 0]
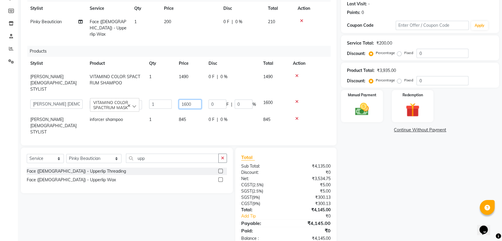
click at [193, 100] on input "1600" at bounding box center [190, 104] width 23 height 9
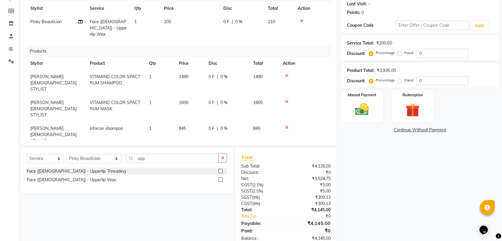
click at [192, 82] on td "1490" at bounding box center [190, 83] width 30 height 26
select select "83042"
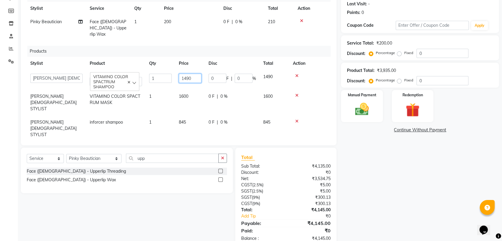
click at [191, 74] on input "1490" at bounding box center [190, 78] width 23 height 9
click at [194, 59] on th "Price" at bounding box center [190, 63] width 30 height 13
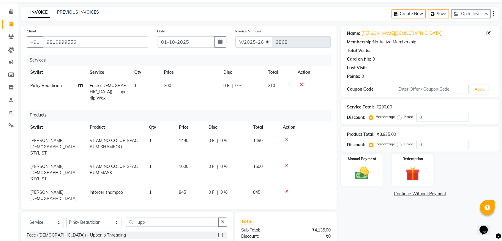
scroll to position [85, 0]
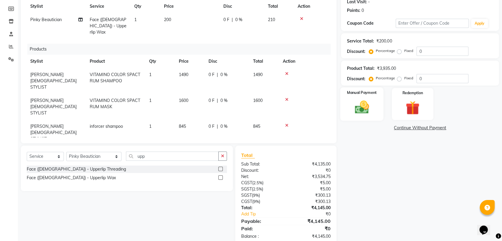
click at [360, 100] on img at bounding box center [361, 107] width 23 height 17
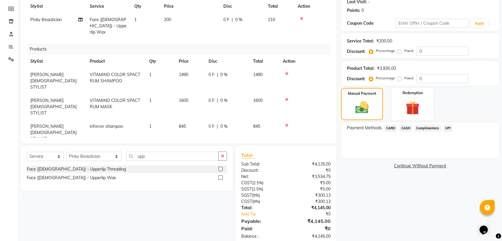
click at [387, 126] on span "CARD" at bounding box center [390, 128] width 13 height 7
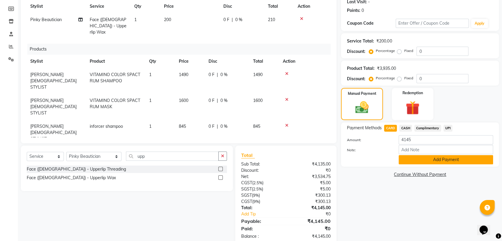
click at [431, 160] on button "Add Payment" at bounding box center [446, 159] width 95 height 9
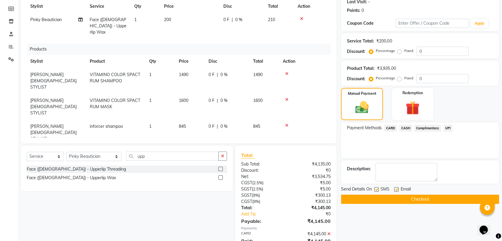
scroll to position [98, 0]
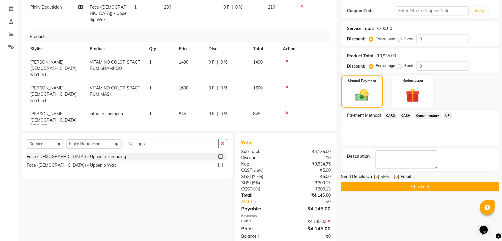
click at [432, 186] on button "Checkout" at bounding box center [420, 186] width 158 height 9
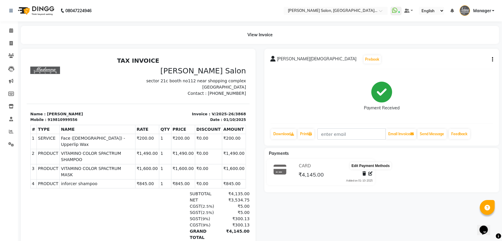
click at [370, 173] on icon at bounding box center [371, 174] width 4 height 4
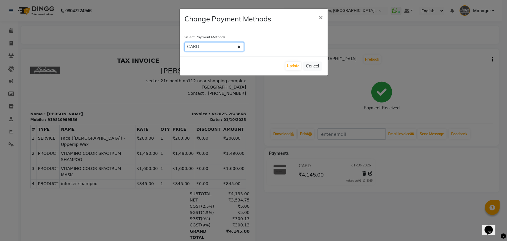
click at [207, 48] on select "CARD CASH Complimentary UPI" at bounding box center [214, 46] width 59 height 9
select select "8"
click at [185, 42] on select "CARD CASH Complimentary UPI" at bounding box center [214, 46] width 59 height 9
click at [291, 66] on button "Update" at bounding box center [293, 66] width 15 height 8
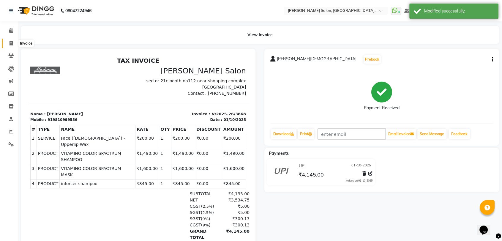
click at [10, 42] on icon at bounding box center [11, 43] width 3 height 4
select select "service"
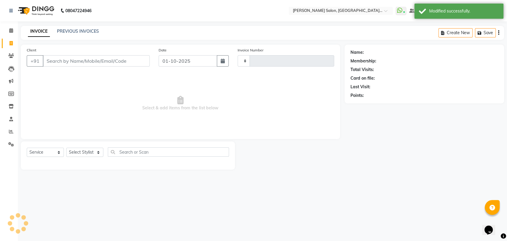
type input "3869"
select select "5893"
click at [59, 29] on link "PREVIOUS INVOICES" at bounding box center [78, 31] width 42 height 5
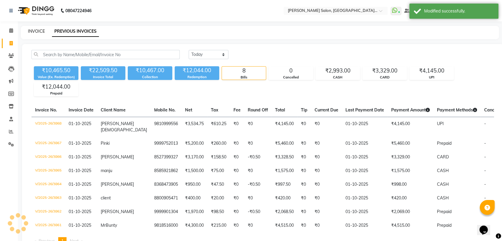
click at [39, 29] on link "INVOICE" at bounding box center [36, 31] width 17 height 5
select select "service"
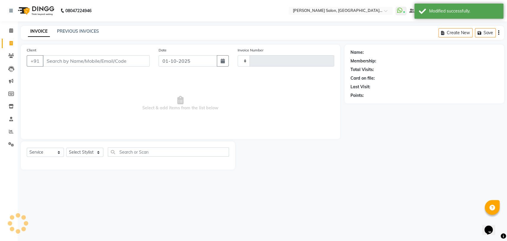
type input "3869"
select select "5893"
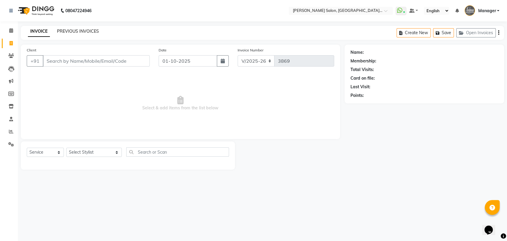
click at [84, 33] on link "PREVIOUS INVOICES" at bounding box center [78, 31] width 42 height 5
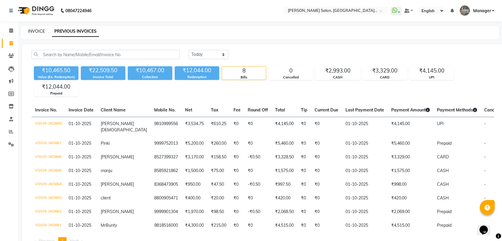
click at [29, 29] on link "INVOICE" at bounding box center [36, 31] width 17 height 5
select select "service"
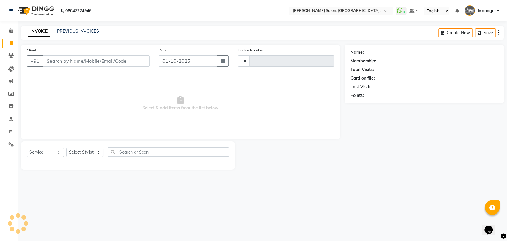
type input "3869"
select select "5893"
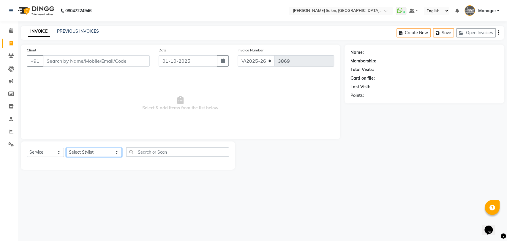
click at [81, 151] on select "Select Stylist Anil Pedicurist Arman ashish female stylist Ashutosh Singhal KHU…" at bounding box center [94, 152] width 56 height 9
select select "48533"
click at [66, 148] on select "Select Stylist Anil Pedicurist Arman ashish female stylist Ashutosh Singhal KHU…" at bounding box center [94, 152] width 56 height 9
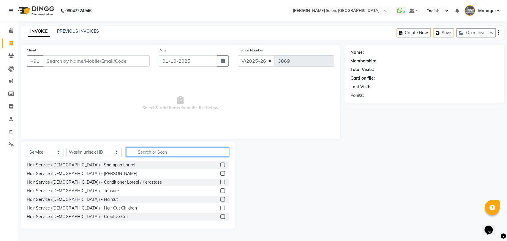
click at [126, 149] on input "text" at bounding box center [177, 151] width 103 height 9
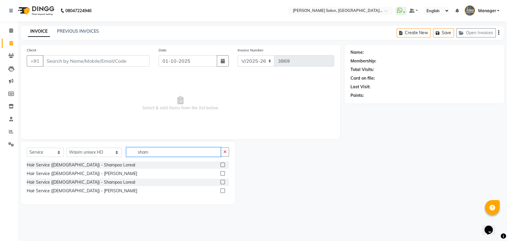
type input "sham"
click at [224, 166] on label at bounding box center [223, 165] width 4 height 4
click at [224, 166] on input "checkbox" at bounding box center [223, 165] width 4 height 4
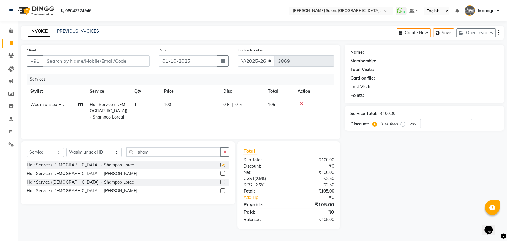
checkbox input "false"
click at [126, 152] on input "sham" at bounding box center [173, 151] width 95 height 9
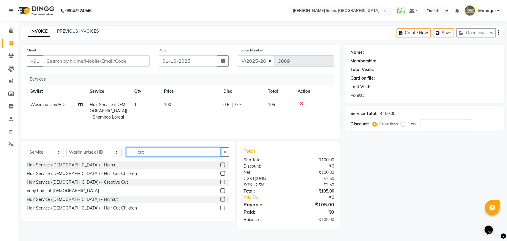
type input "cut"
click at [223, 163] on label at bounding box center [223, 165] width 4 height 4
click at [223, 163] on input "checkbox" at bounding box center [223, 165] width 4 height 4
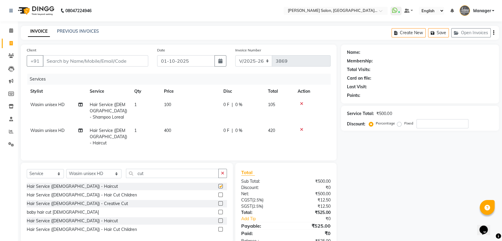
checkbox input "false"
click at [97, 169] on select "Select Stylist Anil Pedicurist Arman ashish female stylist Ashutosh Singhal KHU…" at bounding box center [93, 173] width 55 height 9
select select "76381"
click at [66, 169] on select "Select Stylist Anil Pedicurist Arman ashish female stylist Ashutosh Singhal KHU…" at bounding box center [93, 173] width 55 height 9
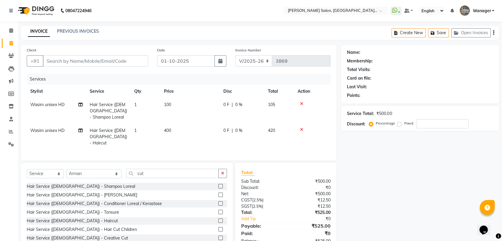
click at [131, 174] on div "Select Service Product Membership Package Voucher Prepaid Gift Card Select Styl…" at bounding box center [127, 176] width 200 height 14
click at [132, 169] on input "cut" at bounding box center [172, 173] width 93 height 9
click at [151, 169] on input "cut" at bounding box center [172, 173] width 93 height 9
click at [152, 169] on input "cut" at bounding box center [172, 173] width 93 height 9
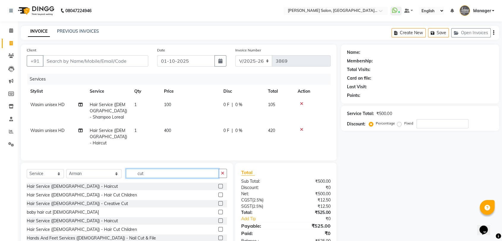
type input "cut"
click at [218, 184] on label at bounding box center [220, 186] width 4 height 4
click at [218, 185] on input "checkbox" at bounding box center [220, 187] width 4 height 4
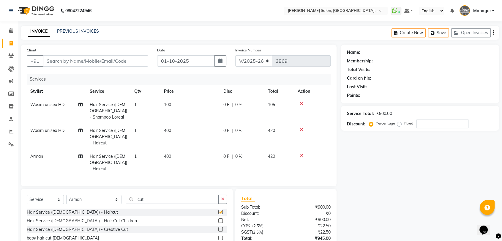
checkbox input "false"
click at [141, 150] on td "1" at bounding box center [146, 163] width 30 height 26
select select "76381"
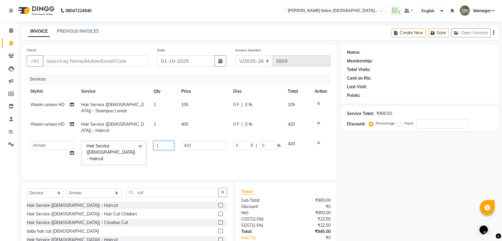
click at [167, 141] on input "1" at bounding box center [164, 145] width 21 height 9
type input "2"
click at [138, 188] on input "cut" at bounding box center [172, 192] width 93 height 9
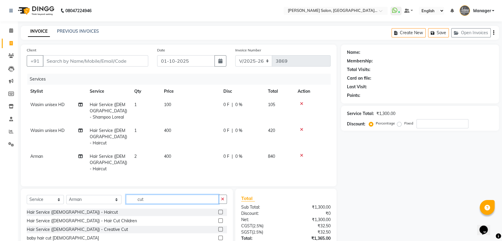
click at [138, 195] on input "cut" at bounding box center [172, 199] width 93 height 9
type input "sham"
click at [88, 195] on select "Select Stylist Anil Pedicurist Arman ashish female stylist Ashutosh Singhal KHU…" at bounding box center [93, 199] width 55 height 9
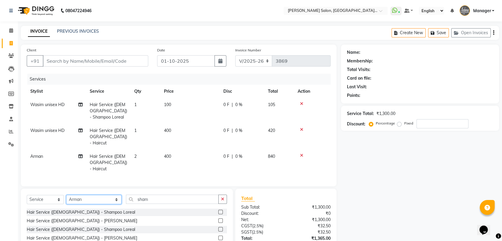
select select "48546"
click at [66, 195] on select "Select Stylist Anil Pedicurist Arman ashish female stylist Ashutosh Singhal KHU…" at bounding box center [93, 199] width 55 height 9
click at [156, 195] on input "sham" at bounding box center [172, 199] width 93 height 9
click at [218, 210] on label at bounding box center [220, 212] width 4 height 4
click at [218, 210] on input "checkbox" at bounding box center [220, 212] width 4 height 4
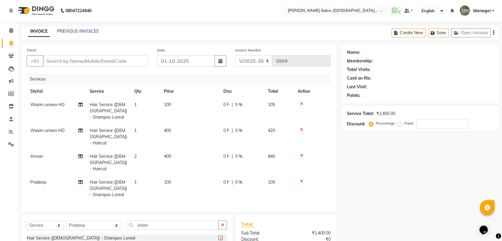
checkbox input "false"
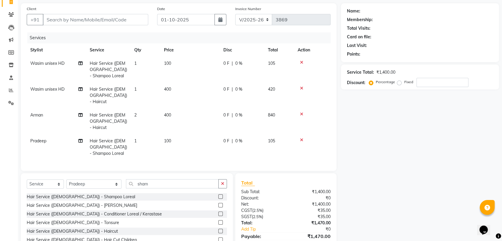
scroll to position [50, 0]
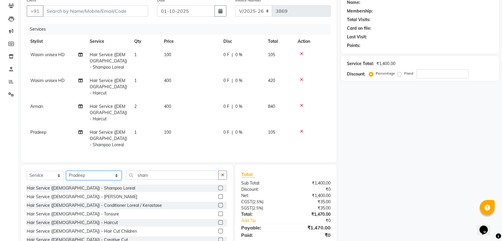
click at [94, 171] on select "Select Stylist Anil Pedicurist Arman ashish female stylist Ashutosh Singhal KHU…" at bounding box center [93, 175] width 55 height 9
select select "76381"
click at [66, 171] on select "Select Stylist Anil Pedicurist Arman ashish female stylist Ashutosh Singhal KHU…" at bounding box center [93, 175] width 55 height 9
click at [142, 171] on input "sham" at bounding box center [172, 175] width 93 height 9
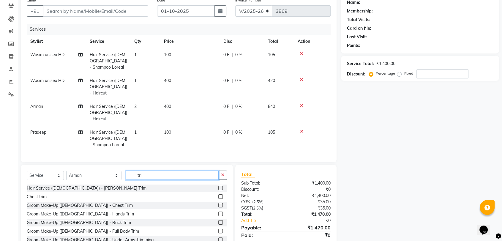
type input "tri"
click at [218, 186] on label at bounding box center [220, 188] width 4 height 4
click at [218, 186] on input "checkbox" at bounding box center [220, 188] width 4 height 4
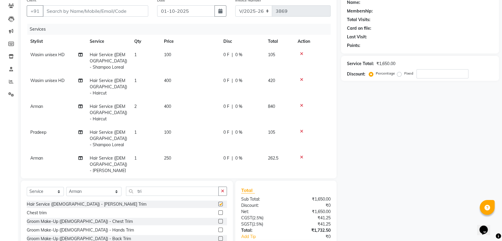
checkbox input "false"
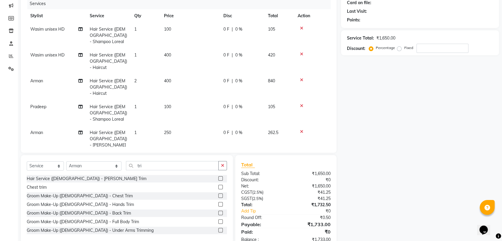
scroll to position [0, 0]
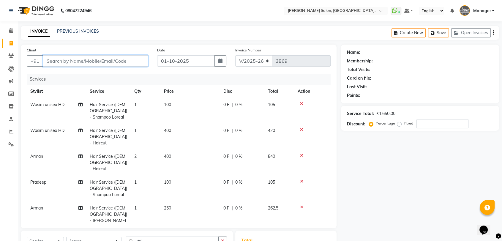
click at [77, 63] on input "Client" at bounding box center [96, 60] width 106 height 11
type input "k"
type input "0"
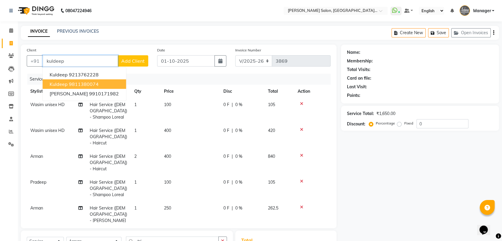
click at [89, 84] on ngb-highlight "9811380074" at bounding box center [84, 84] width 30 height 6
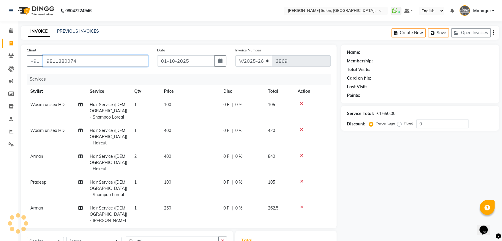
type input "9811380074"
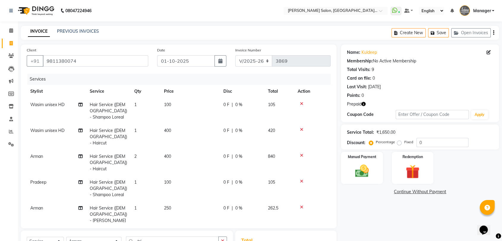
click at [365, 104] on icon "button" at bounding box center [364, 104] width 4 height 4
click at [378, 101] on div "Prepaid" at bounding box center [420, 104] width 146 height 6
click at [372, 53] on link "Kuldeep" at bounding box center [369, 52] width 15 height 6
click at [111, 60] on input "9811380074" at bounding box center [96, 60] width 106 height 11
click at [366, 104] on div "Prepaid" at bounding box center [420, 104] width 146 height 6
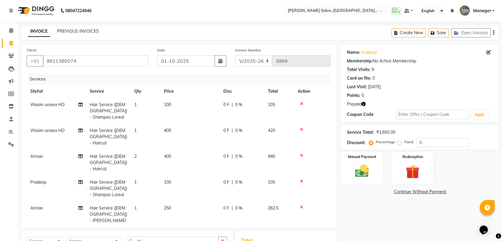
click at [364, 103] on icon "button" at bounding box center [364, 104] width 4 height 4
click at [380, 108] on div "Name: Kuldeep Membership: No Active Membership Total Visits: 9 Card on file: 0 …" at bounding box center [420, 84] width 158 height 78
click at [364, 104] on icon "button" at bounding box center [364, 104] width 4 height 4
click at [386, 100] on div "Name: Kuldeep Membership: No Active Membership Total Visits: 9 Card on file: 0 …" at bounding box center [420, 84] width 158 height 78
click at [56, 65] on input "9811380074" at bounding box center [96, 60] width 106 height 11
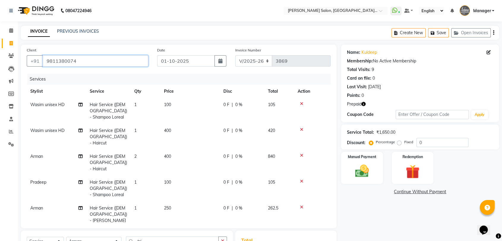
click at [56, 65] on input "9811380074" at bounding box center [96, 60] width 106 height 11
click at [87, 62] on input "9811380074" at bounding box center [96, 60] width 106 height 11
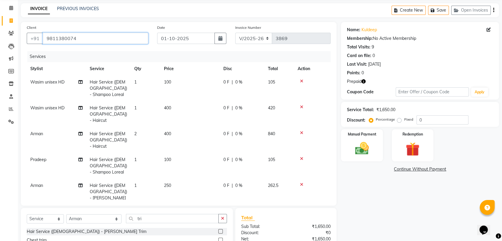
scroll to position [33, 0]
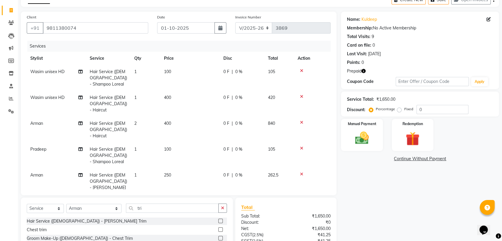
click at [364, 70] on icon "button" at bounding box center [364, 71] width 4 height 4
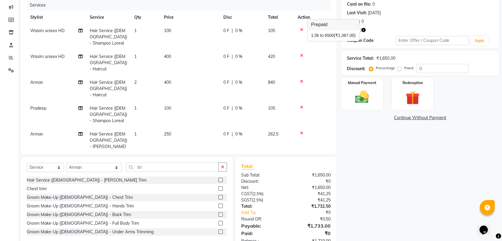
scroll to position [76, 0]
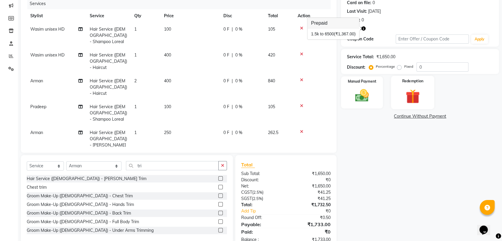
click at [409, 90] on img at bounding box center [412, 96] width 23 height 18
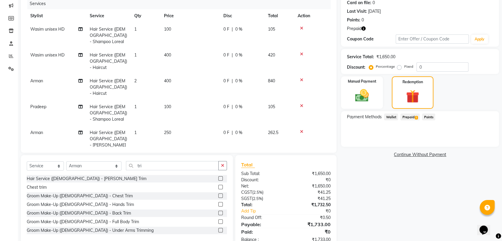
click at [408, 112] on div "Payment Methods Wallet Prepaid 1 Points" at bounding box center [420, 129] width 158 height 36
click at [411, 115] on span "Prepaid 1" at bounding box center [410, 117] width 19 height 7
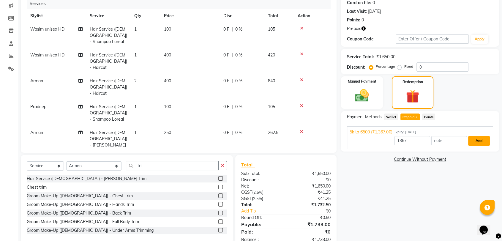
click at [487, 143] on button "Add" at bounding box center [479, 141] width 22 height 10
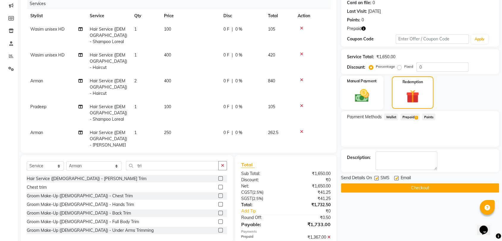
click at [360, 95] on img at bounding box center [361, 95] width 23 height 17
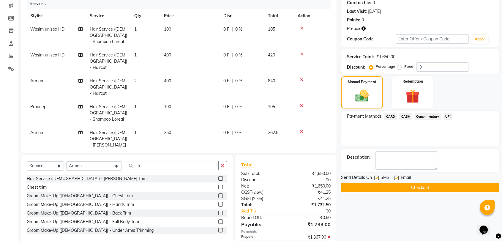
click at [407, 118] on span "CASH" at bounding box center [406, 116] width 13 height 7
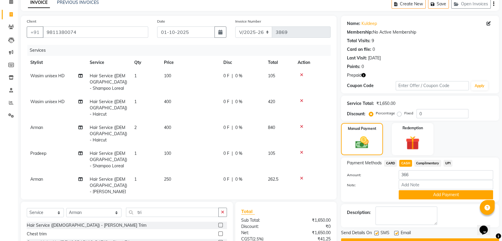
scroll to position [33, 0]
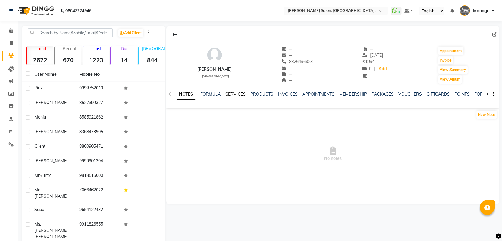
click at [234, 94] on link "SERVICES" at bounding box center [236, 94] width 20 height 5
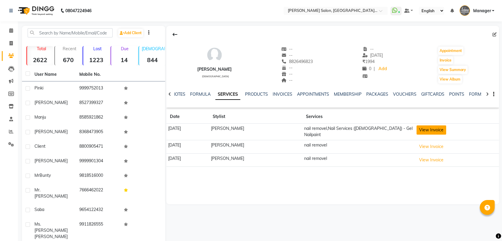
click at [418, 129] on button "View Invoice" at bounding box center [432, 129] width 30 height 9
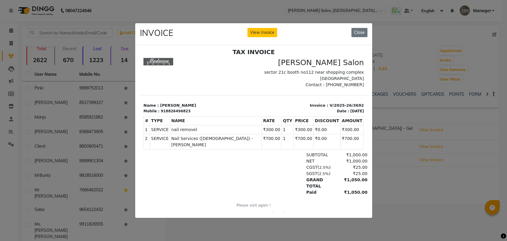
scroll to position [4, 0]
click at [355, 29] on button "Close" at bounding box center [360, 32] width 16 height 9
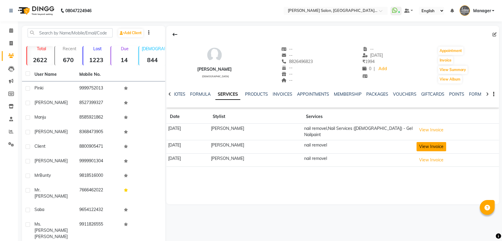
click at [417, 142] on button "View Invoice" at bounding box center [432, 146] width 30 height 9
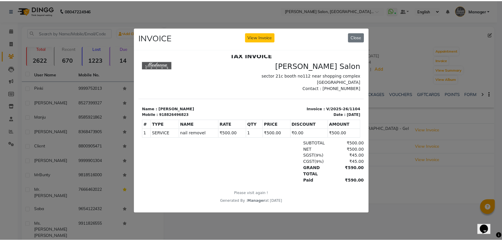
scroll to position [0, 0]
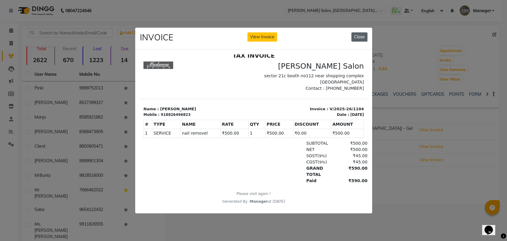
click at [355, 33] on button "Close" at bounding box center [360, 36] width 16 height 9
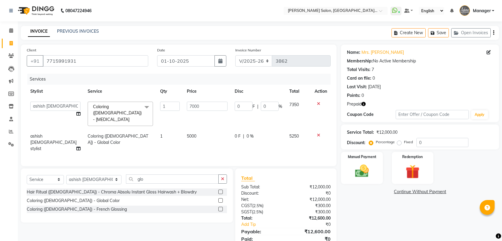
select select "5893"
select select "48531"
select select "service"
select select "48531"
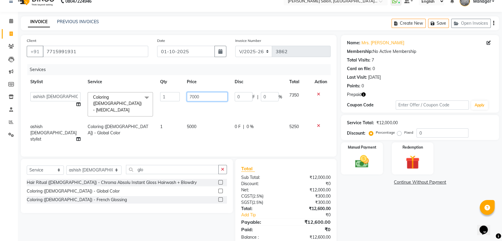
click at [189, 94] on input "7000" at bounding box center [207, 96] width 41 height 9
type input "7500"
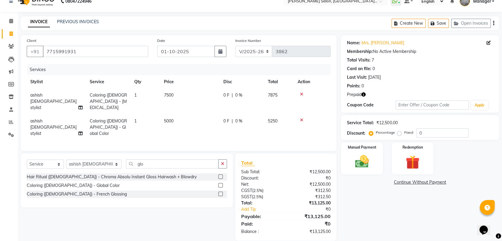
click at [180, 114] on td "5000" at bounding box center [190, 127] width 59 height 26
select select "48531"
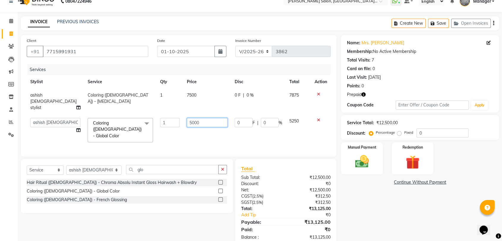
click at [207, 118] on input "5000" at bounding box center [207, 122] width 41 height 9
type input "7500"
click at [223, 89] on tr "ashish female stylist Coloring (Female) - Botox 1 7500 0 F | 0 % 7875" at bounding box center [179, 102] width 304 height 26
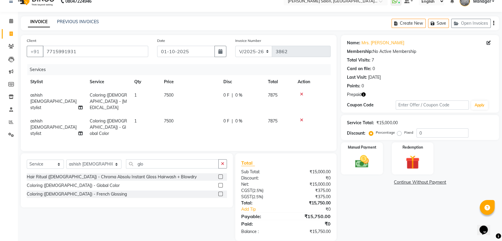
scroll to position [10, 0]
click at [363, 93] on icon "button" at bounding box center [364, 94] width 4 height 4
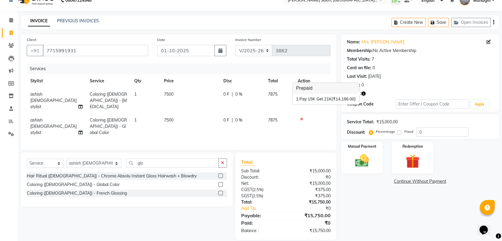
click at [402, 84] on div "Points: 0" at bounding box center [420, 85] width 146 height 6
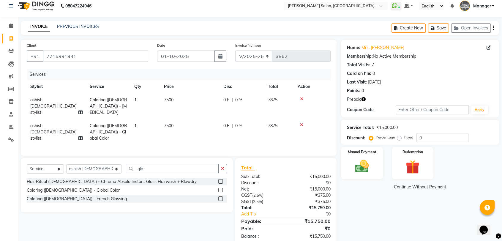
scroll to position [0, 0]
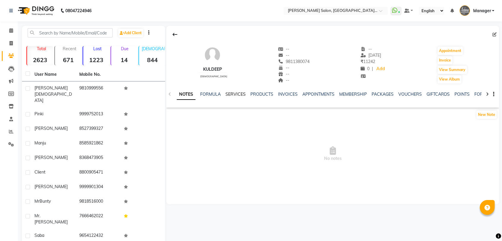
click at [230, 92] on link "SERVICES" at bounding box center [236, 94] width 20 height 5
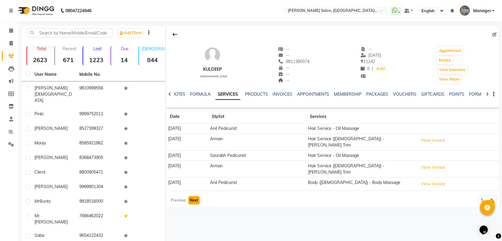
click at [194, 196] on button "Next" at bounding box center [193, 200] width 11 height 8
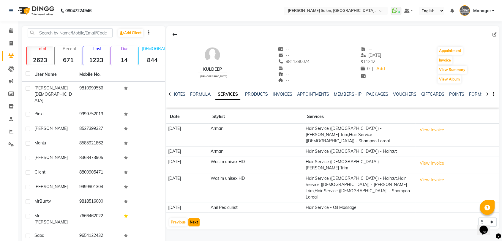
click at [196, 218] on button "Next" at bounding box center [193, 222] width 11 height 8
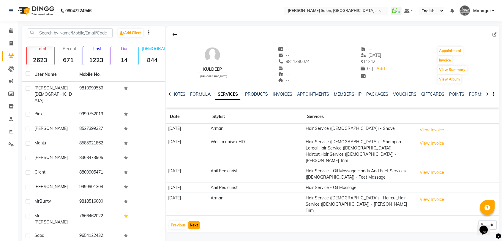
click at [191, 221] on button "Next" at bounding box center [193, 225] width 11 height 8
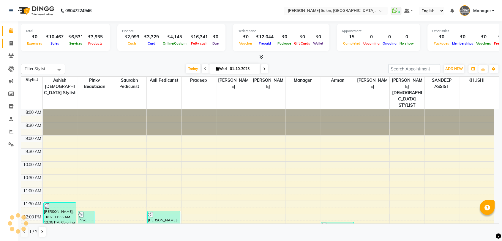
click at [13, 43] on span at bounding box center [11, 43] width 10 height 7
select select "service"
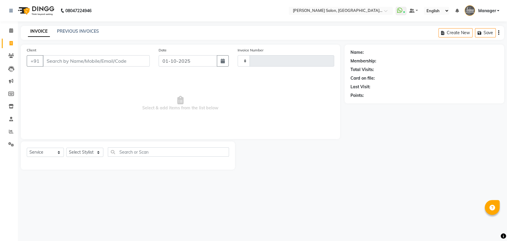
type input "3869"
select select "5893"
click at [74, 61] on input "Client" at bounding box center [96, 60] width 107 height 11
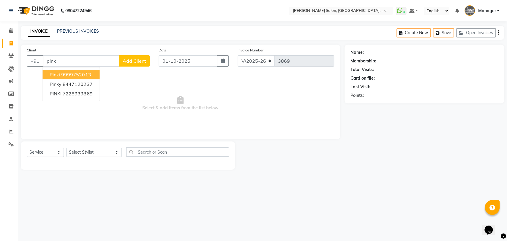
click at [69, 76] on ngb-highlight "9999752013" at bounding box center [76, 75] width 30 height 6
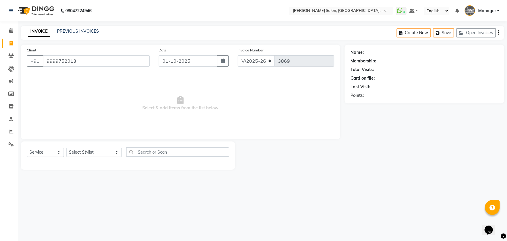
type input "9999752013"
click at [69, 76] on span "Select & add items from the list below" at bounding box center [181, 103] width 308 height 59
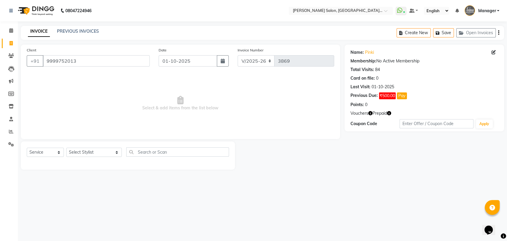
click at [69, 160] on div "Select Service Product Membership Package Voucher Prepaid Gift Card Select Styl…" at bounding box center [128, 154] width 202 height 14
click at [74, 155] on select "Select Stylist Anil Pedicurist [PERSON_NAME] [DEMOGRAPHIC_DATA] stylist [PERSON…" at bounding box center [94, 152] width 56 height 9
select select "48537"
click at [66, 148] on select "Select Stylist Anil Pedicurist [PERSON_NAME] [DEMOGRAPHIC_DATA] stylist [PERSON…" at bounding box center [94, 152] width 56 height 9
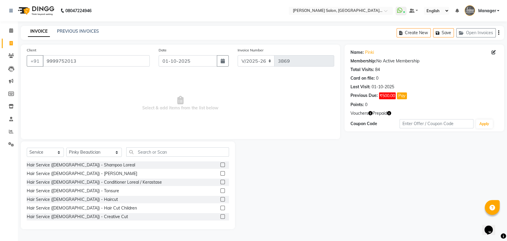
click at [128, 146] on div "Select Service Product Membership Package Voucher Prepaid Gift Card Select Styl…" at bounding box center [128, 185] width 214 height 88
click at [127, 149] on input "text" at bounding box center [177, 151] width 103 height 9
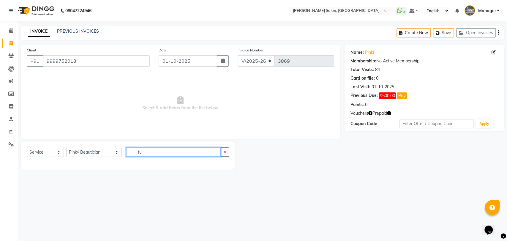
type input "t"
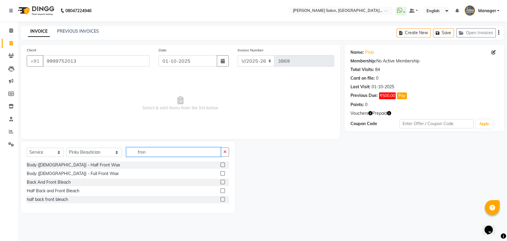
type input "fron"
click at [223, 173] on label at bounding box center [223, 173] width 4 height 4
click at [223, 173] on input "checkbox" at bounding box center [223, 174] width 4 height 4
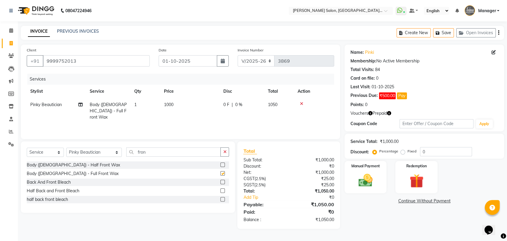
checkbox input "false"
click at [390, 112] on icon "button" at bounding box center [389, 113] width 4 height 4
click at [414, 177] on img at bounding box center [416, 181] width 23 height 18
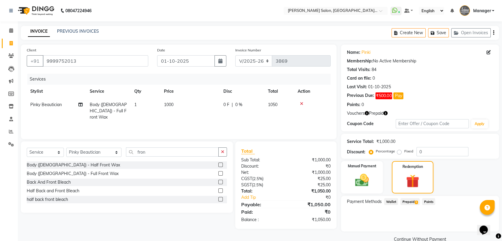
click at [409, 200] on span "Prepaid 3" at bounding box center [410, 201] width 19 height 7
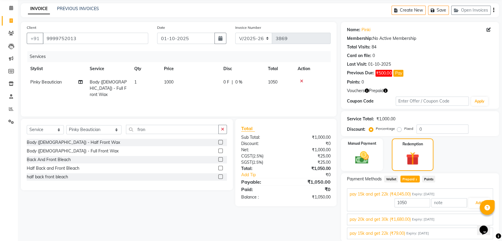
scroll to position [44, 0]
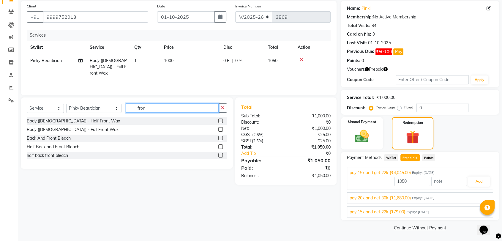
click at [128, 109] on input "fron" at bounding box center [172, 107] width 93 height 9
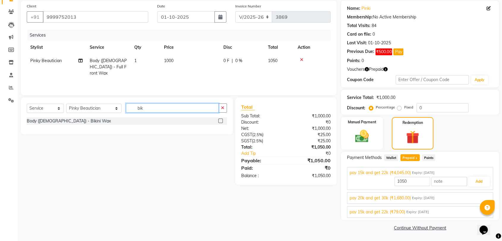
type input "bik"
click at [221, 120] on label at bounding box center [220, 121] width 4 height 4
click at [221, 120] on input "checkbox" at bounding box center [220, 121] width 4 height 4
checkbox input "true"
type input "4045"
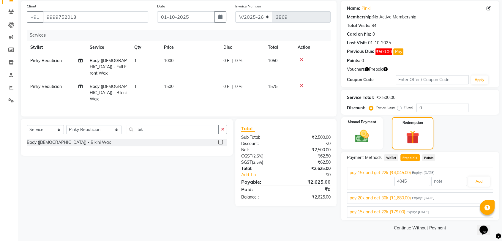
checkbox input "false"
click at [404, 196] on span "pay 20k and get 30k (₹1,680.00)" at bounding box center [380, 198] width 61 height 6
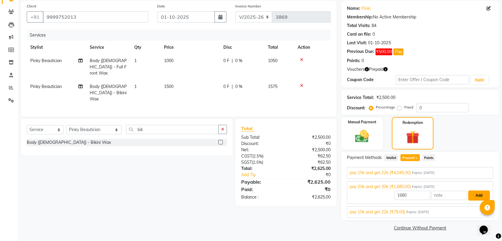
click at [473, 197] on button "Add" at bounding box center [479, 196] width 22 height 10
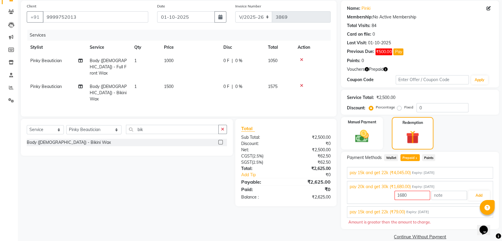
click at [408, 177] on div "pay 15k and get 22k (₹4,045.00) Expiry: [DATE] 4045 Add" at bounding box center [420, 173] width 146 height 12
click at [405, 170] on span "pay 15k and get 22k (₹4,045.00)" at bounding box center [380, 173] width 61 height 6
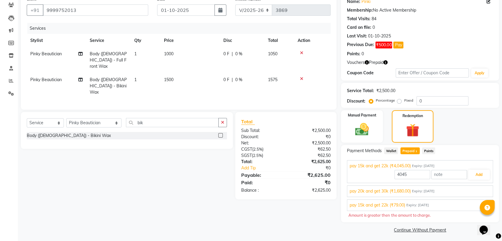
scroll to position [53, 0]
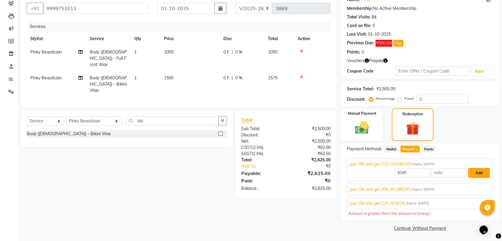
click at [478, 172] on button "Add" at bounding box center [479, 173] width 22 height 10
click at [405, 189] on span "pay 20k and get 30k (₹1,680.00)" at bounding box center [380, 189] width 61 height 6
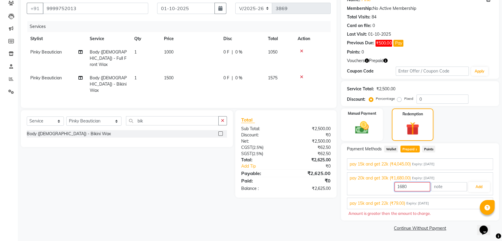
click at [404, 187] on input "1680" at bounding box center [413, 186] width 36 height 9
click at [367, 126] on img at bounding box center [361, 128] width 23 height 17
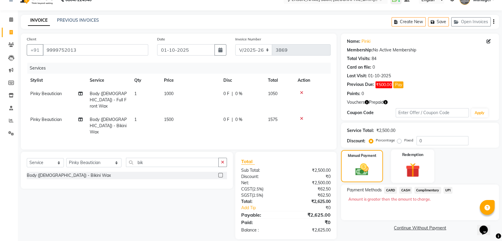
click at [416, 167] on img at bounding box center [412, 170] width 23 height 18
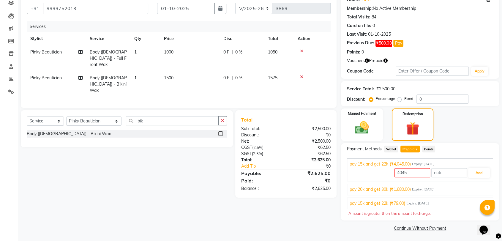
click at [401, 190] on span "pay 20k and get 30k (₹1,680.00)" at bounding box center [380, 189] width 61 height 6
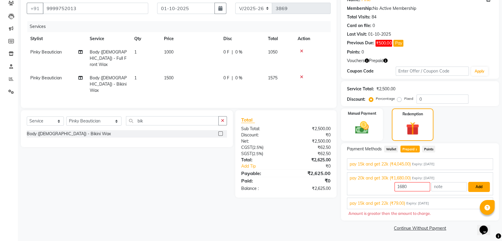
click at [477, 188] on button "Add" at bounding box center [479, 187] width 22 height 10
click at [476, 186] on button "Add" at bounding box center [479, 187] width 22 height 10
click at [404, 161] on span "pay 15k and get 22k (₹4,045.00)" at bounding box center [380, 164] width 61 height 6
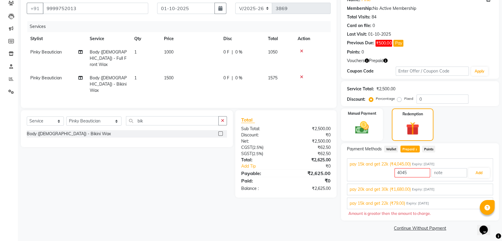
click at [304, 46] on td at bounding box center [312, 58] width 37 height 26
click at [303, 48] on td at bounding box center [312, 58] width 37 height 26
click at [301, 52] on icon at bounding box center [301, 51] width 3 height 4
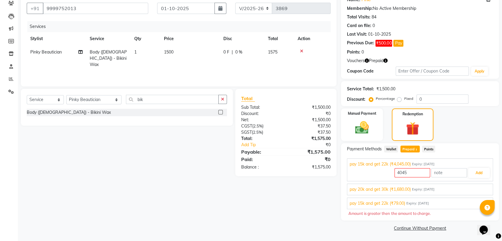
click at [402, 188] on span "pay 20k and get 30k (₹1,680.00)" at bounding box center [380, 189] width 61 height 6
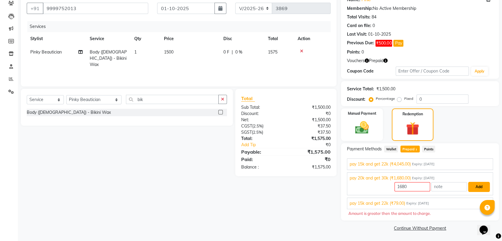
click at [481, 186] on button "Add" at bounding box center [479, 187] width 22 height 10
click at [477, 186] on button "Add" at bounding box center [479, 187] width 22 height 10
click at [312, 183] on div "Client [PHONE_NUMBER] Date [DATE] Invoice Number V/2025 V/[PHONE_NUMBER] Servic…" at bounding box center [178, 112] width 325 height 241
click at [395, 165] on span "pay 15k and get 22k (₹4,045.00)" at bounding box center [380, 164] width 61 height 6
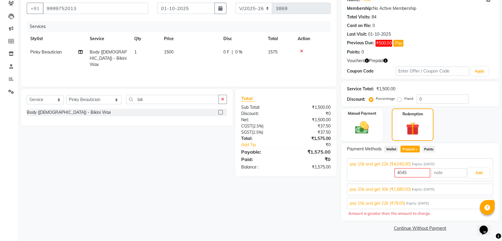
click at [405, 193] on div "pay 20k and get 30k (₹1,680.00) Expiry: [DATE] 1680 Add" at bounding box center [420, 190] width 146 height 12
click at [404, 188] on span "pay 20k and get 30k (₹1,680.00)" at bounding box center [380, 189] width 61 height 6
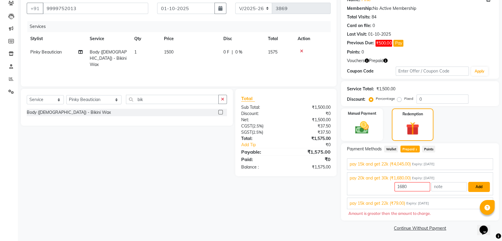
click at [478, 188] on button "Add" at bounding box center [479, 187] width 22 height 10
click at [401, 185] on input "1680" at bounding box center [413, 186] width 36 height 9
click at [370, 127] on img at bounding box center [361, 128] width 23 height 17
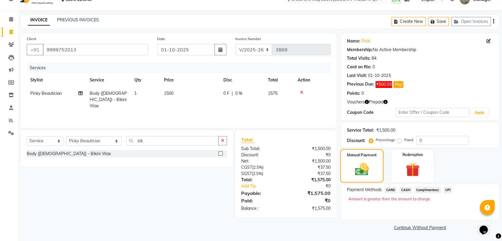
scroll to position [11, 0]
click at [402, 169] on img at bounding box center [412, 170] width 23 height 18
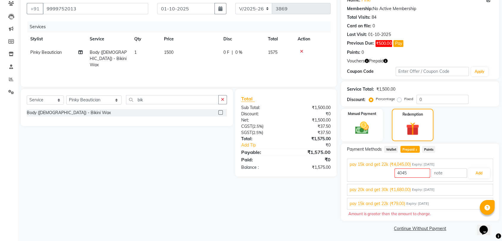
scroll to position [53, 0]
click at [402, 187] on span "pay 20k and get 30k (₹1,680.00)" at bounding box center [380, 189] width 61 height 6
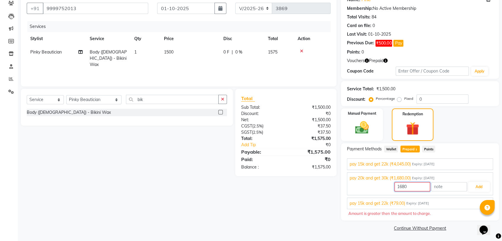
click at [405, 184] on input "1680" at bounding box center [413, 186] width 36 height 9
type input "1575"
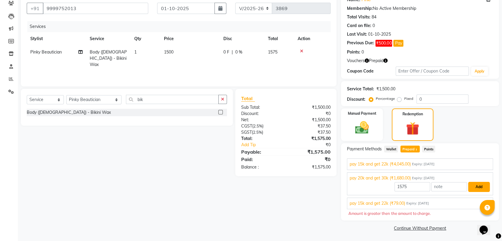
click at [475, 187] on button "Add" at bounding box center [479, 187] width 22 height 10
click at [412, 183] on input "1575" at bounding box center [413, 186] width 36 height 9
click at [364, 124] on img at bounding box center [361, 128] width 23 height 17
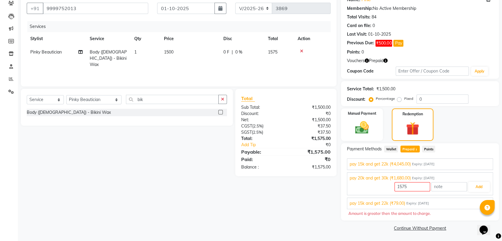
scroll to position [11, 0]
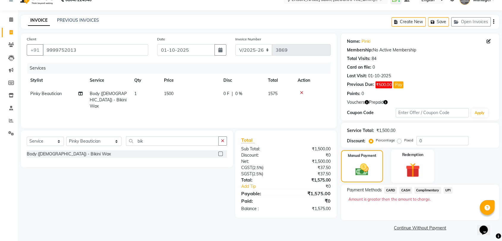
click at [410, 176] on img at bounding box center [412, 170] width 23 height 18
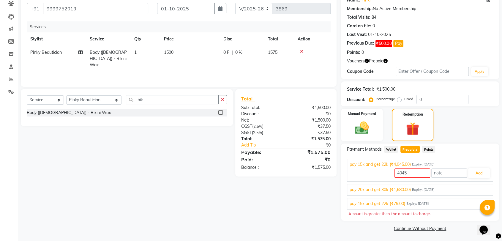
scroll to position [53, 0]
click at [476, 174] on button "Add" at bounding box center [479, 173] width 22 height 10
click at [416, 173] on input "4045" at bounding box center [413, 172] width 36 height 9
click at [390, 149] on span "Wallet" at bounding box center [391, 149] width 14 height 7
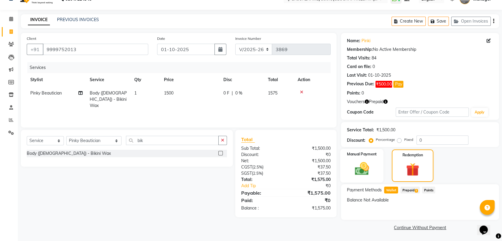
click at [364, 157] on label "Manual Payment" at bounding box center [363, 154] width 30 height 6
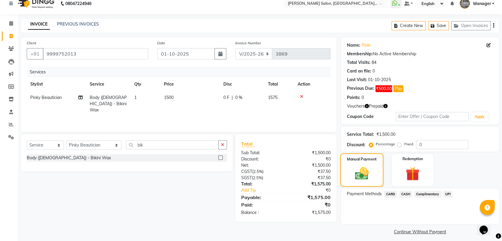
scroll to position [11, 0]
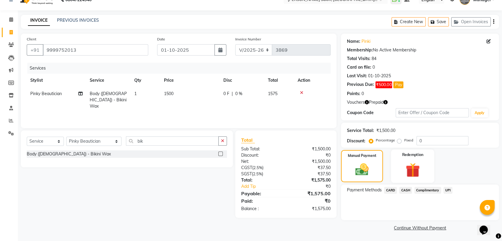
click at [432, 178] on div "Redemption" at bounding box center [412, 166] width 43 height 33
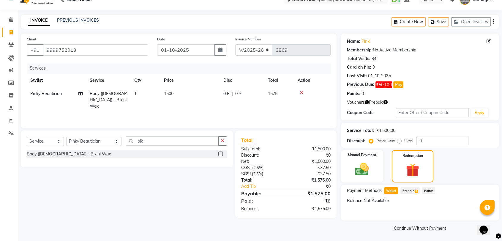
click at [413, 192] on span "Prepaid 3" at bounding box center [410, 190] width 19 height 7
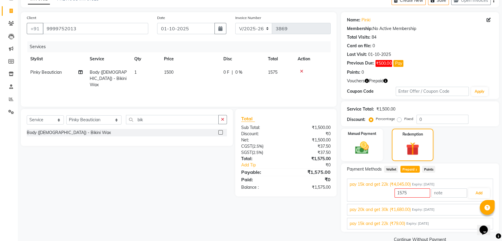
scroll to position [44, 0]
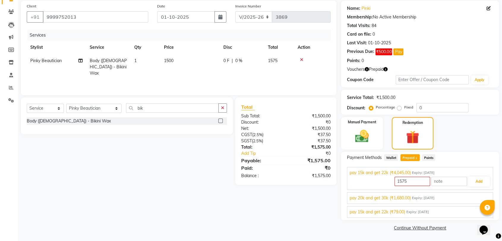
click at [399, 202] on div "pay 20k and get 30k (₹1,680.00) Expiry: [DATE] 1575 Add" at bounding box center [420, 198] width 146 height 12
click at [399, 199] on span "pay 20k and get 30k (₹1,680.00)" at bounding box center [380, 198] width 61 height 6
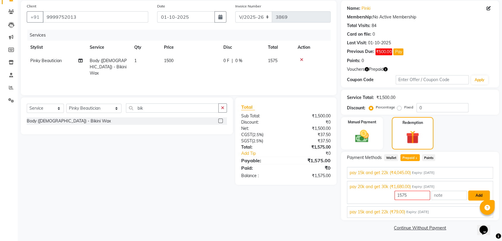
click at [476, 191] on button "Add" at bounding box center [479, 196] width 22 height 10
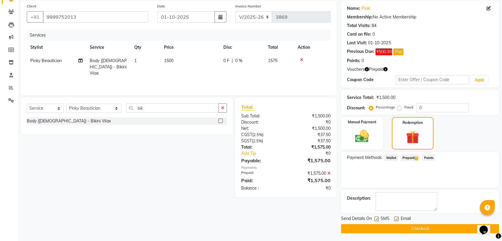
scroll to position [45, 0]
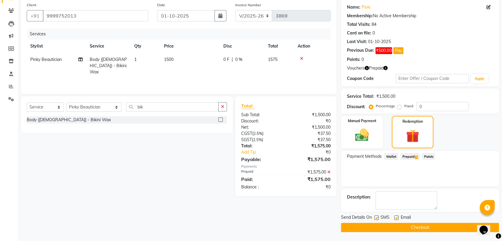
click at [415, 229] on button "Checkout" at bounding box center [420, 227] width 158 height 9
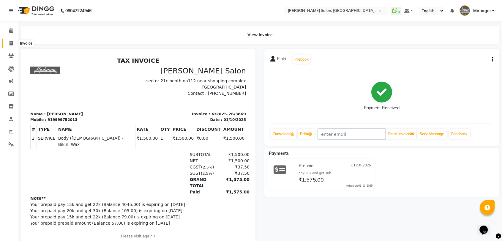
click at [8, 41] on span at bounding box center [11, 43] width 10 height 7
select select "service"
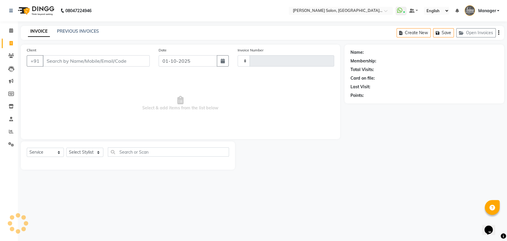
type input "3870"
select select "5893"
click at [98, 61] on input "Client" at bounding box center [96, 60] width 107 height 11
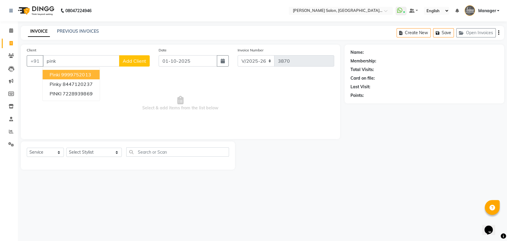
click at [80, 71] on button "Pinki 9999752013" at bounding box center [71, 75] width 57 height 10
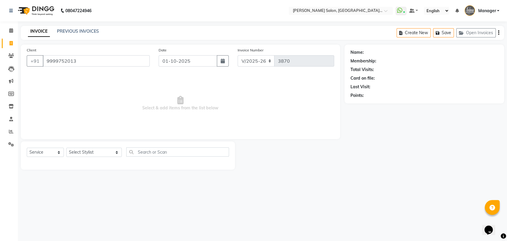
type input "9999752013"
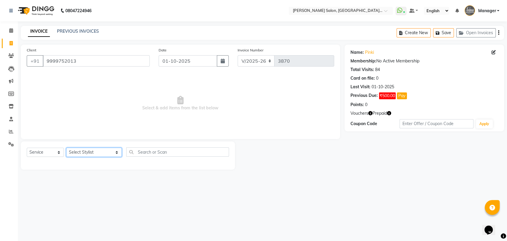
click at [88, 150] on select "Select Stylist Anil Pedicurist [PERSON_NAME] [DEMOGRAPHIC_DATA] stylist [PERSON…" at bounding box center [94, 152] width 56 height 9
select select "48537"
click at [66, 148] on select "Select Stylist Anil Pedicurist [PERSON_NAME] [DEMOGRAPHIC_DATA] stylist [PERSON…" at bounding box center [94, 152] width 56 height 9
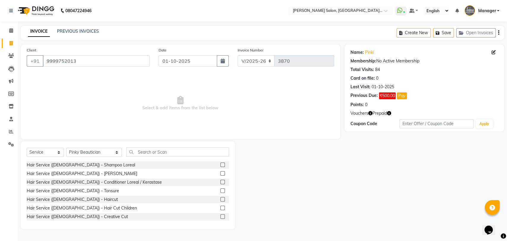
click at [137, 161] on div "Select Service Product Membership Package Voucher Prepaid Gift Card Select Styl…" at bounding box center [128, 154] width 202 height 14
click at [138, 155] on input "text" at bounding box center [177, 151] width 103 height 9
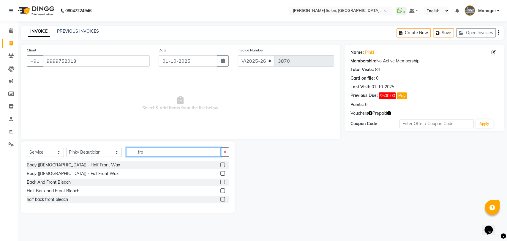
type input "fro"
click at [222, 172] on label at bounding box center [223, 173] width 4 height 4
click at [222, 172] on input "checkbox" at bounding box center [223, 174] width 4 height 4
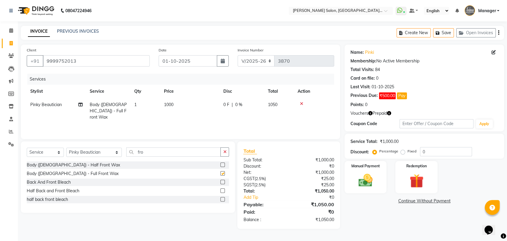
checkbox input "false"
click at [413, 181] on img at bounding box center [416, 181] width 23 height 18
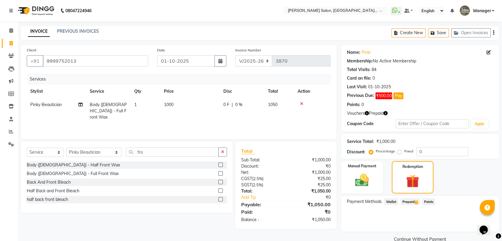
click at [413, 202] on span "Prepaid 3" at bounding box center [410, 201] width 19 height 7
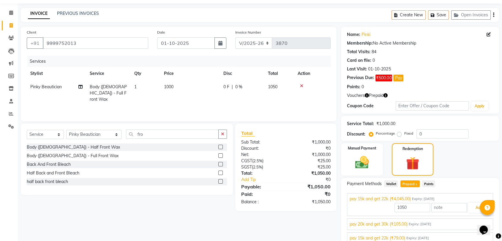
scroll to position [44, 0]
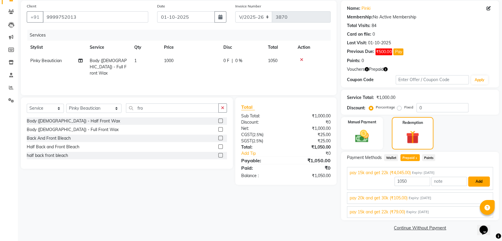
click at [486, 185] on button "Add" at bounding box center [479, 182] width 22 height 10
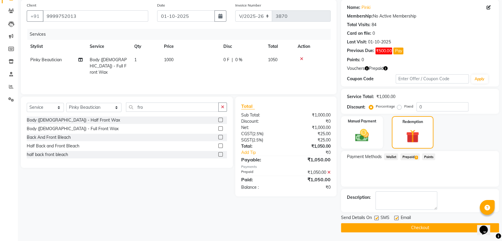
scroll to position [45, 0]
click at [443, 225] on button "Checkout" at bounding box center [420, 227] width 158 height 9
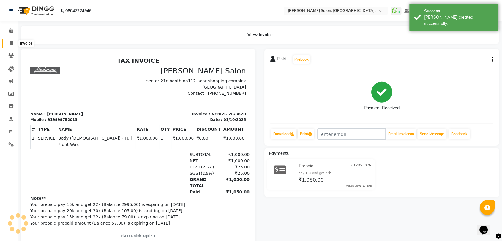
click at [7, 43] on span at bounding box center [11, 43] width 10 height 7
select select "service"
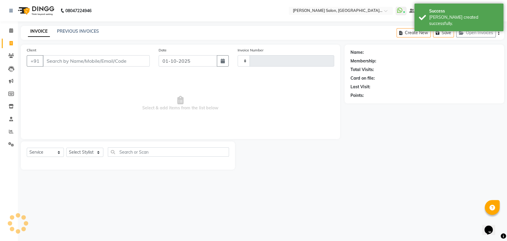
type input "3871"
select select "5893"
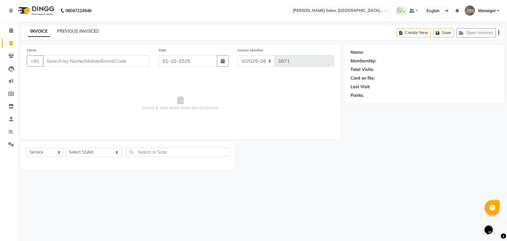
click at [70, 33] on link "PREVIOUS INVOICES" at bounding box center [78, 31] width 42 height 5
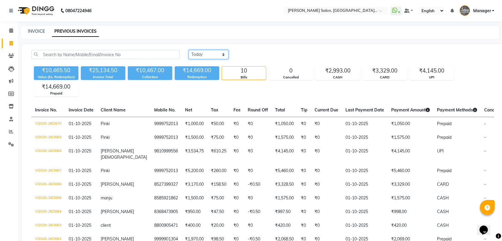
click at [205, 55] on select "[DATE] [DATE] Custom Range" at bounding box center [209, 54] width 40 height 9
select select "[DATE]"
click at [189, 50] on select "[DATE] [DATE] Custom Range" at bounding box center [209, 54] width 40 height 9
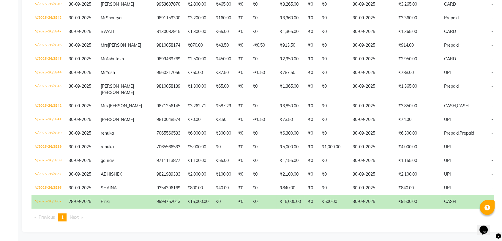
scroll to position [299, 0]
click at [73, 218] on span "Next page" at bounding box center [74, 217] width 9 height 5
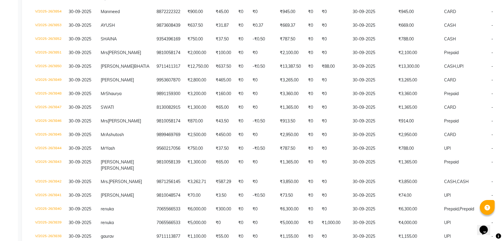
scroll to position [167, 0]
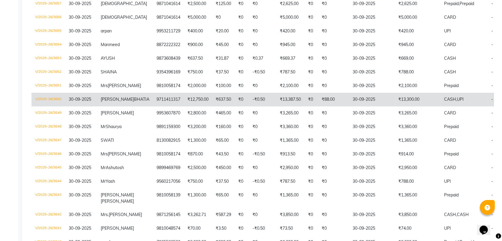
click at [153, 106] on td "9711411317" at bounding box center [168, 100] width 31 height 14
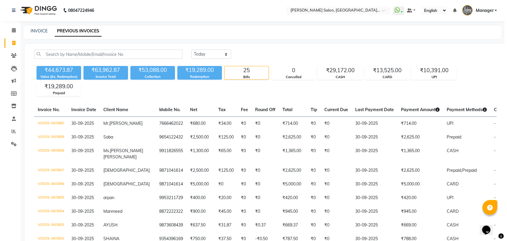
scroll to position [0, 0]
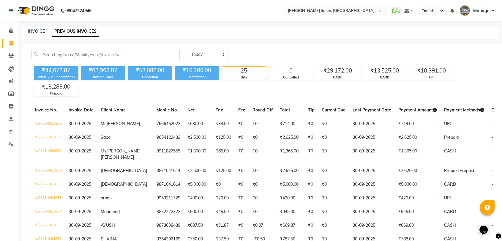
click at [34, 28] on div "INVOICE" at bounding box center [36, 31] width 17 height 6
click at [35, 29] on link "INVOICE" at bounding box center [36, 31] width 17 height 5
select select "service"
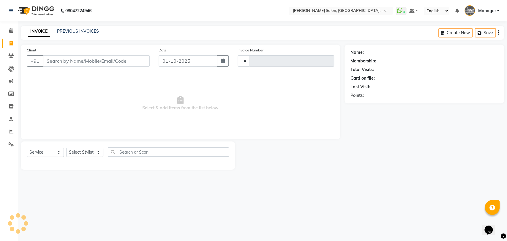
type input "3871"
select select "5893"
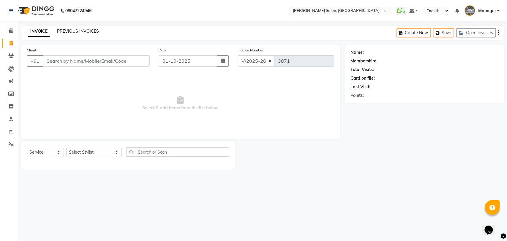
click at [91, 34] on link "PREVIOUS INVOICES" at bounding box center [78, 31] width 42 height 5
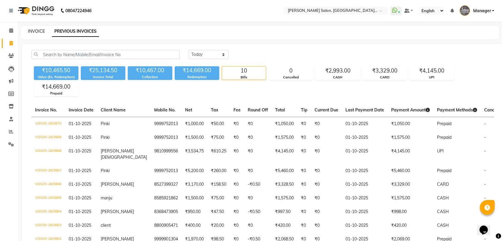
click at [43, 30] on link "INVOICE" at bounding box center [36, 31] width 17 height 5
select select "service"
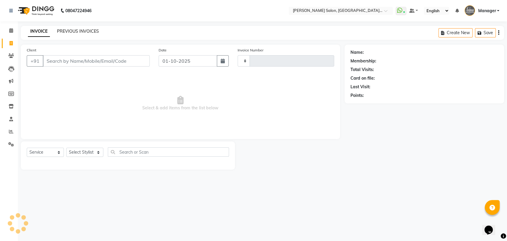
type input "3871"
select select "5893"
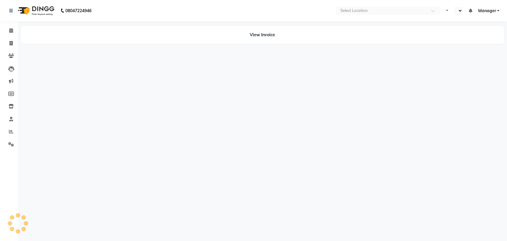
select select "en"
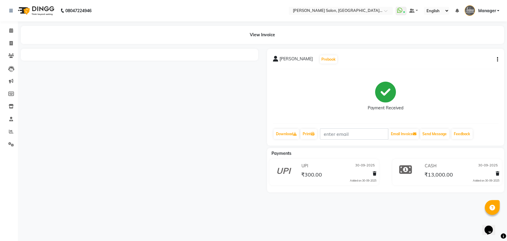
click at [311, 174] on span "₹300.00" at bounding box center [311, 175] width 21 height 8
click at [302, 63] on span "[PERSON_NAME]" at bounding box center [296, 60] width 33 height 8
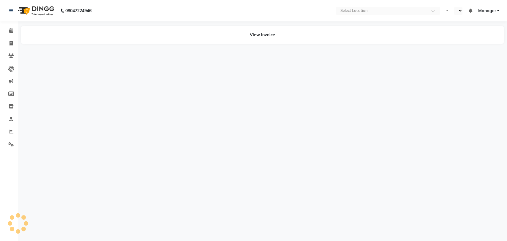
select select "en"
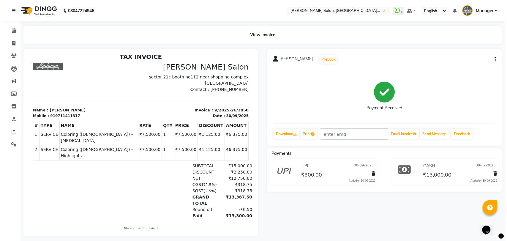
scroll to position [5, 0]
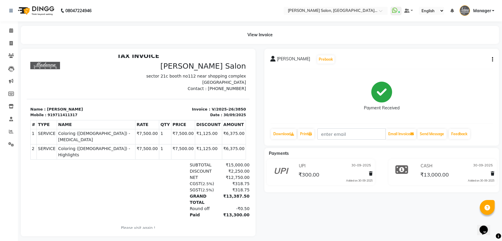
click at [64, 113] on div "919711411317" at bounding box center [63, 114] width 30 height 5
copy div "919711411317"
click at [15, 41] on span at bounding box center [11, 43] width 10 height 7
select select "service"
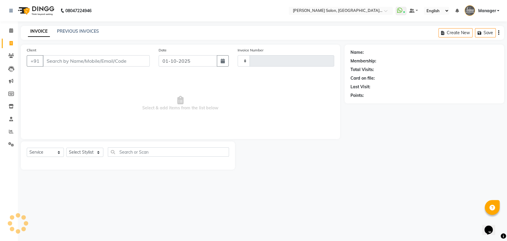
type input "3871"
select select "5893"
type input "919711411317"
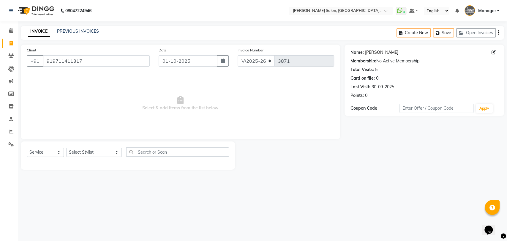
click at [379, 54] on link "Ginny Bhatia" at bounding box center [381, 52] width 33 height 6
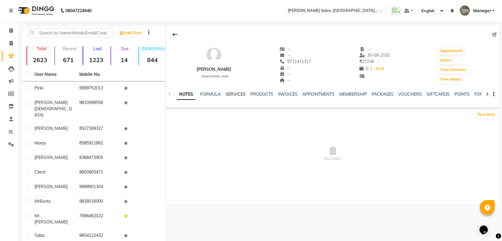
click at [233, 94] on link "SERVICES" at bounding box center [236, 94] width 20 height 5
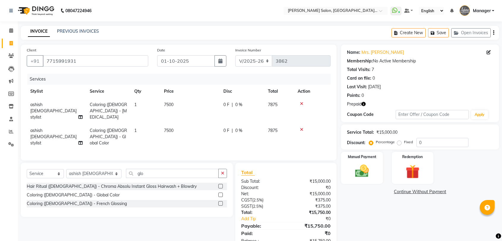
select select "5893"
select select "service"
select select "48531"
